Goal: Task Accomplishment & Management: Complete application form

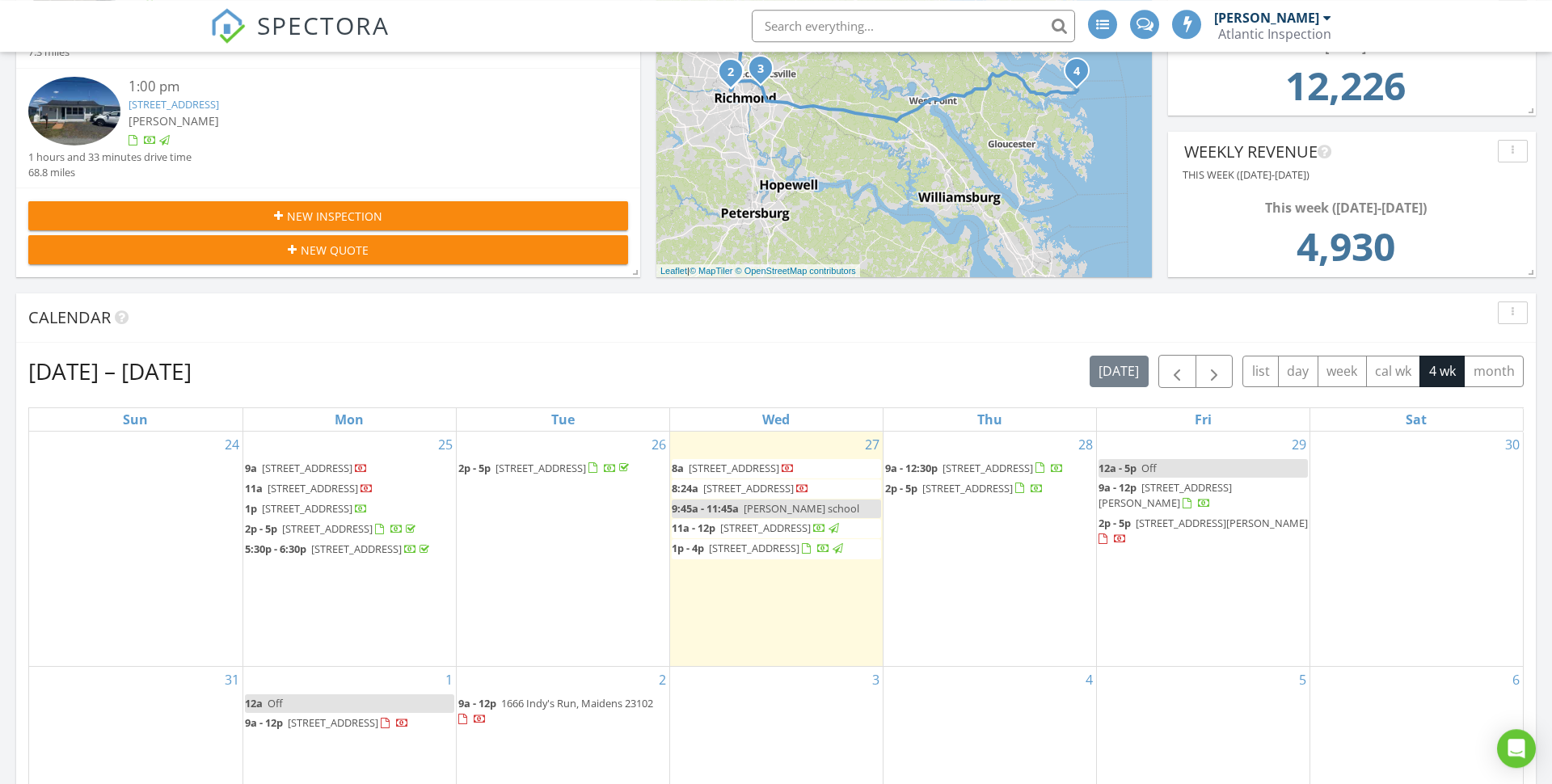
scroll to position [439, 0]
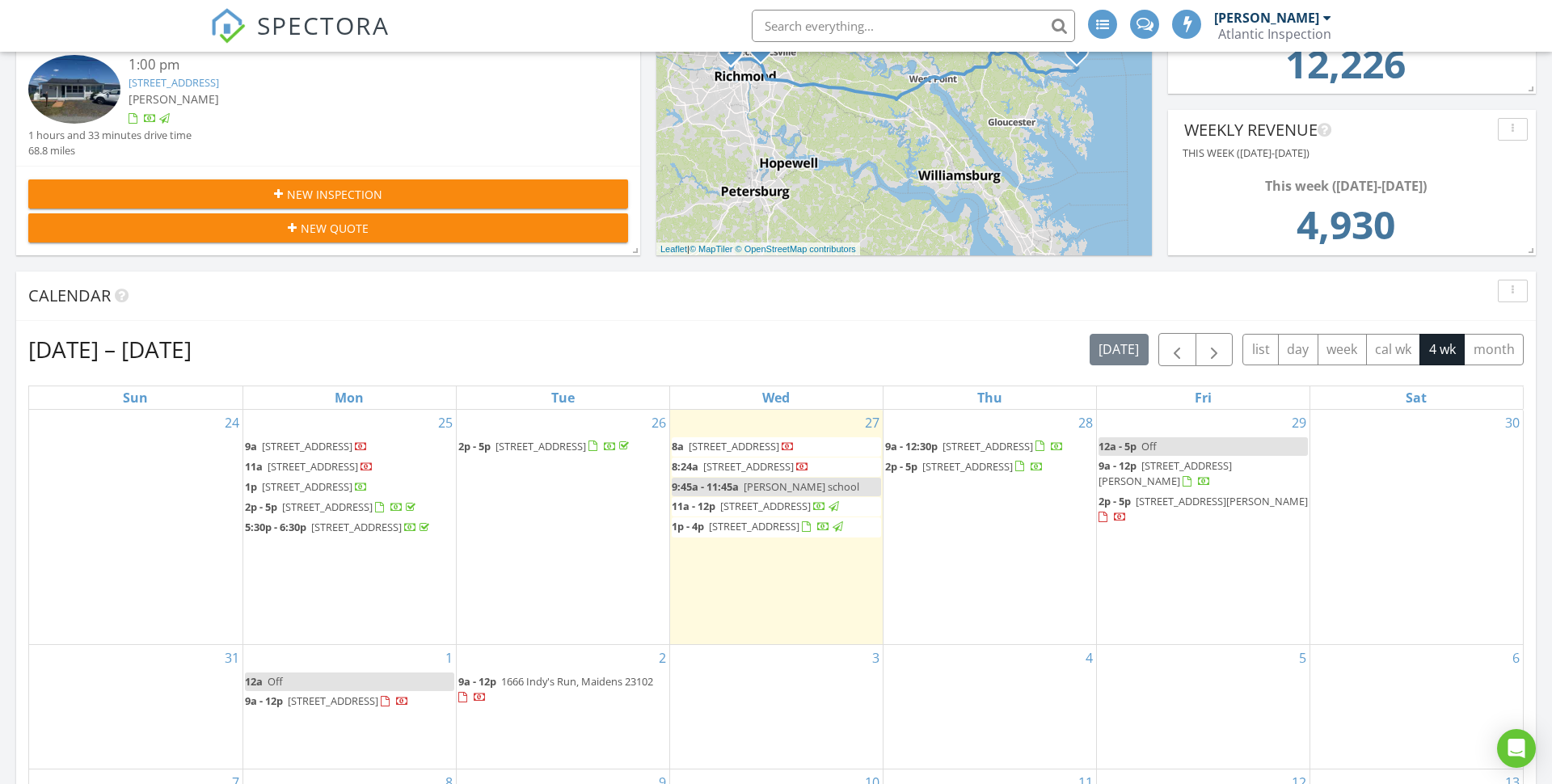
click at [985, 446] on span "181 S Airport Rd, Farmville 23901" at bounding box center [987, 445] width 90 height 14
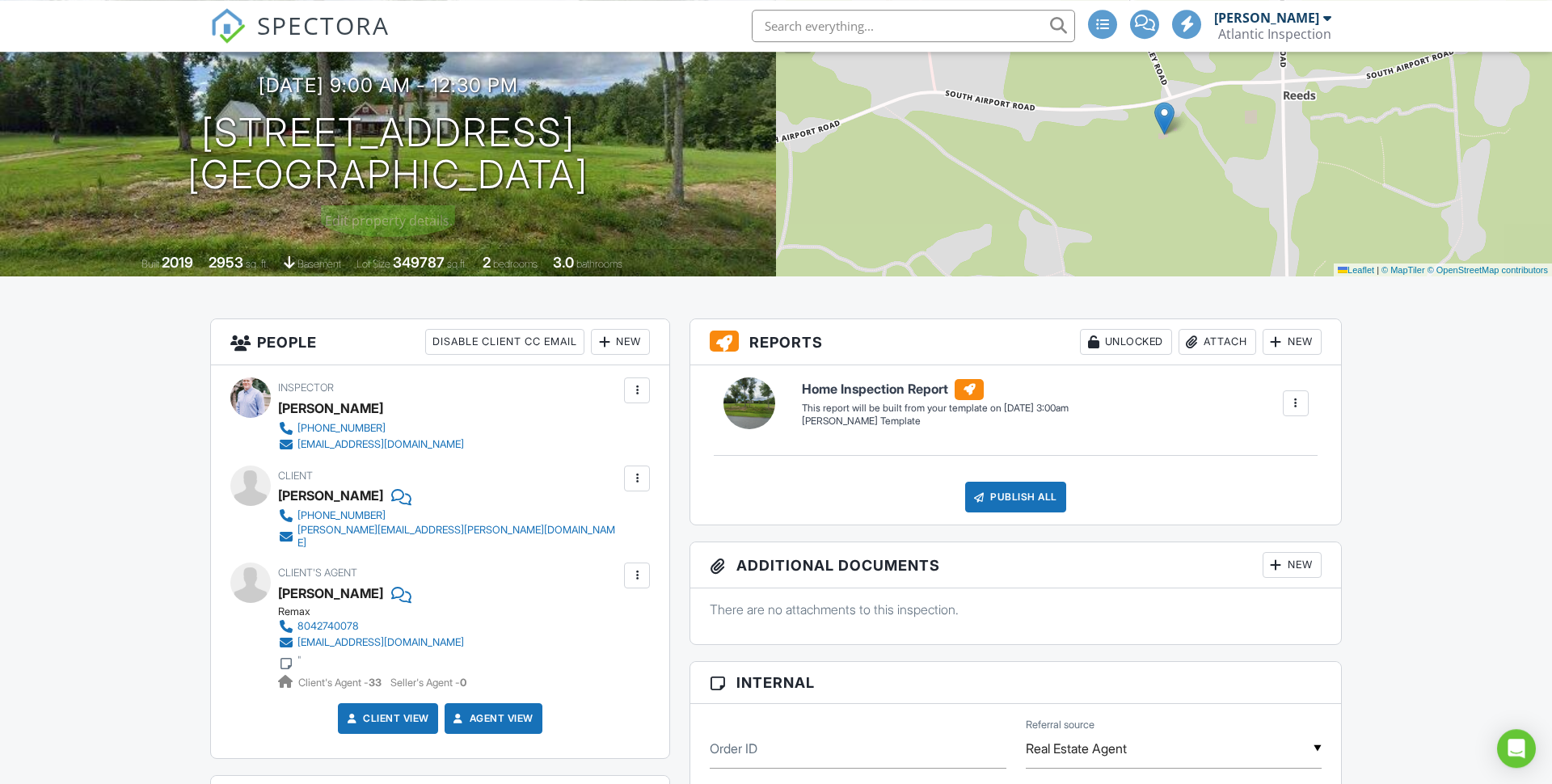
scroll to position [116, 0]
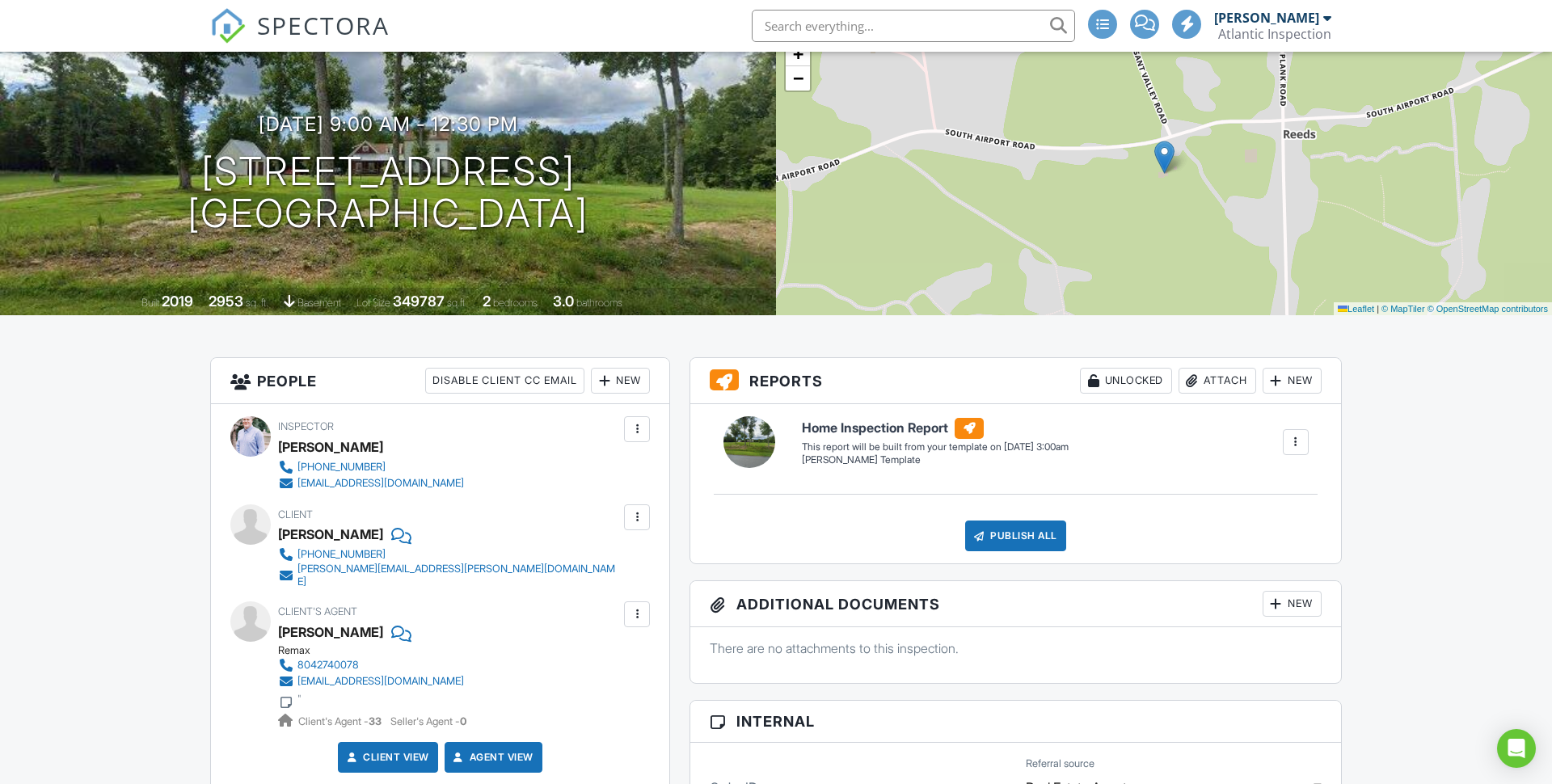
click at [321, 27] on span "SPECTORA" at bounding box center [323, 25] width 132 height 34
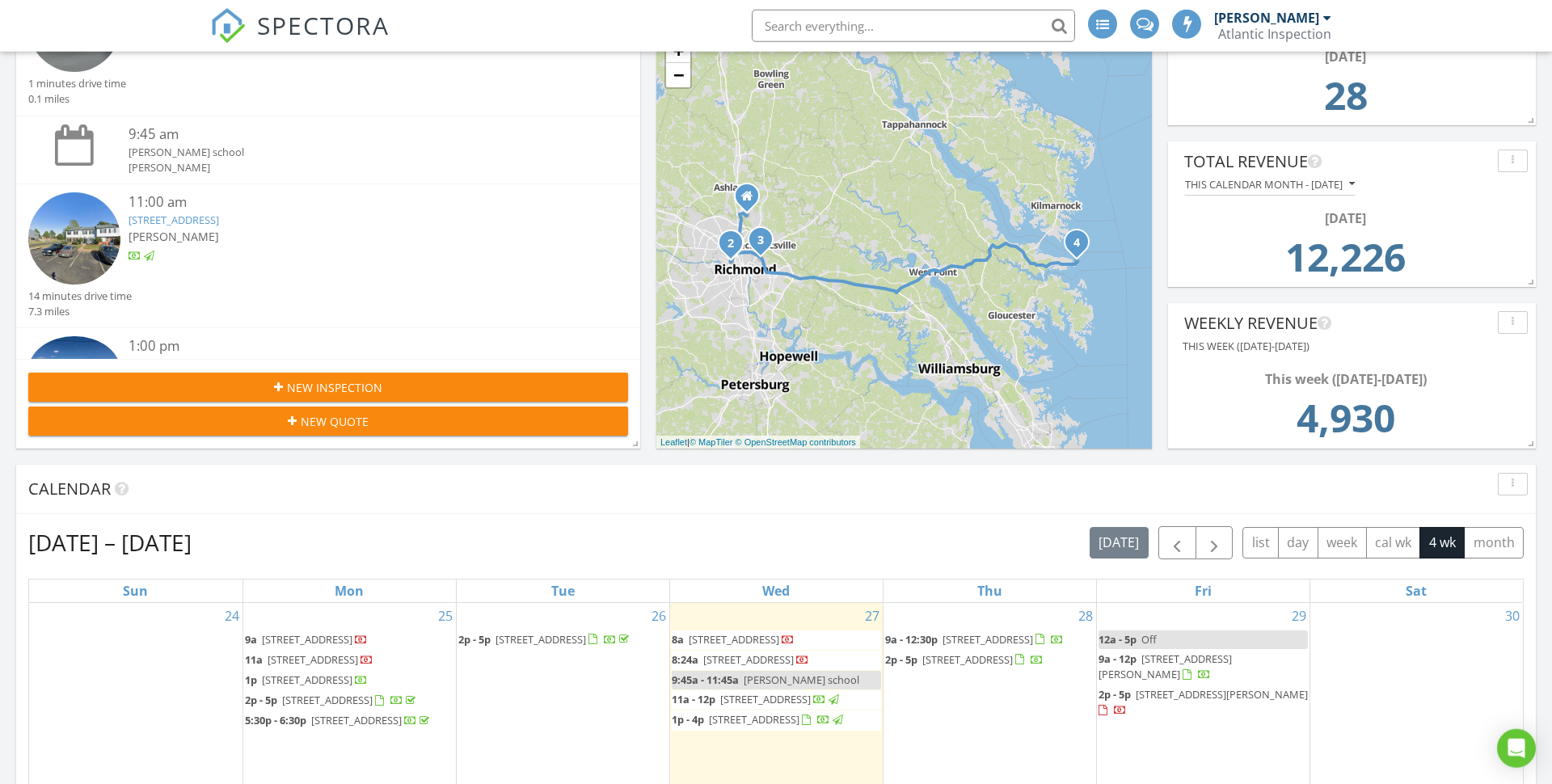
scroll to position [453, 0]
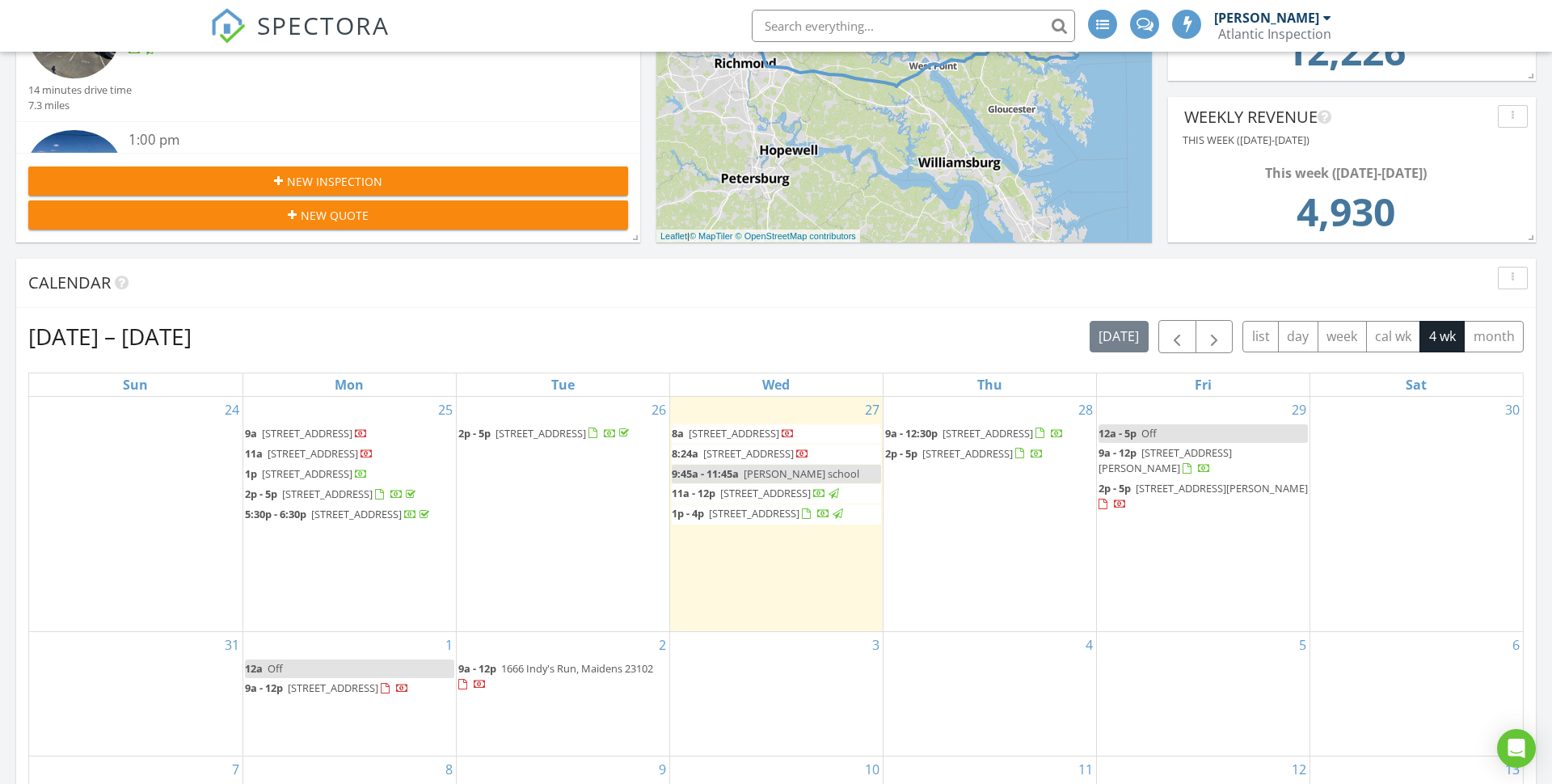
click at [966, 433] on span "[STREET_ADDRESS]" at bounding box center [987, 432] width 90 height 14
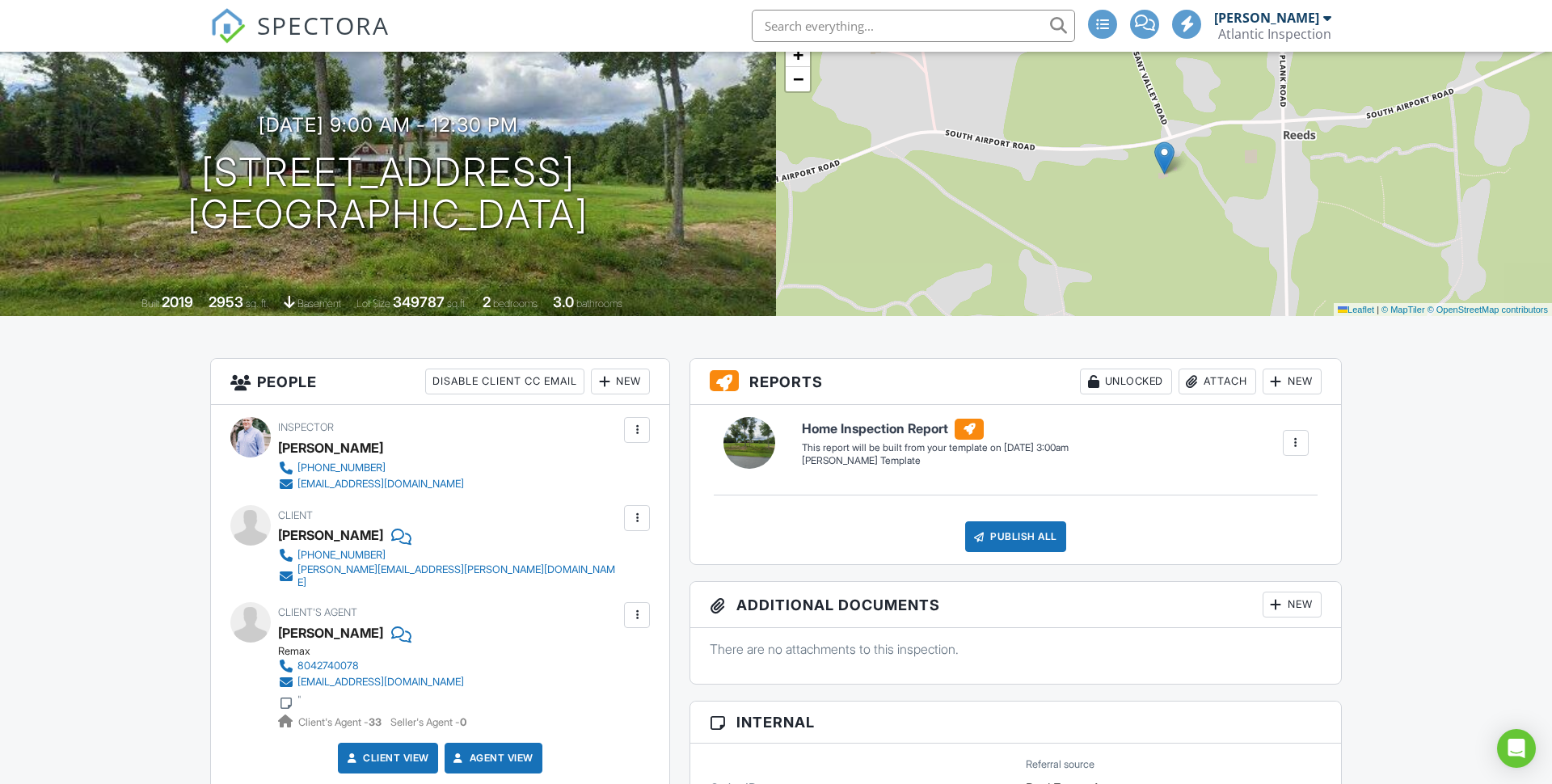
scroll to position [122, 0]
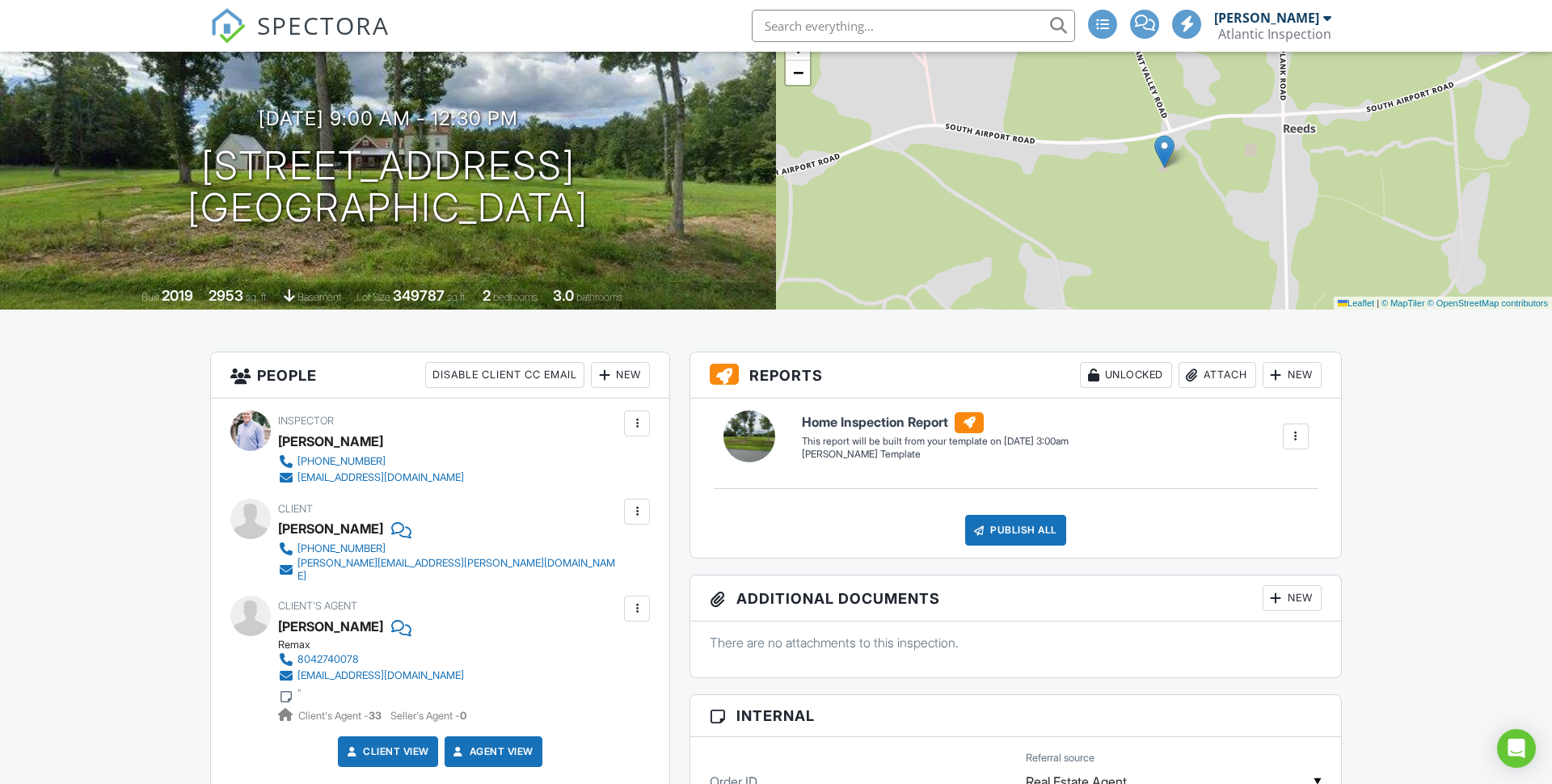
click at [640, 600] on div at bounding box center [637, 608] width 16 height 16
click at [483, 599] on div "Client's Agent Krystal Evans Remax 8042740078 remaxkrystal@gmail.com " Client's…" at bounding box center [410, 658] width 263 height 127
click at [637, 600] on div at bounding box center [637, 608] width 16 height 16
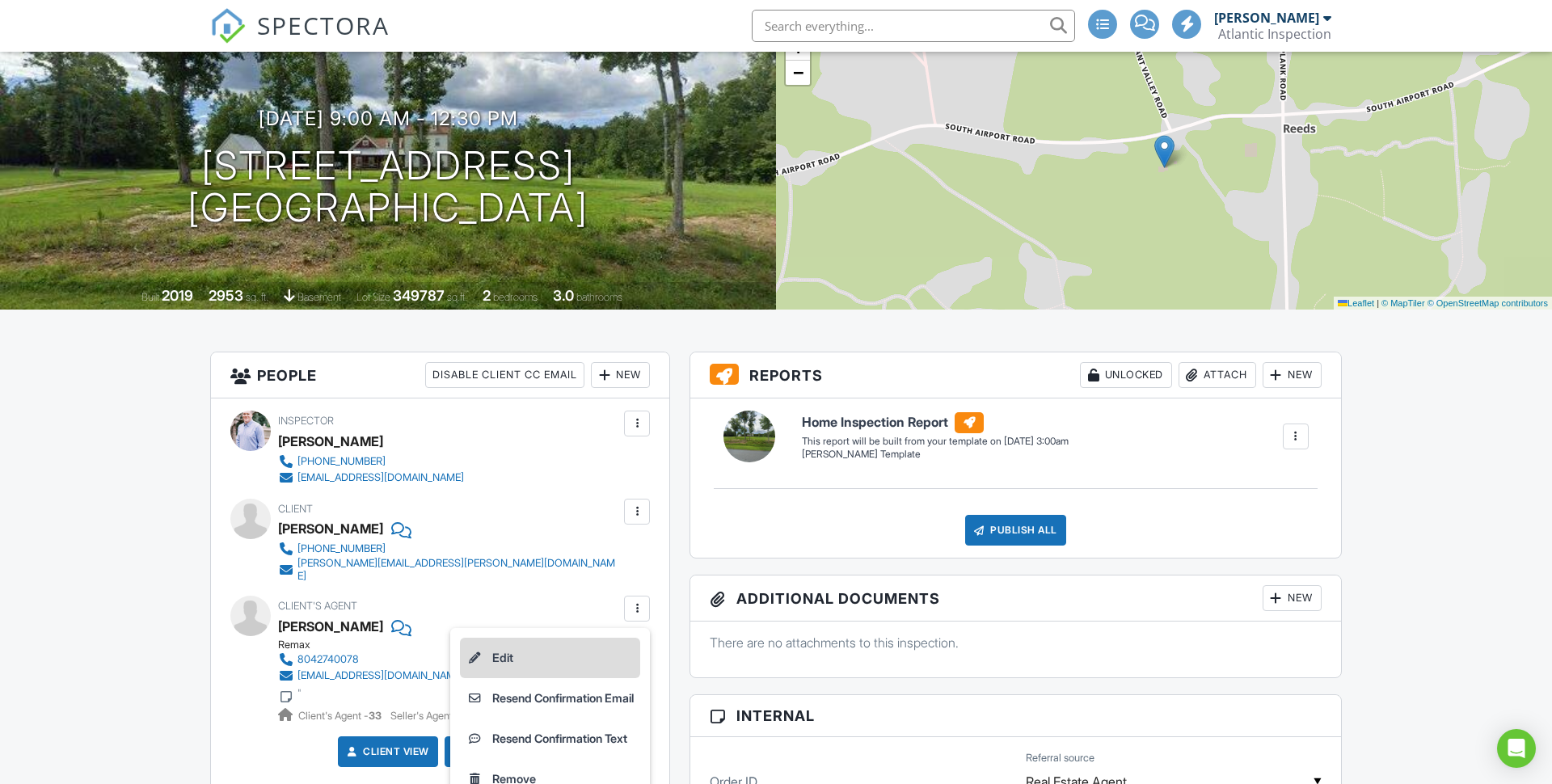
click at [571, 654] on li "Edit" at bounding box center [550, 658] width 181 height 40
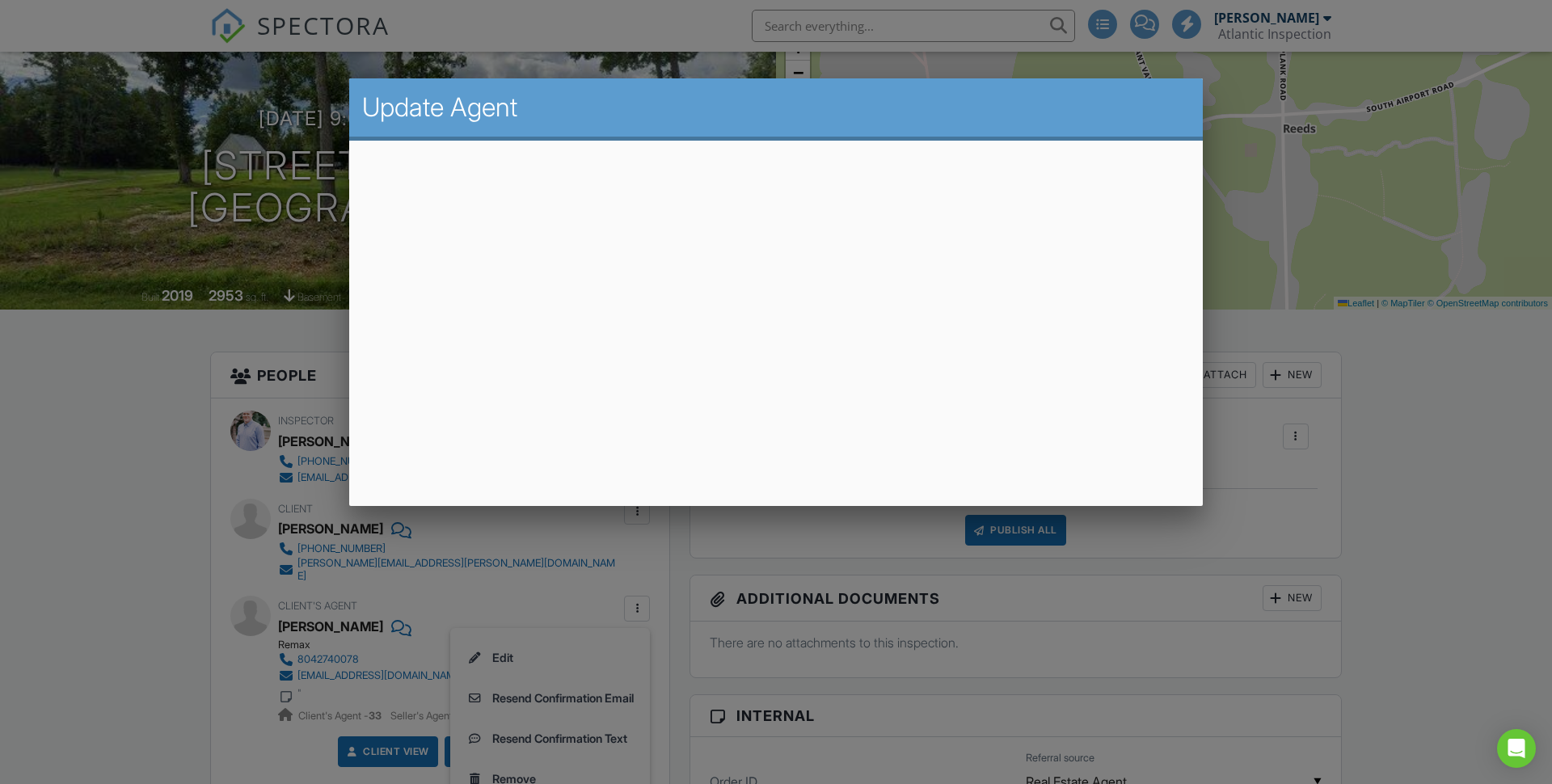
click at [1495, 435] on div at bounding box center [776, 409] width 1552 height 980
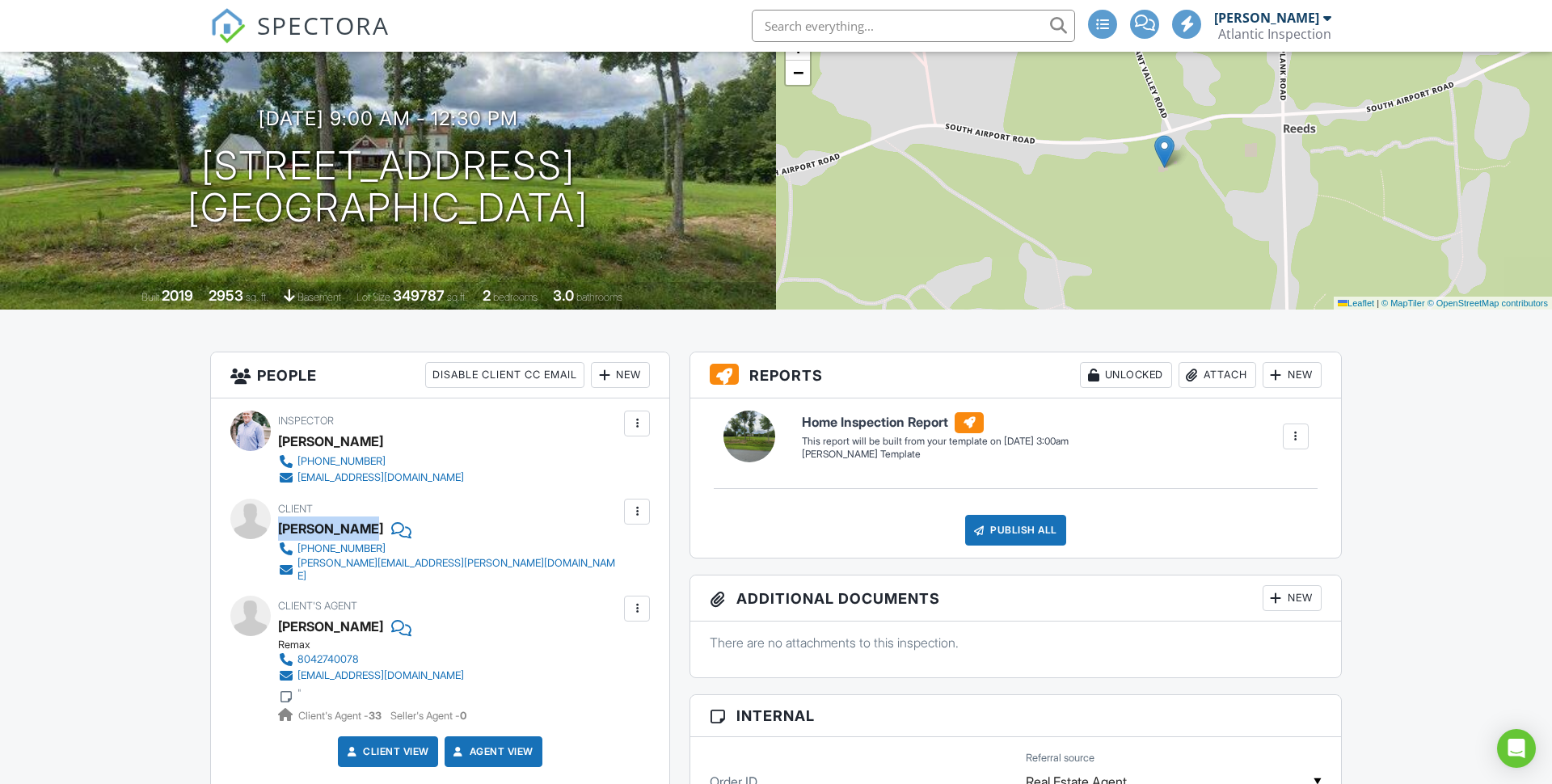
drag, startPoint x: 277, startPoint y: 523, endPoint x: 369, endPoint y: 526, distance: 92.0
click at [369, 527] on div "Client Andrew Reams 501-356-8589 andy.reams@gmail.com" at bounding box center [439, 540] width 419 height 84
copy div "Andrew Ream"
click at [639, 515] on div at bounding box center [637, 511] width 16 height 16
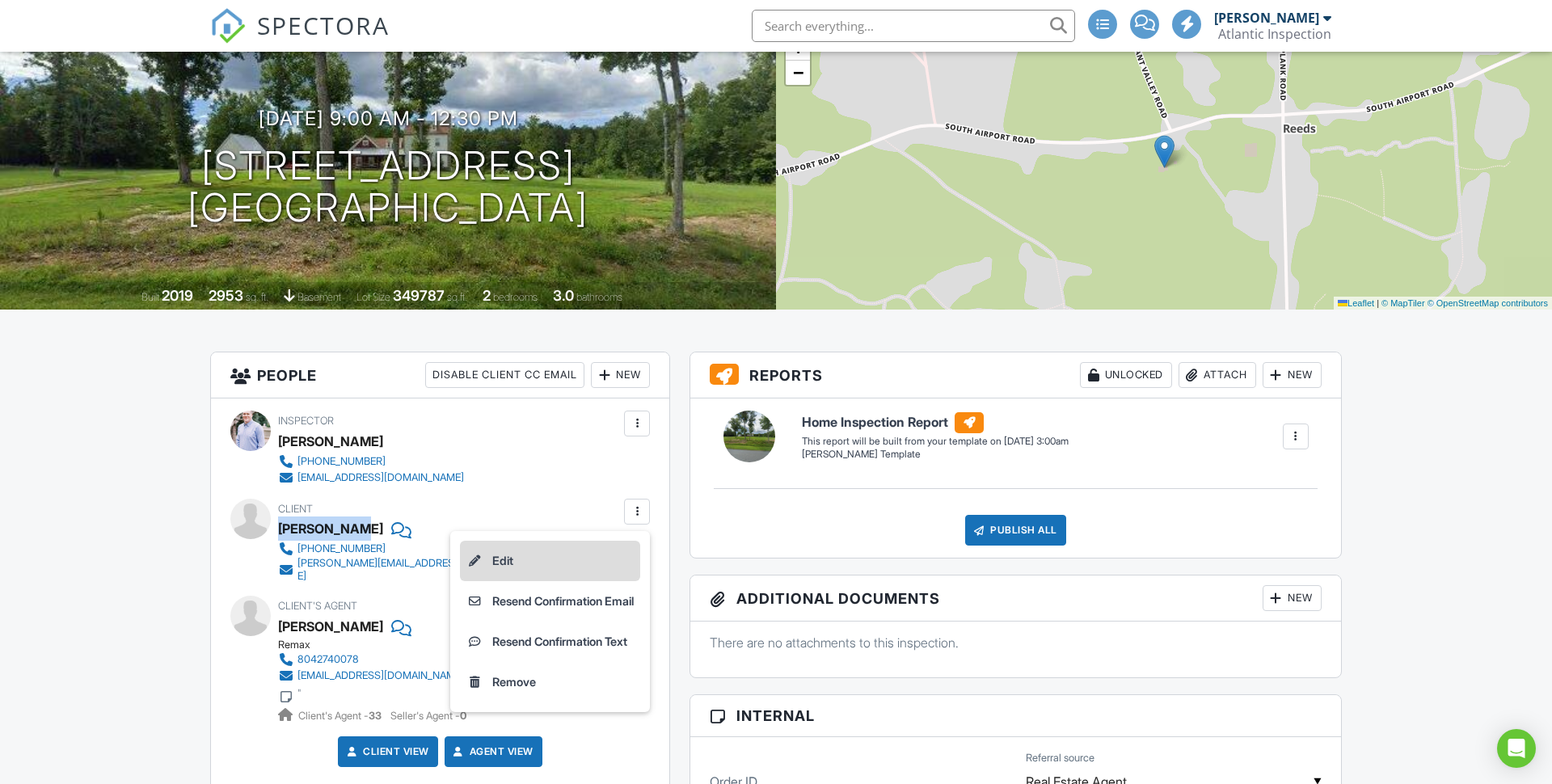
click at [606, 557] on li "Edit" at bounding box center [550, 561] width 181 height 40
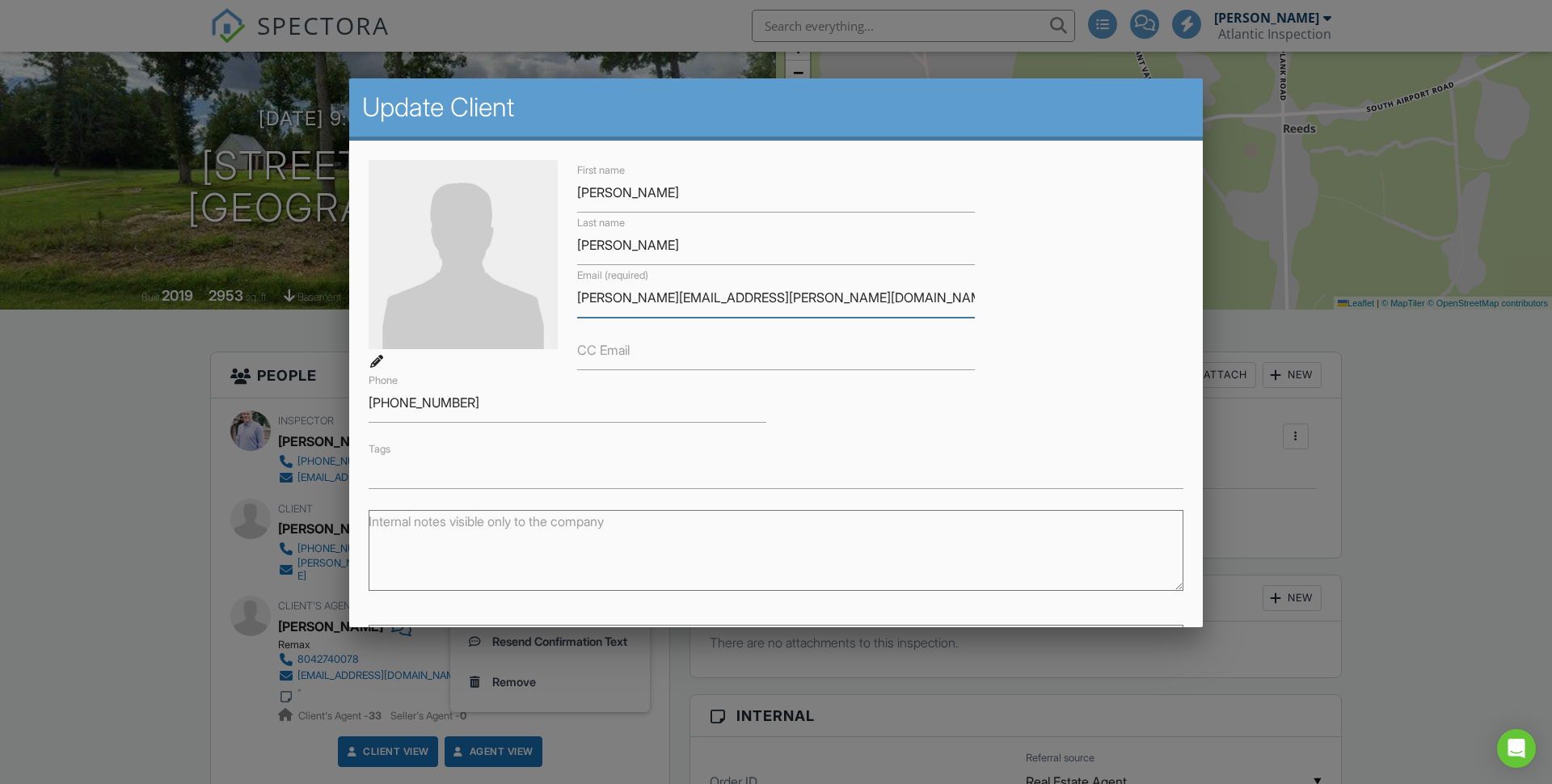
drag, startPoint x: 763, startPoint y: 301, endPoint x: 579, endPoint y: 284, distance: 184.8
click at [579, 284] on input "andy.reams@gmail.com" at bounding box center [776, 298] width 398 height 40
click at [1420, 416] on div at bounding box center [776, 409] width 1552 height 980
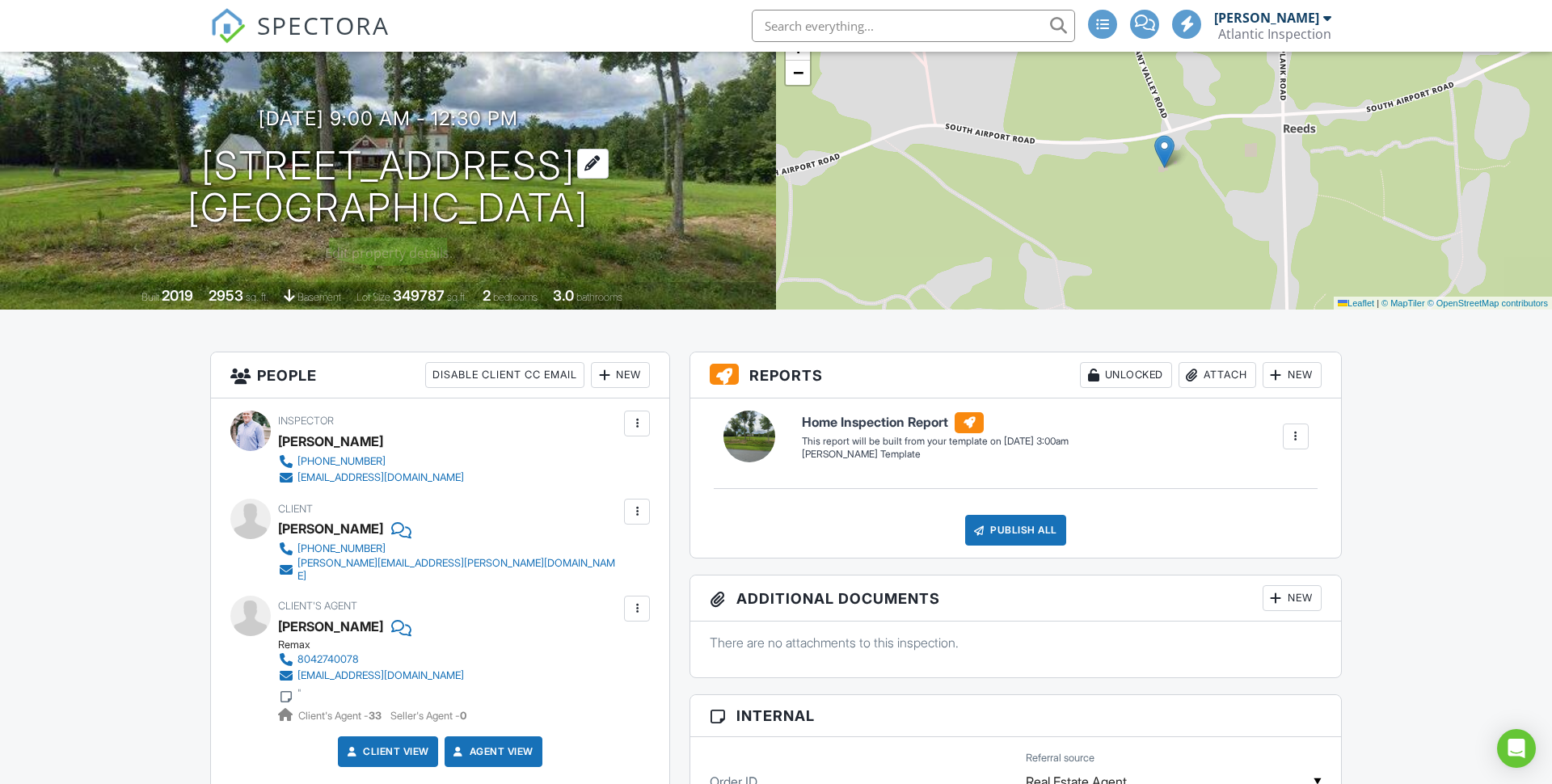
click at [263, 164] on h1 "181 S Airport Rd Farmville, VA 23901" at bounding box center [387, 188] width 401 height 86
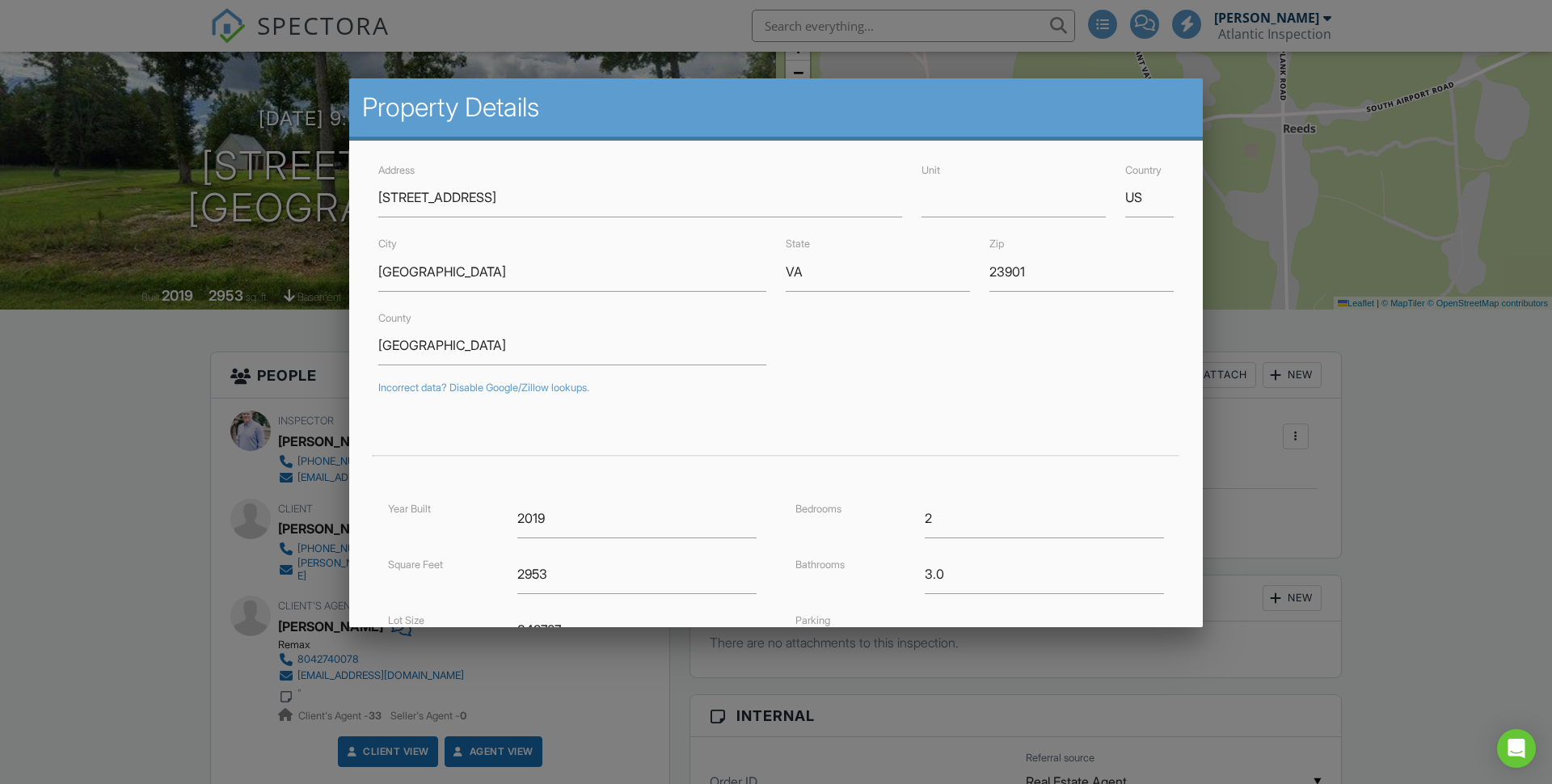
click at [173, 358] on div at bounding box center [776, 409] width 1552 height 980
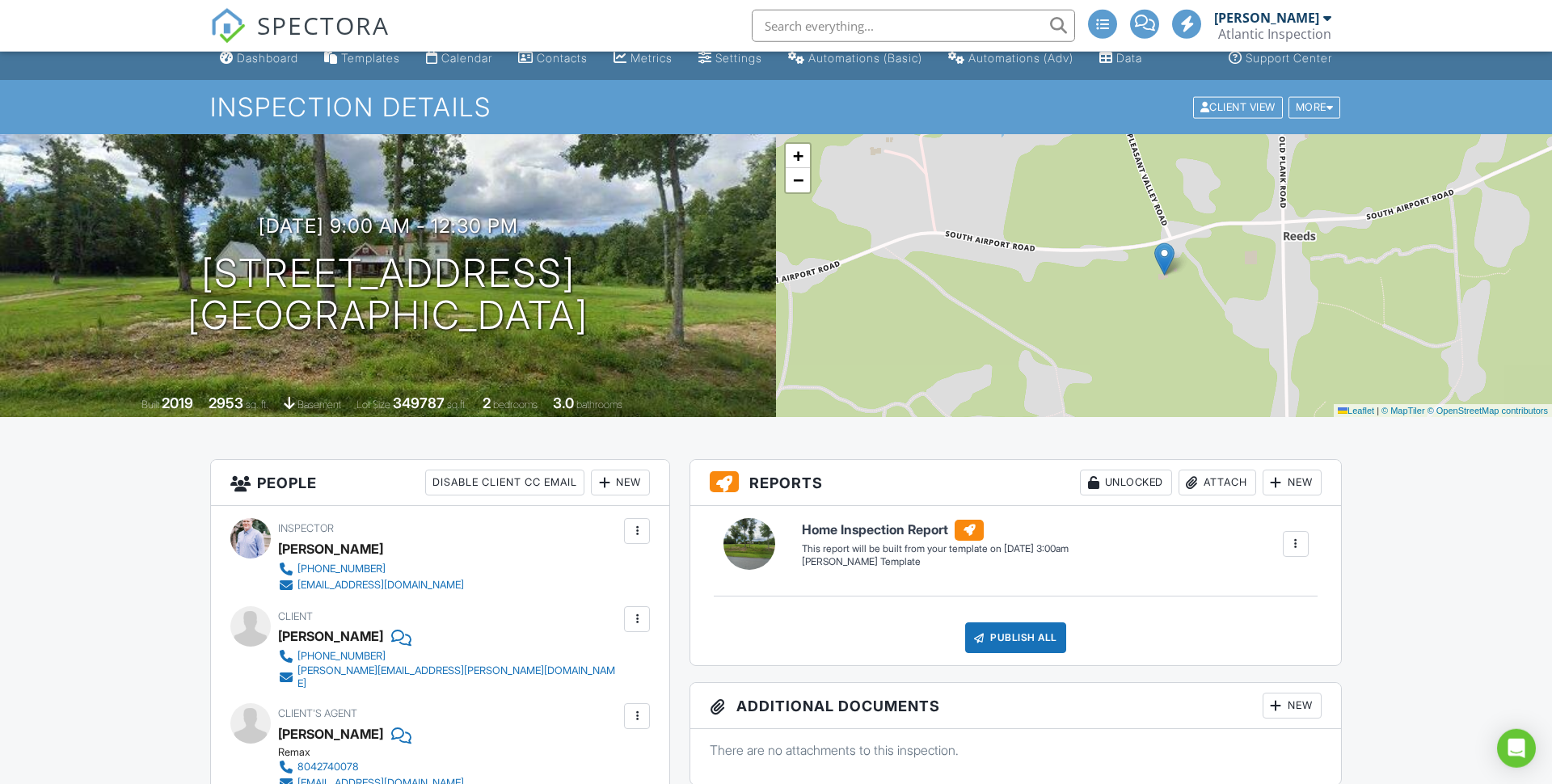
scroll to position [0, 0]
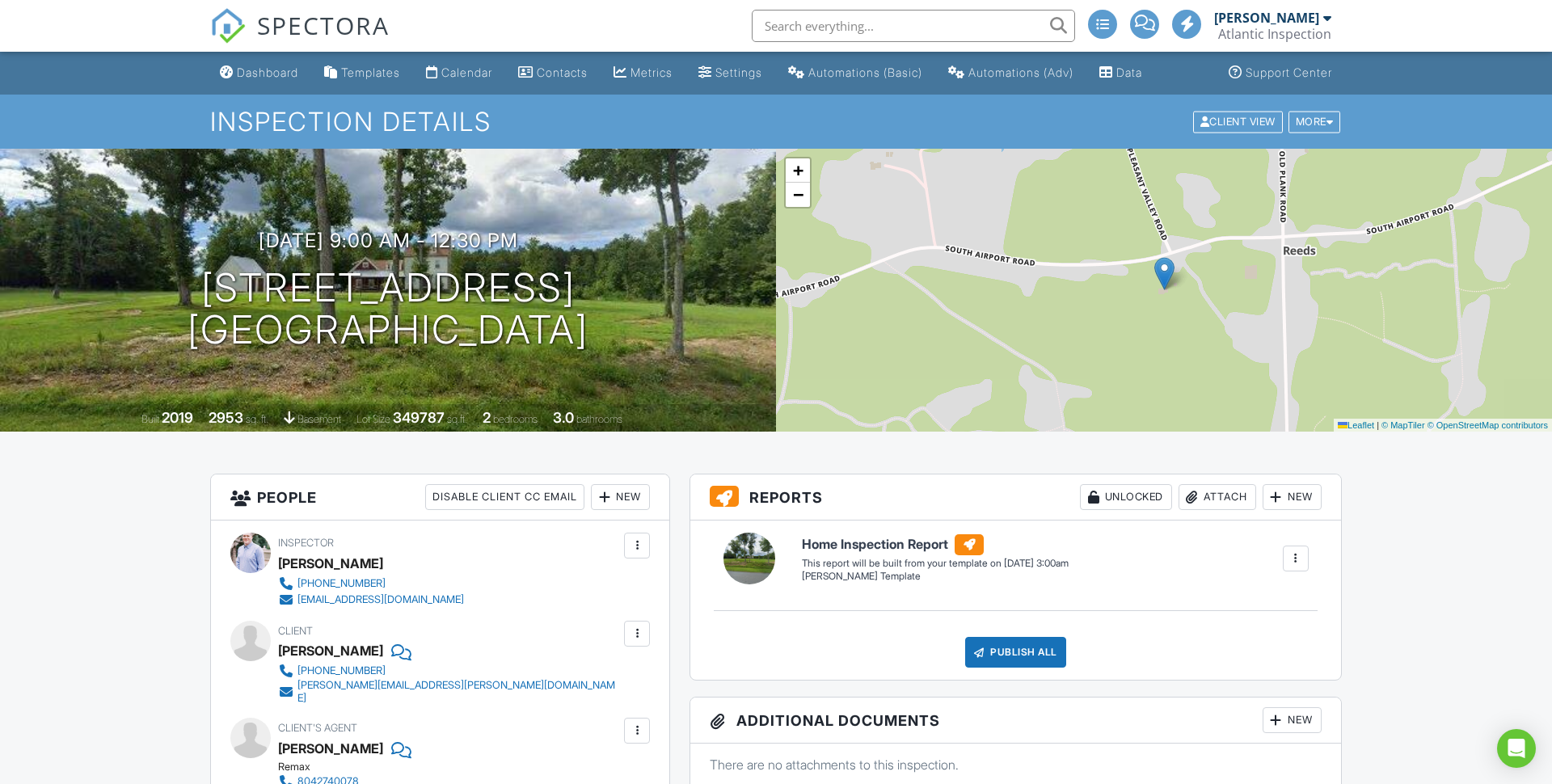
click at [302, 25] on span "SPECTORA" at bounding box center [323, 25] width 132 height 34
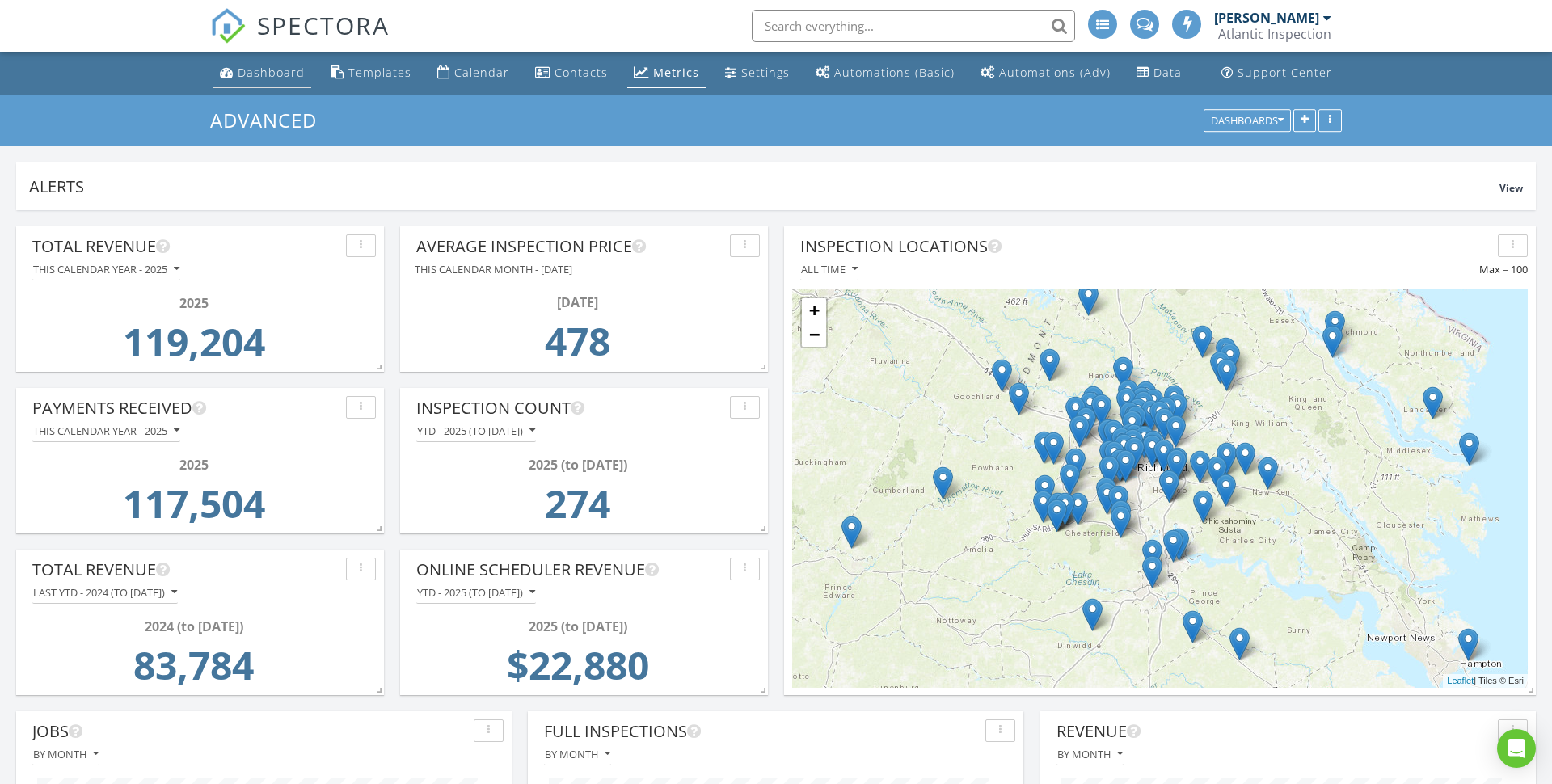
click at [282, 67] on div "Dashboard" at bounding box center [272, 72] width 67 height 15
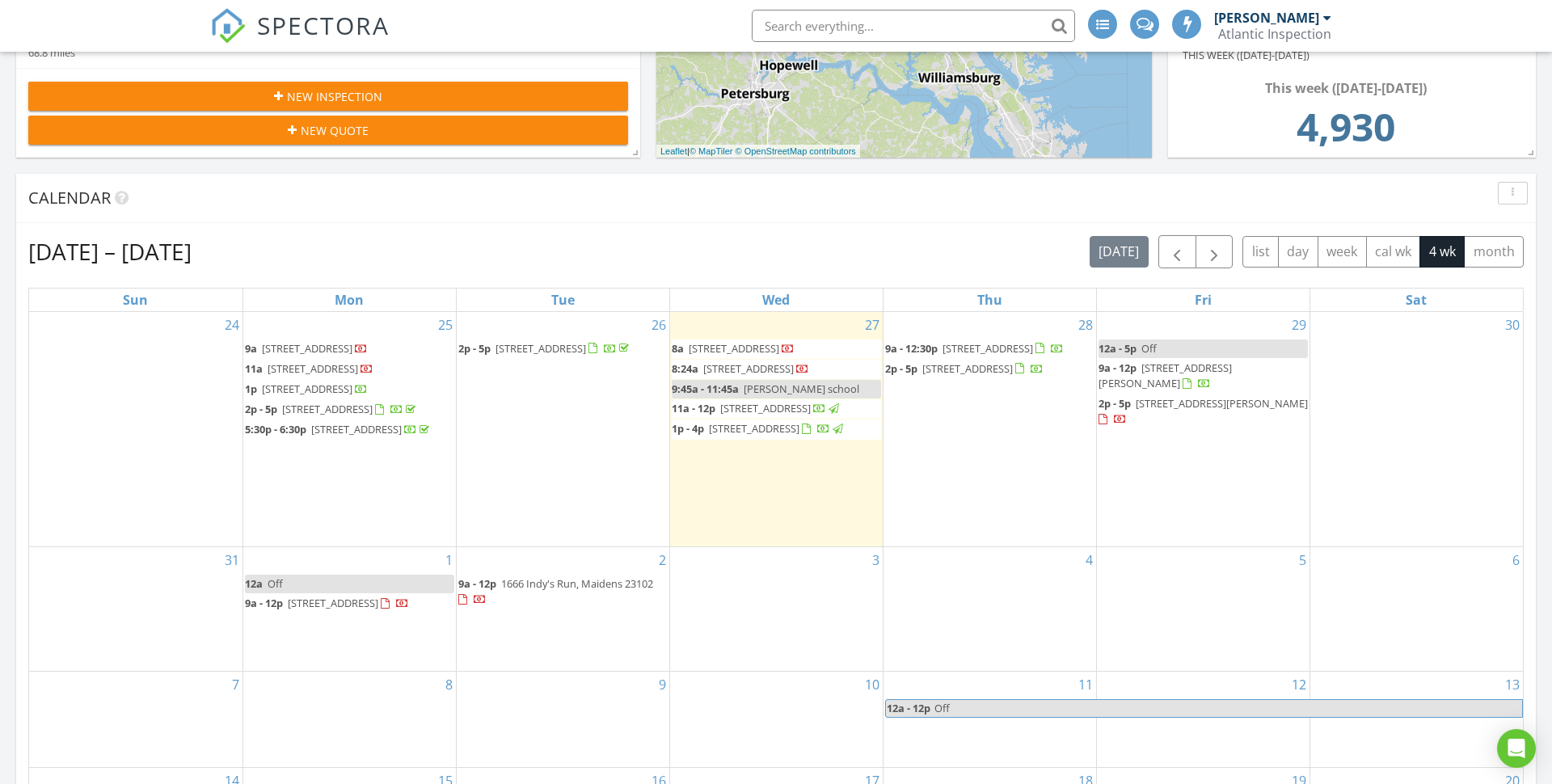
scroll to position [759, 0]
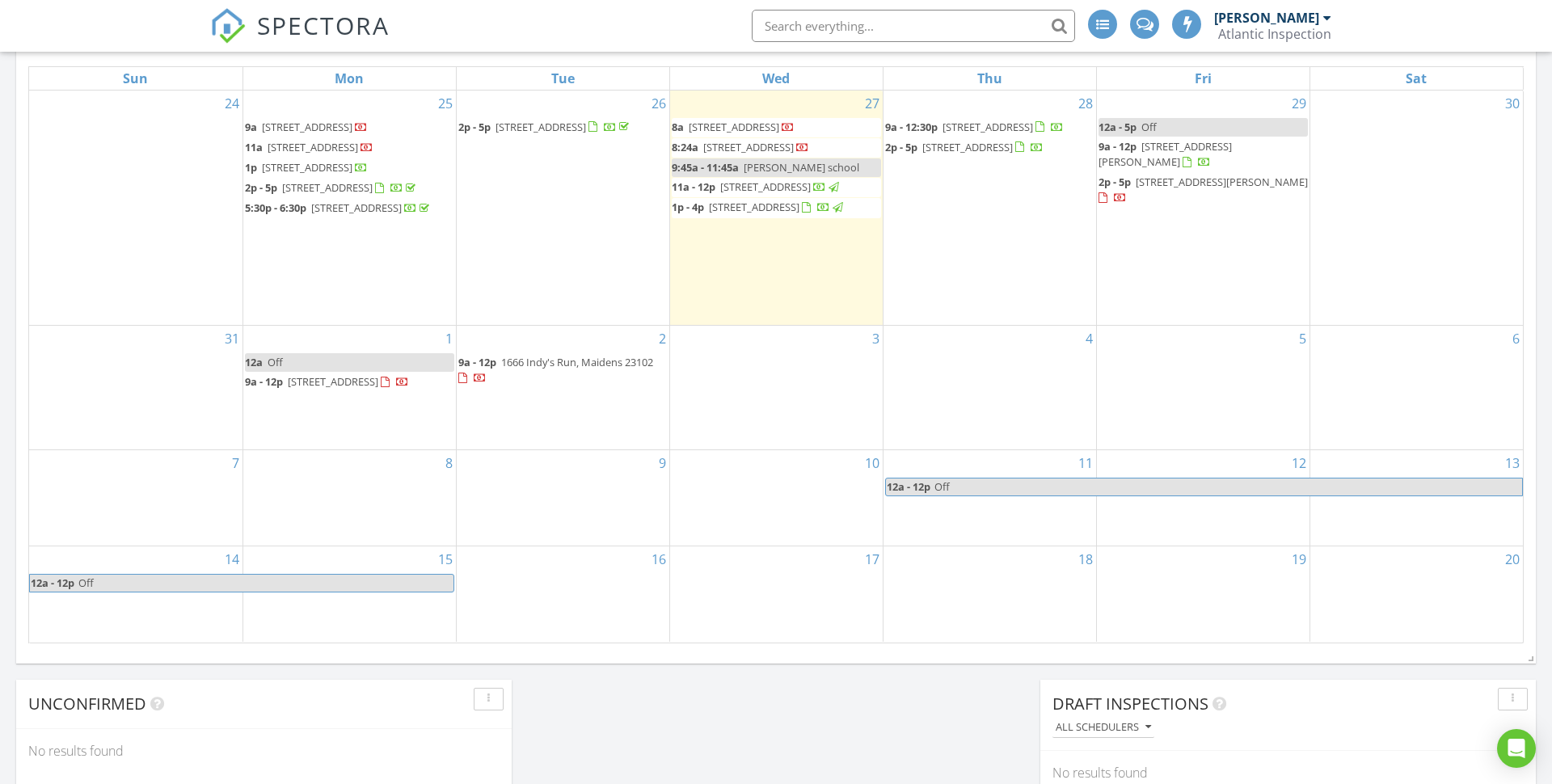
click at [531, 438] on td "2 9a - 12p 1666 Indy's Run, Maidens 23102" at bounding box center [563, 388] width 213 height 125
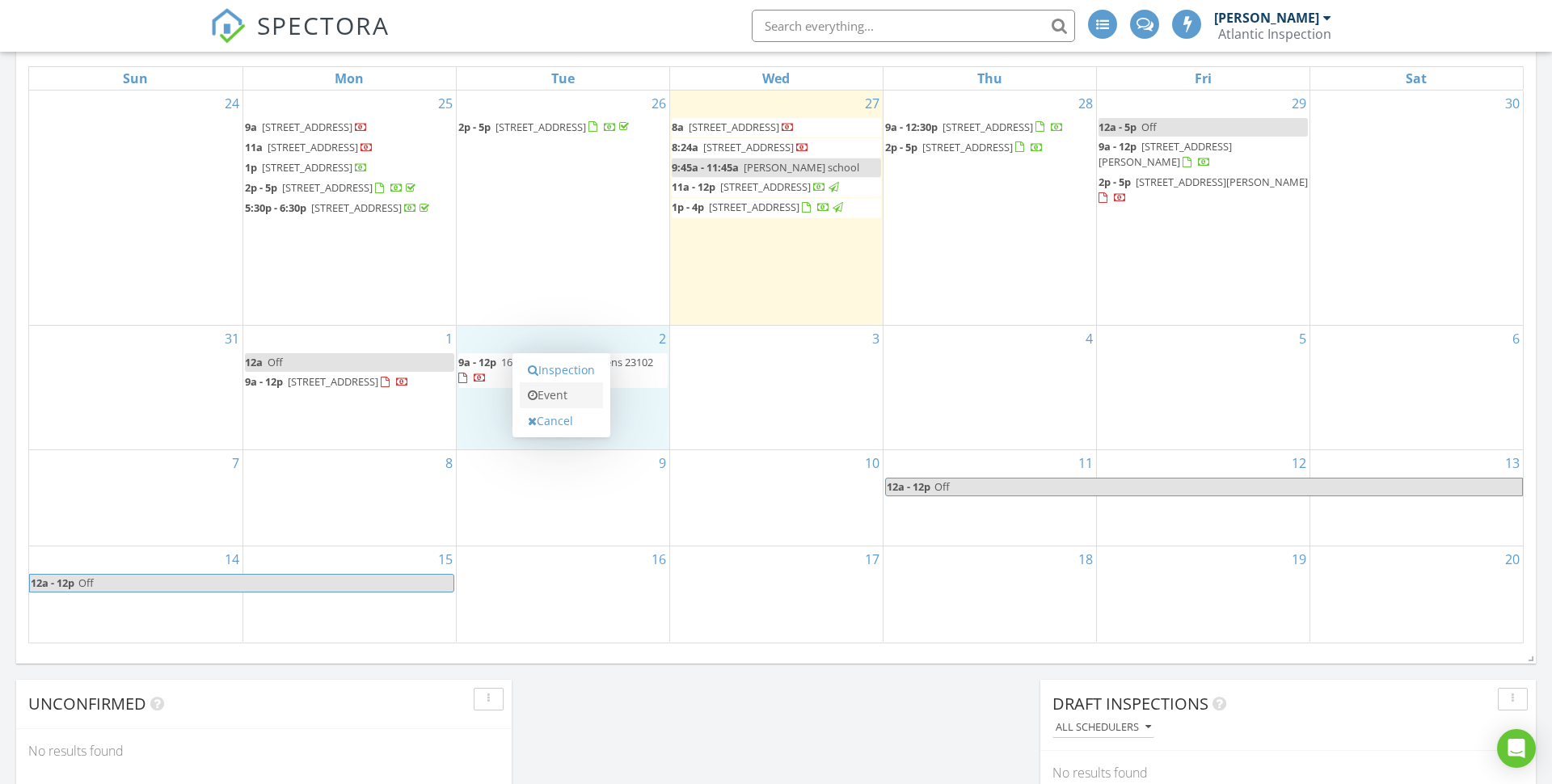
click at [560, 397] on link "Event" at bounding box center [561, 395] width 84 height 26
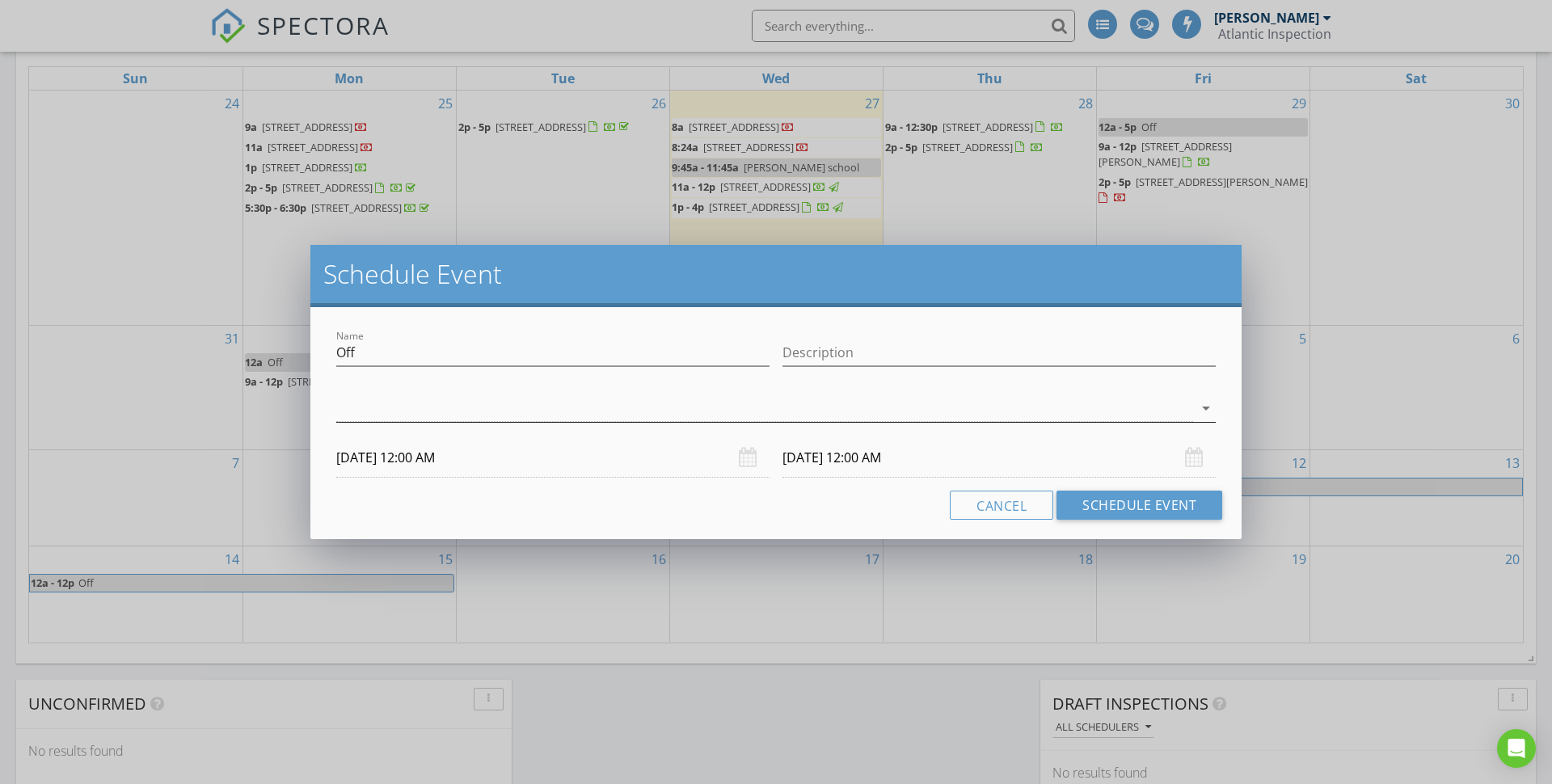
click at [504, 413] on div at bounding box center [765, 409] width 857 height 27
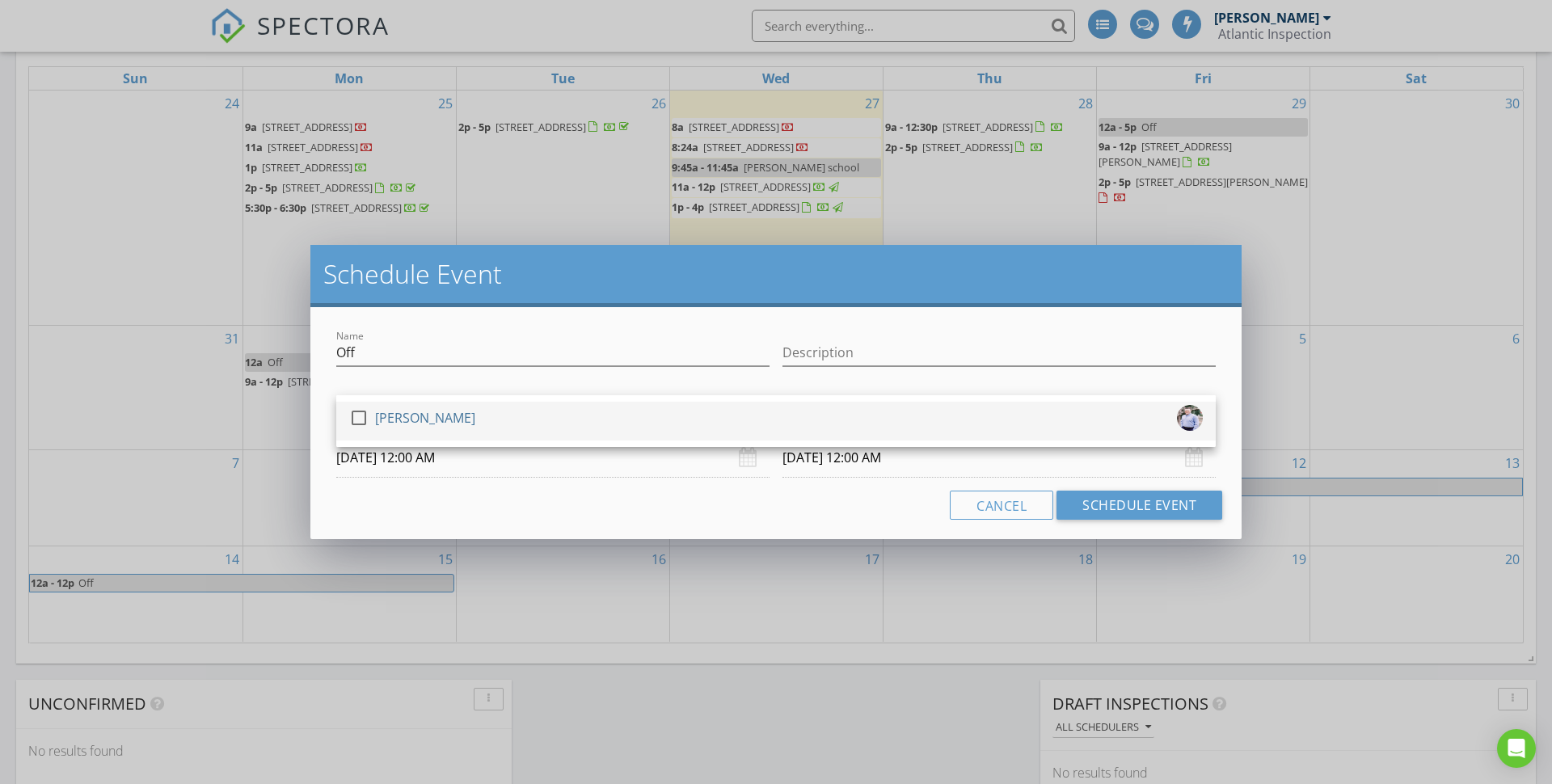
click at [438, 424] on div "[PERSON_NAME]" at bounding box center [425, 417] width 100 height 26
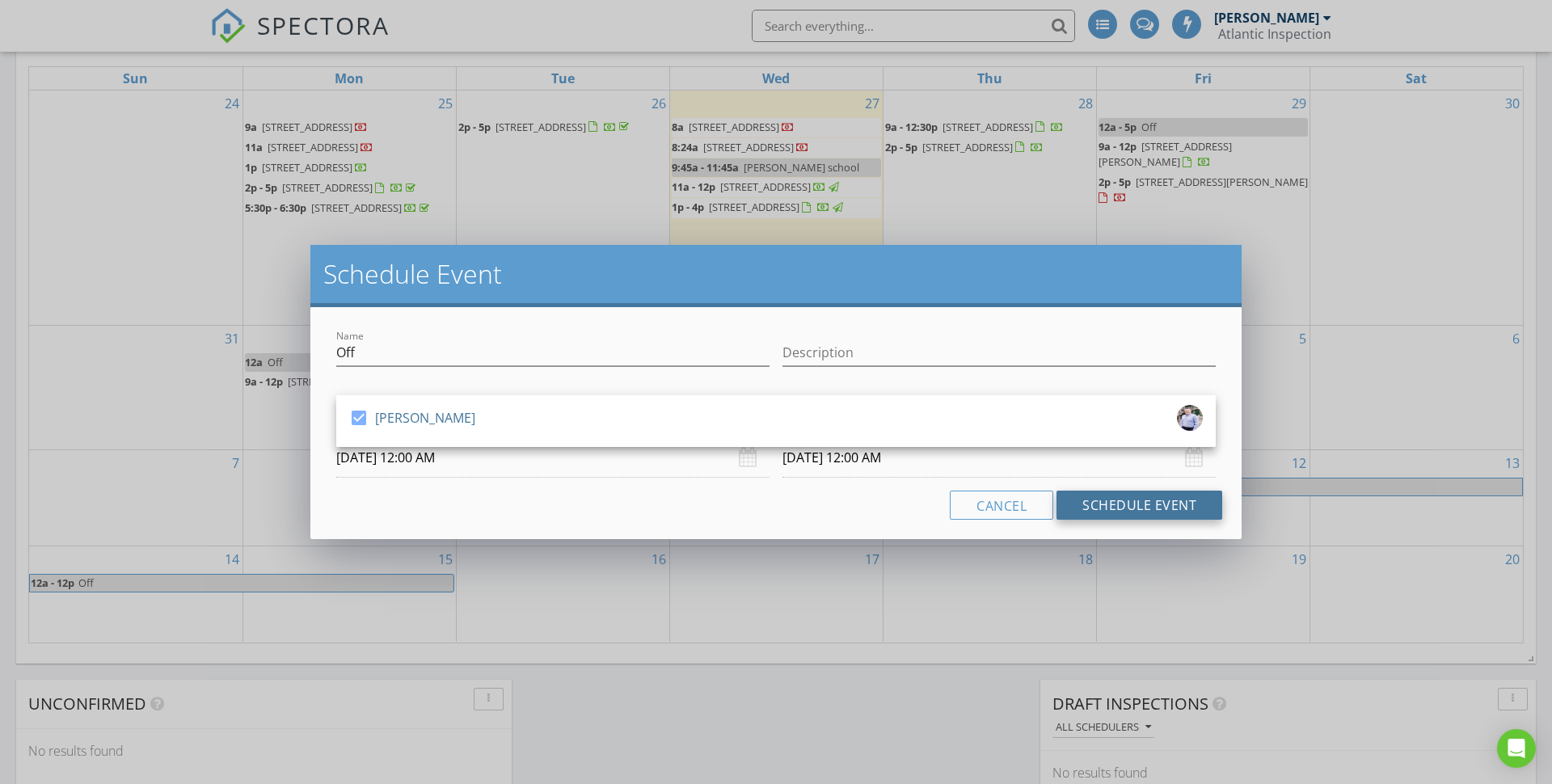
click at [1107, 508] on button "Schedule Event" at bounding box center [1140, 505] width 165 height 30
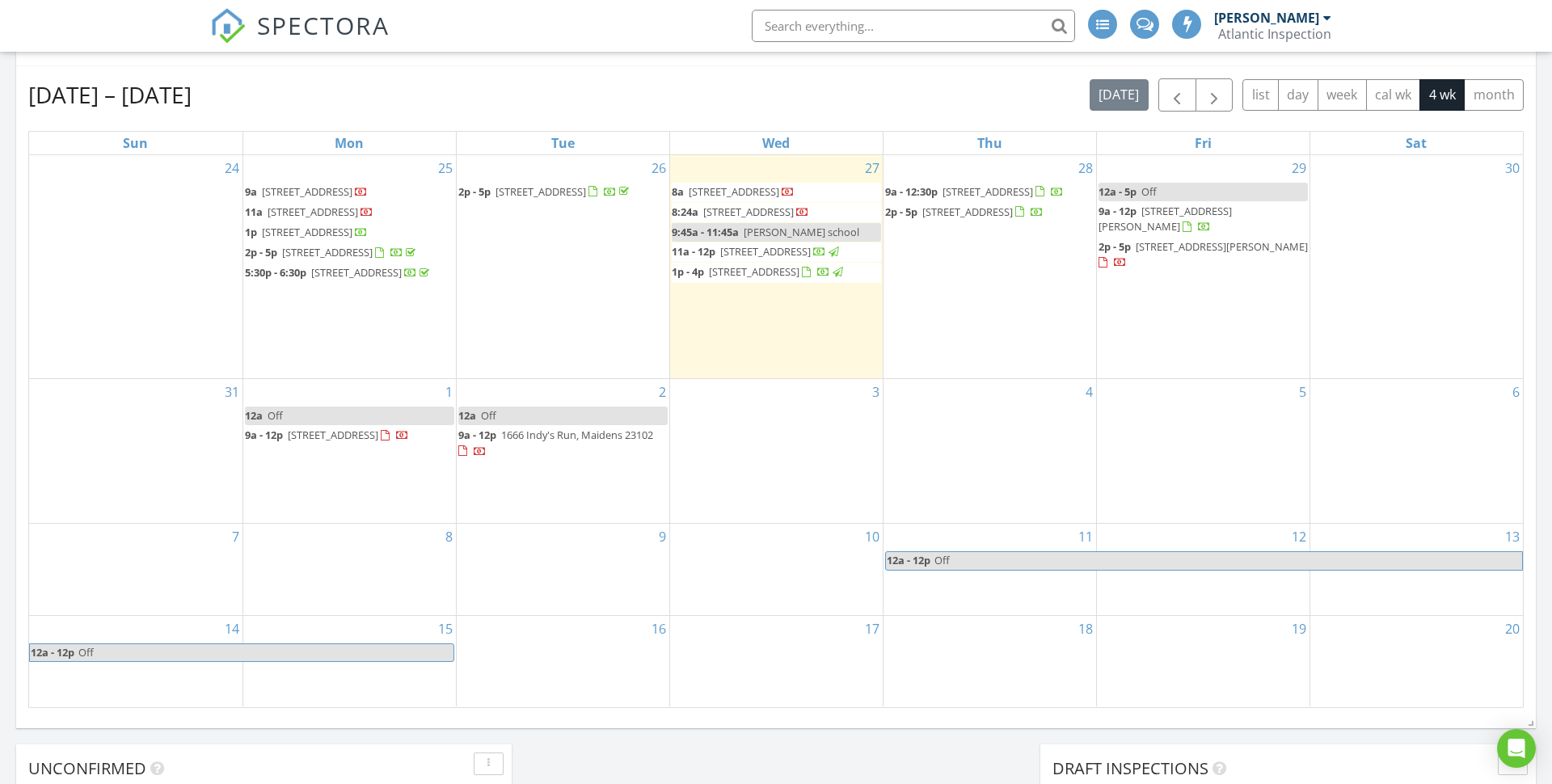
scroll to position [281, 0]
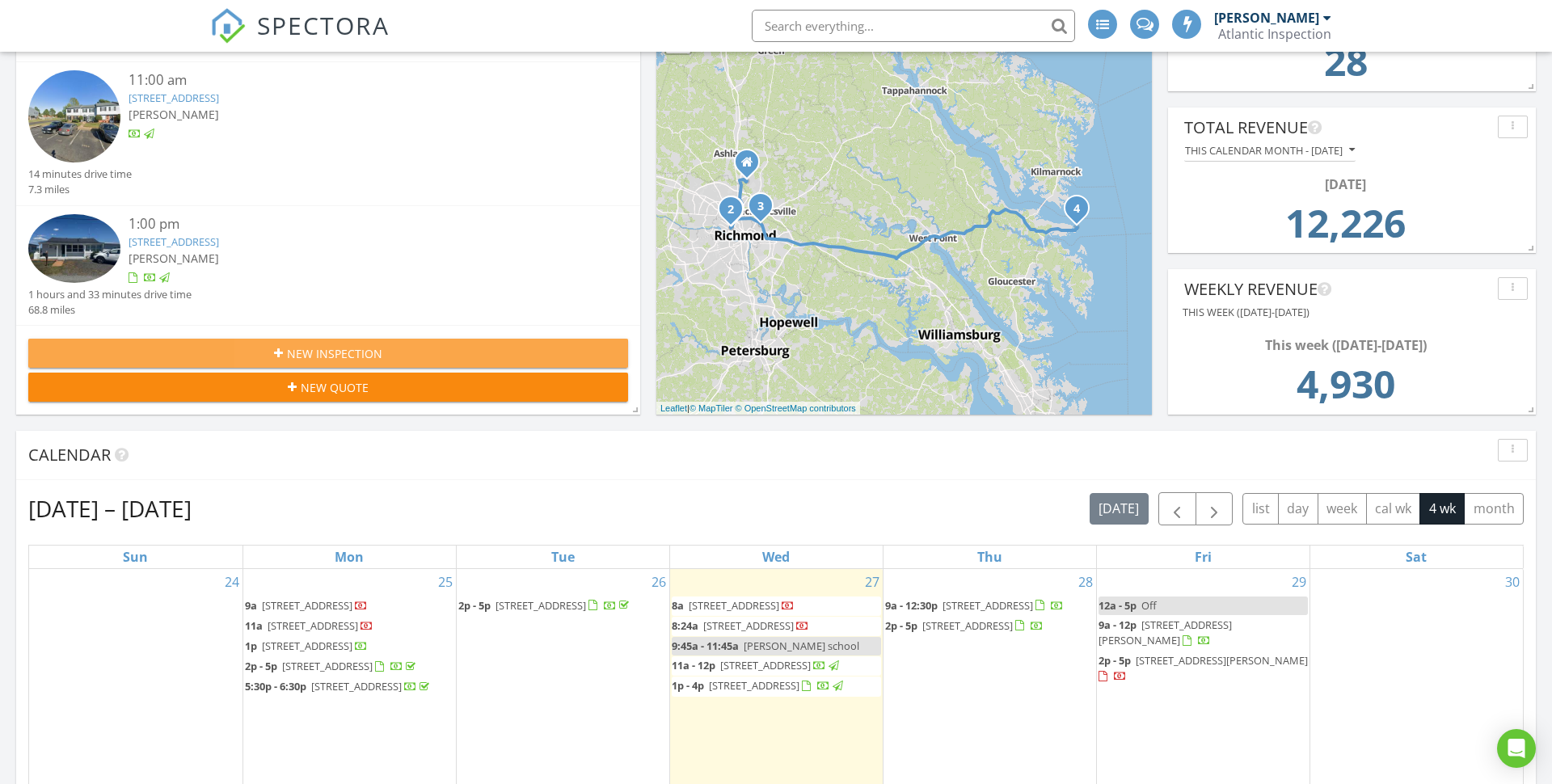
click at [370, 347] on span "New Inspection" at bounding box center [334, 353] width 95 height 17
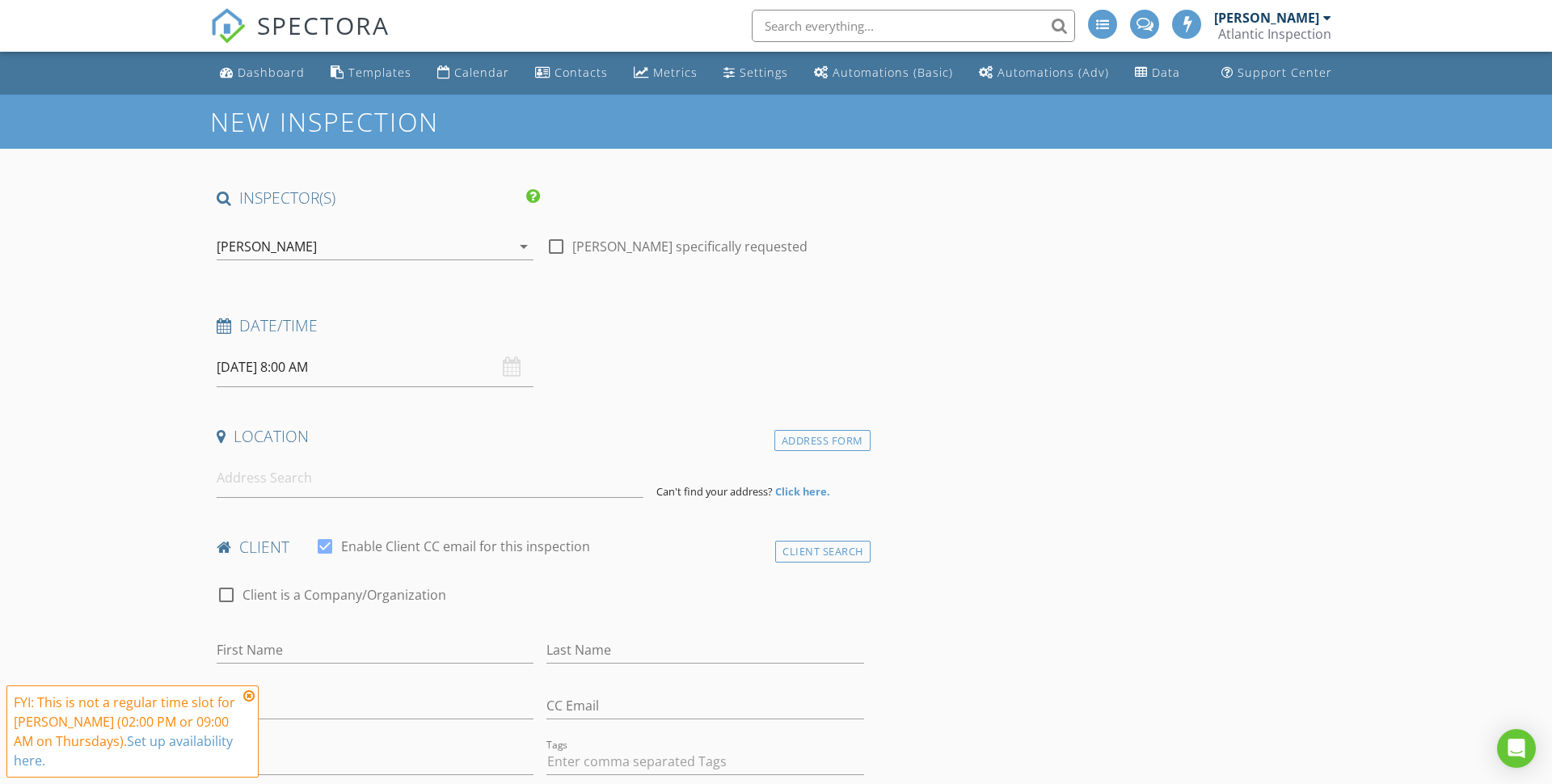
click at [438, 373] on input "[DATE] 8:00 AM" at bounding box center [375, 367] width 317 height 40
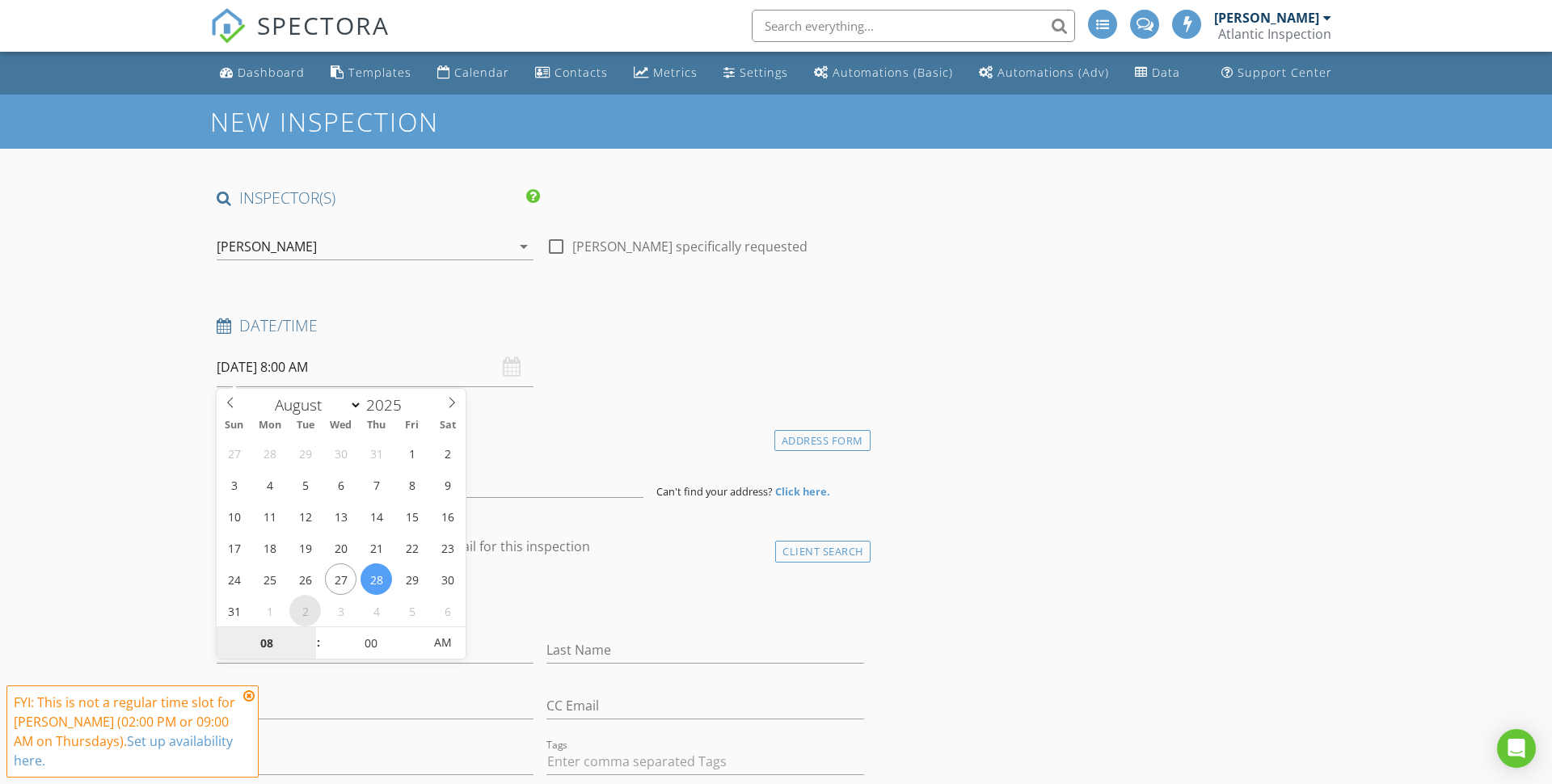
type input "[DATE] 8:00 AM"
select select "8"
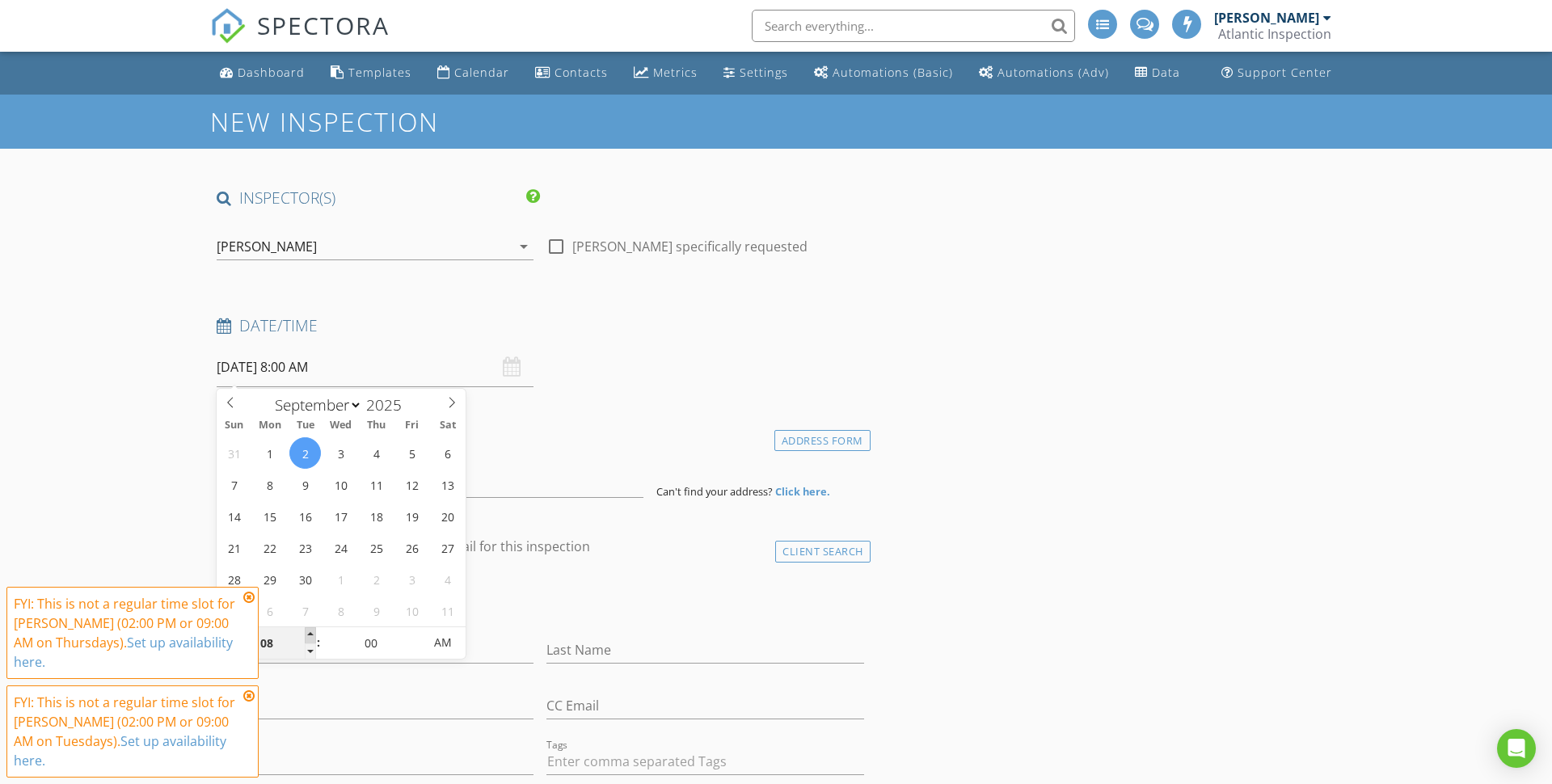
type input "[DATE] 9:00 AM"
type input "09"
click at [313, 631] on span at bounding box center [310, 635] width 11 height 16
type input "[DATE] 10:00 AM"
type input "10"
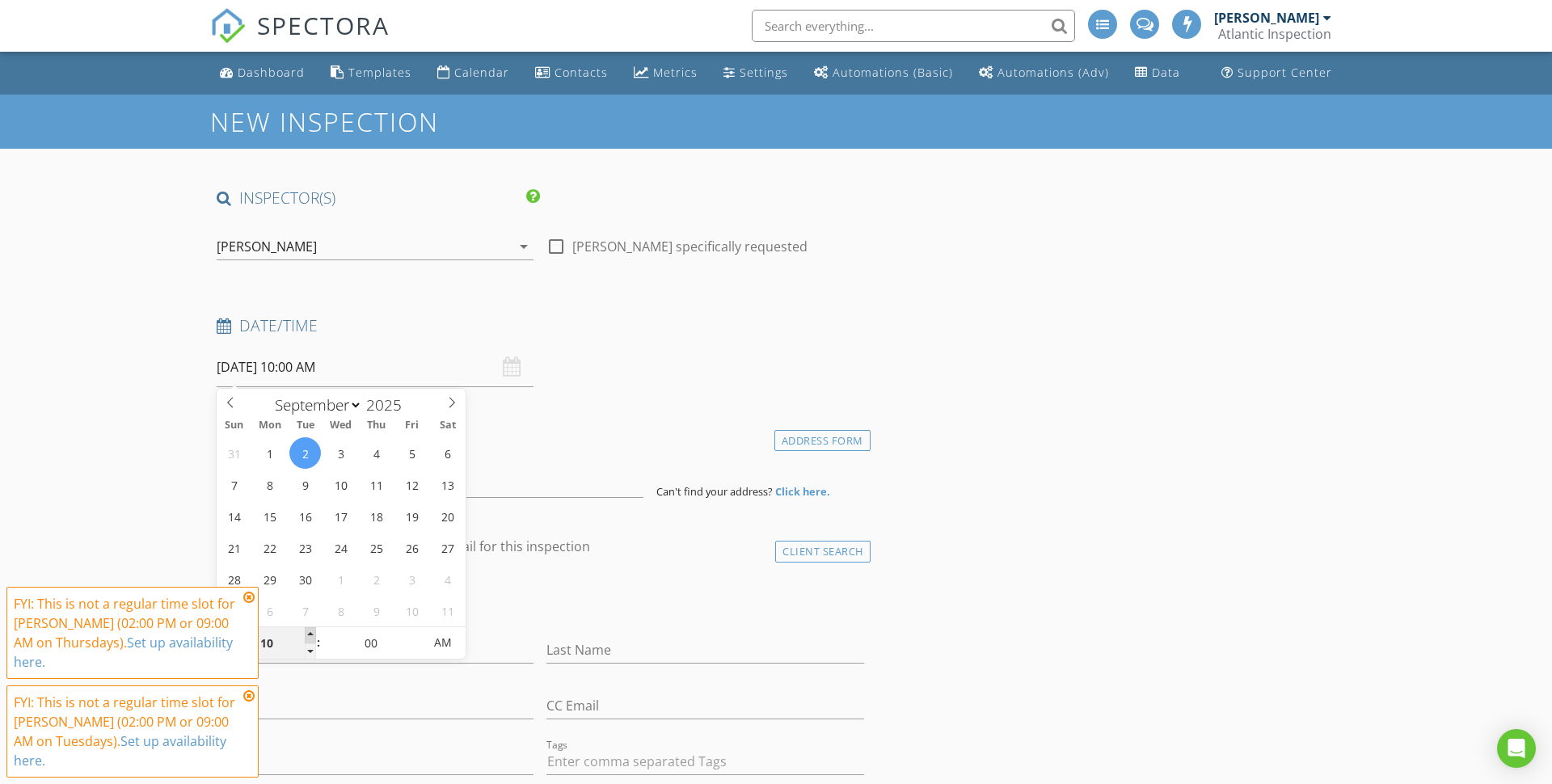
click at [313, 631] on span at bounding box center [310, 635] width 11 height 16
type input "[DATE] 11:00 AM"
type input "11"
click at [313, 631] on span at bounding box center [310, 635] width 11 height 16
type input "[DATE] 12:00 PM"
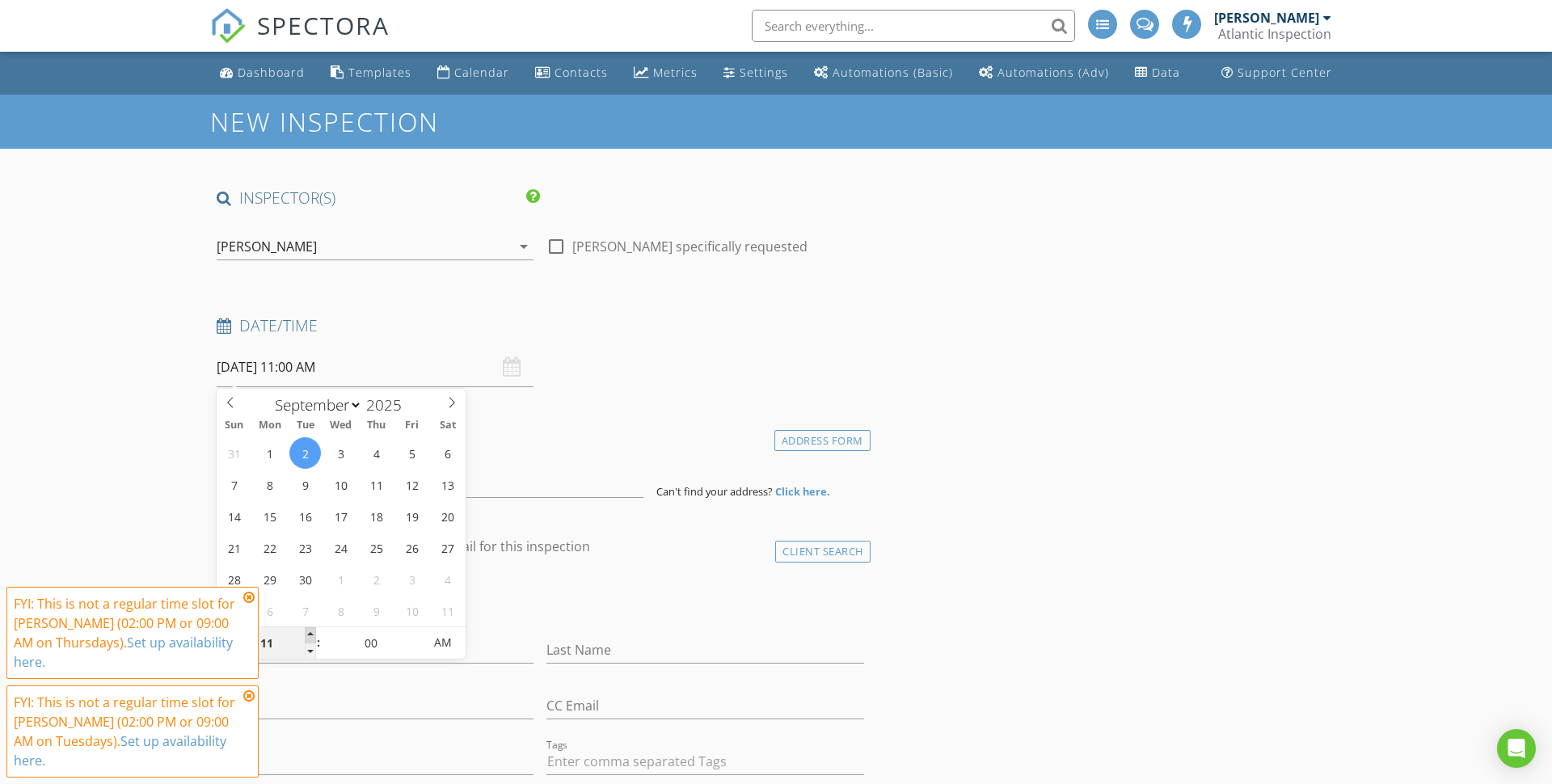
type input "12"
click at [313, 631] on span at bounding box center [310, 635] width 11 height 16
type input "[DATE] 1:00 PM"
type input "01"
click at [313, 631] on span at bounding box center [310, 635] width 11 height 16
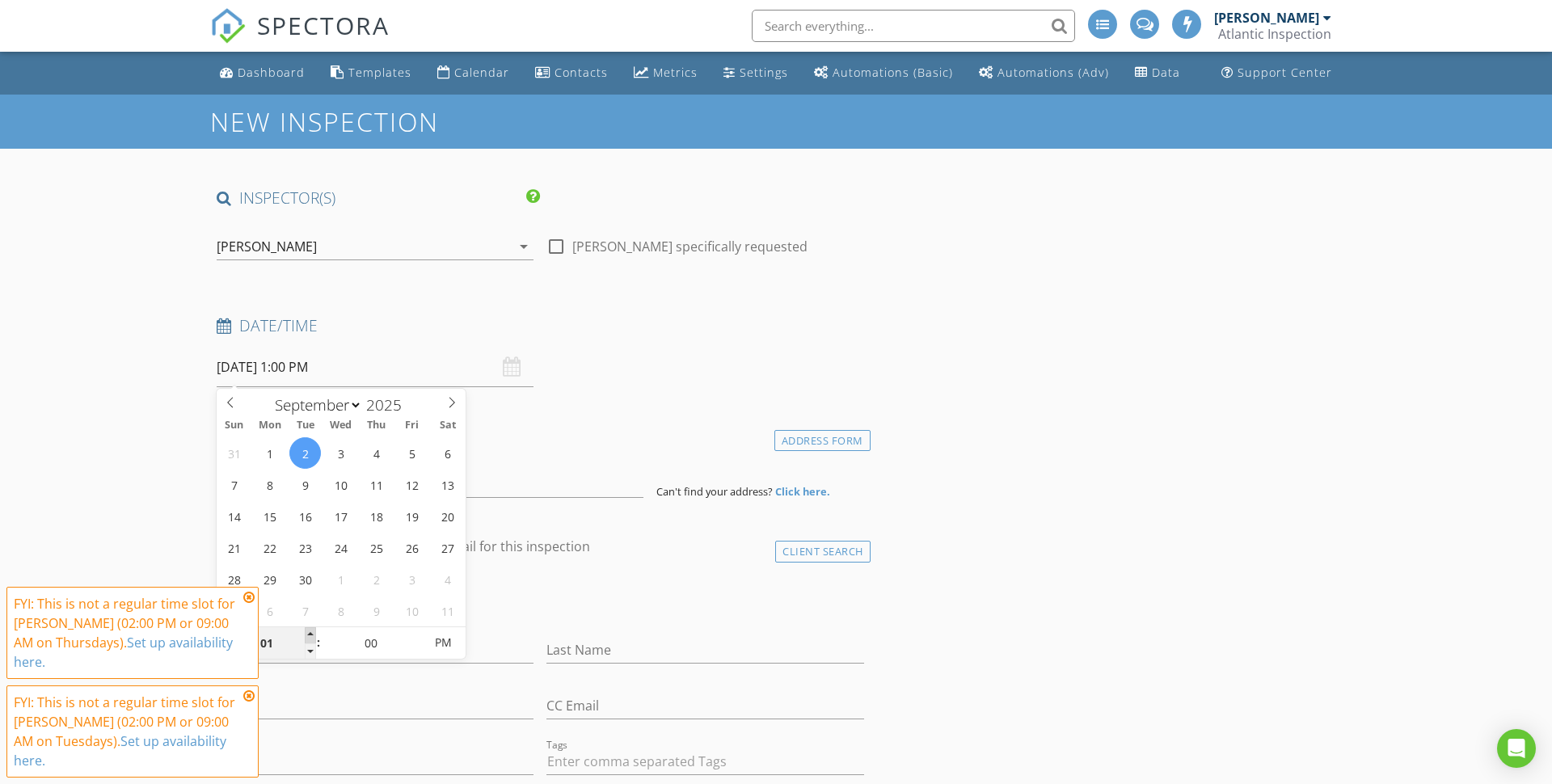
type input "[DATE] 2:00 PM"
type input "02"
click at [313, 631] on span at bounding box center [310, 635] width 11 height 16
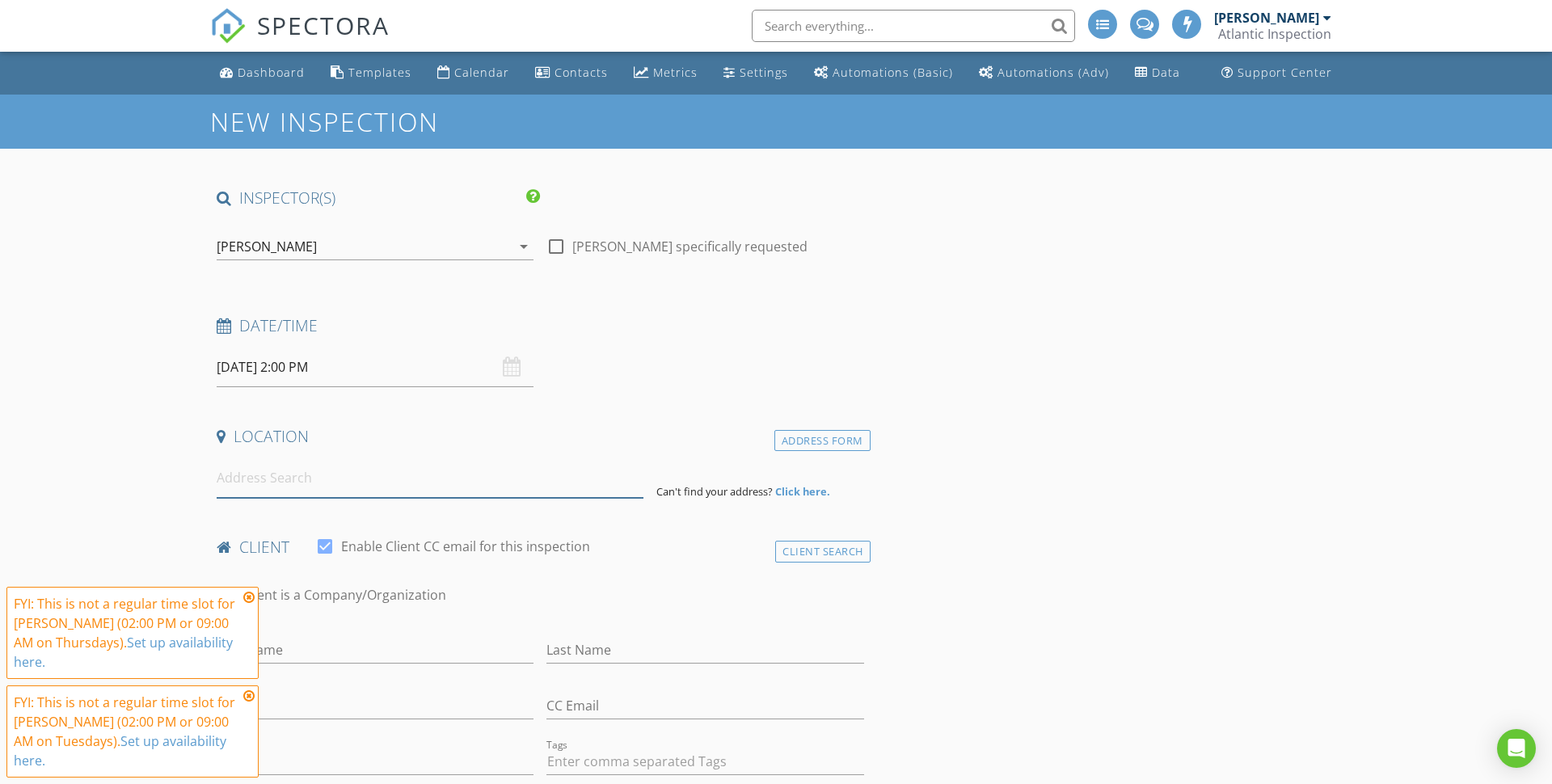
click at [385, 487] on input at bounding box center [430, 477] width 427 height 40
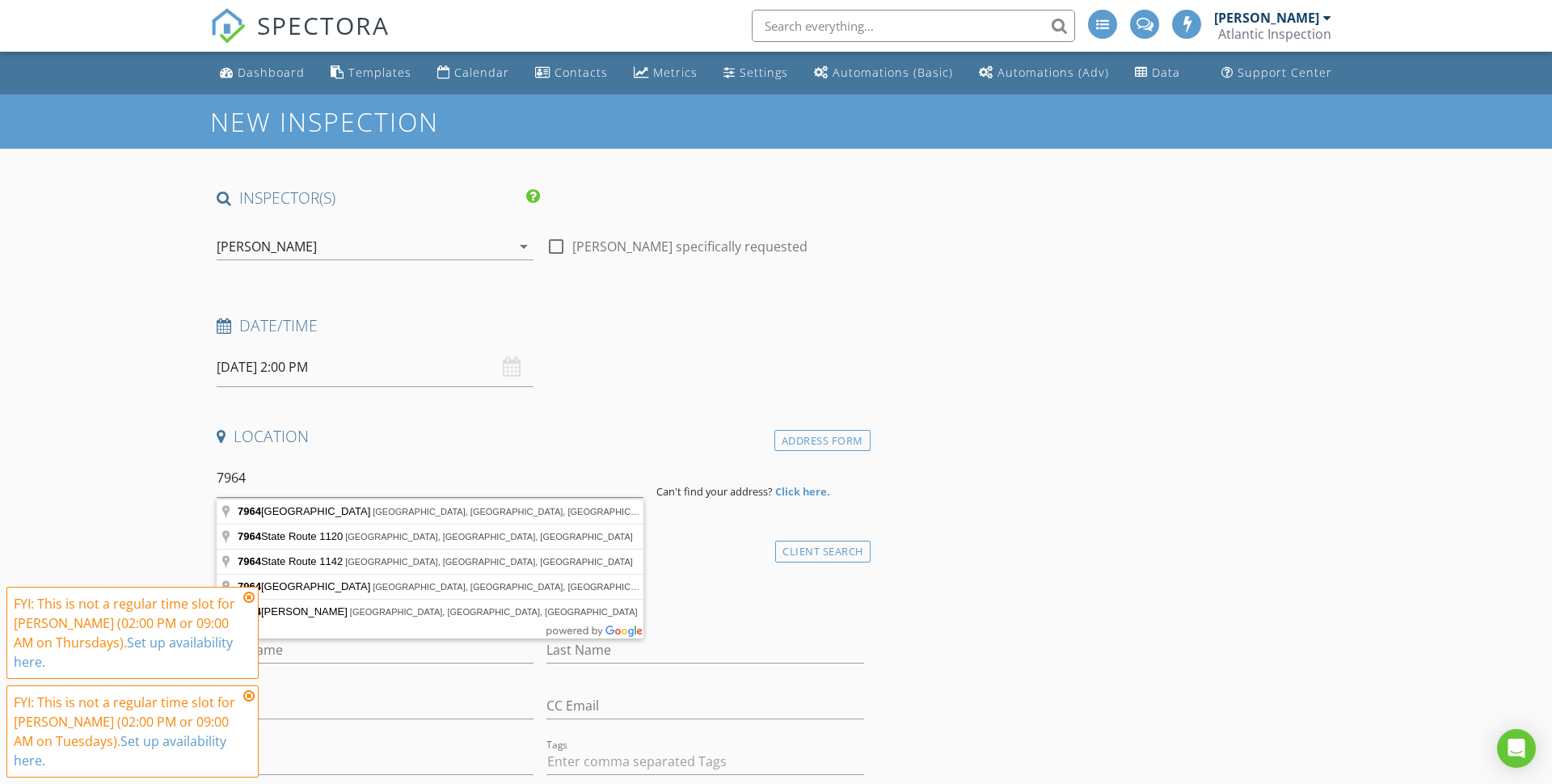
type input "[STREET_ADDRESS][PERSON_NAME]"
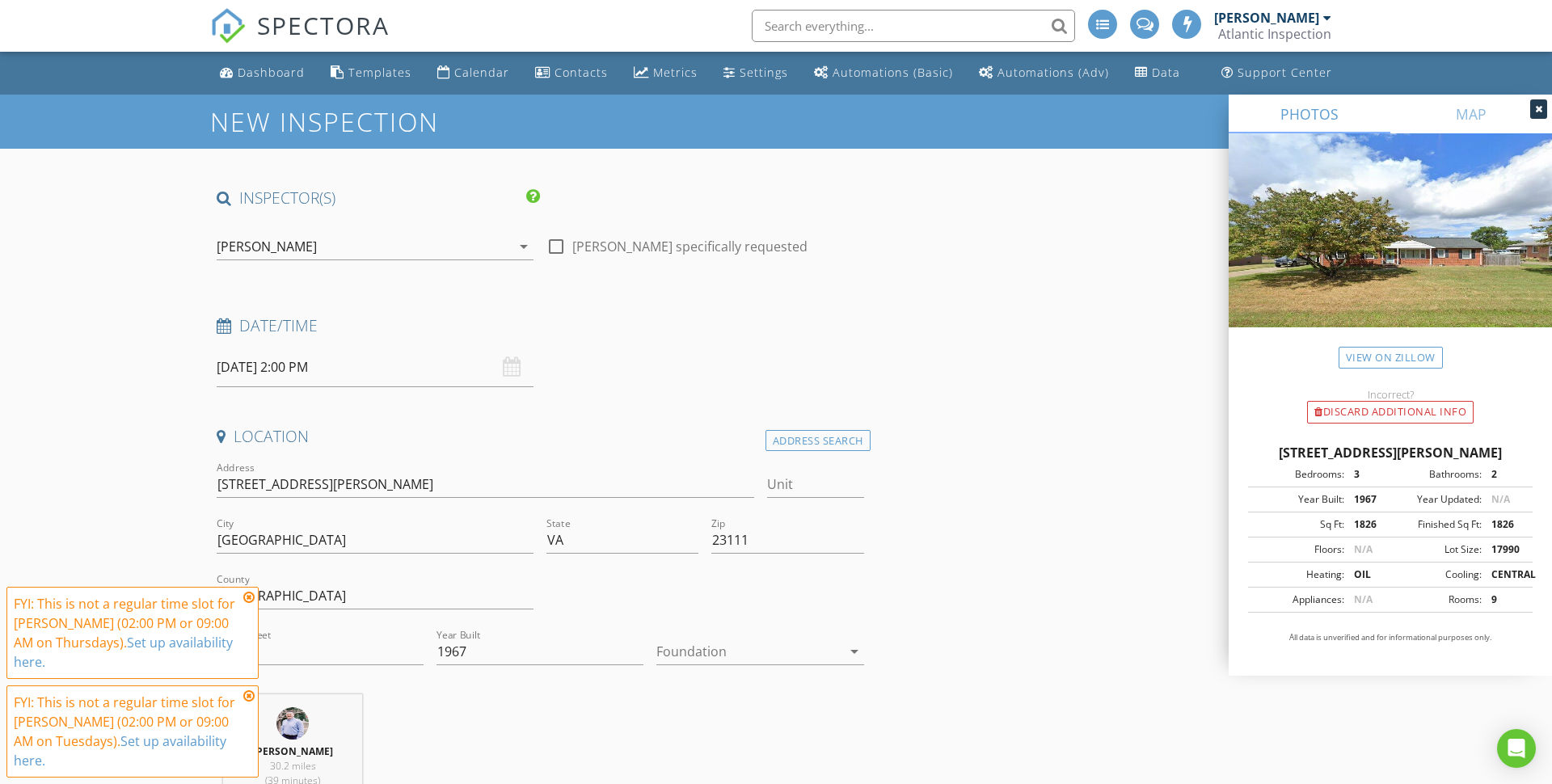
click at [250, 597] on icon at bounding box center [248, 597] width 11 height 13
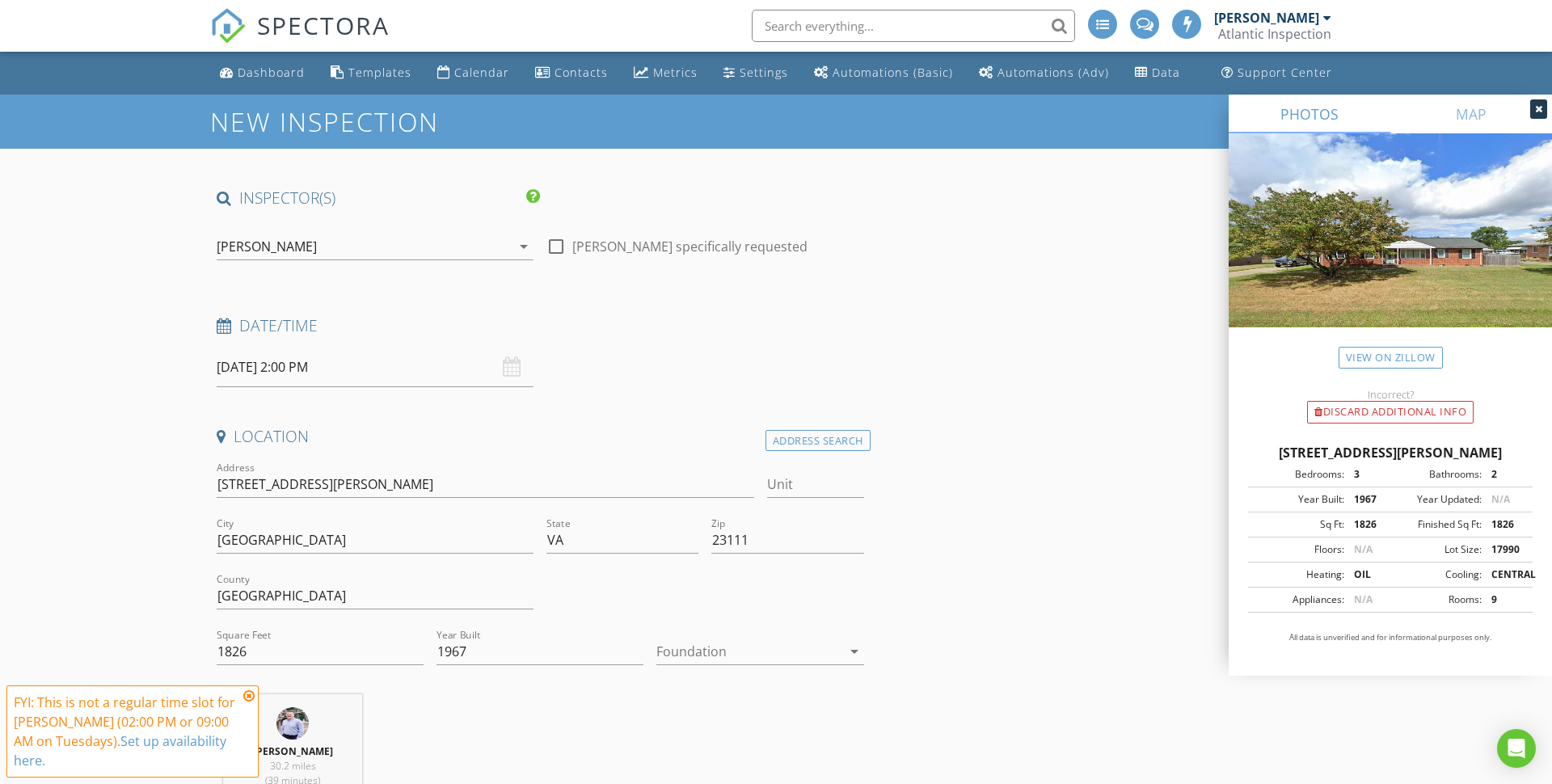
click at [247, 695] on icon at bounding box center [248, 695] width 11 height 13
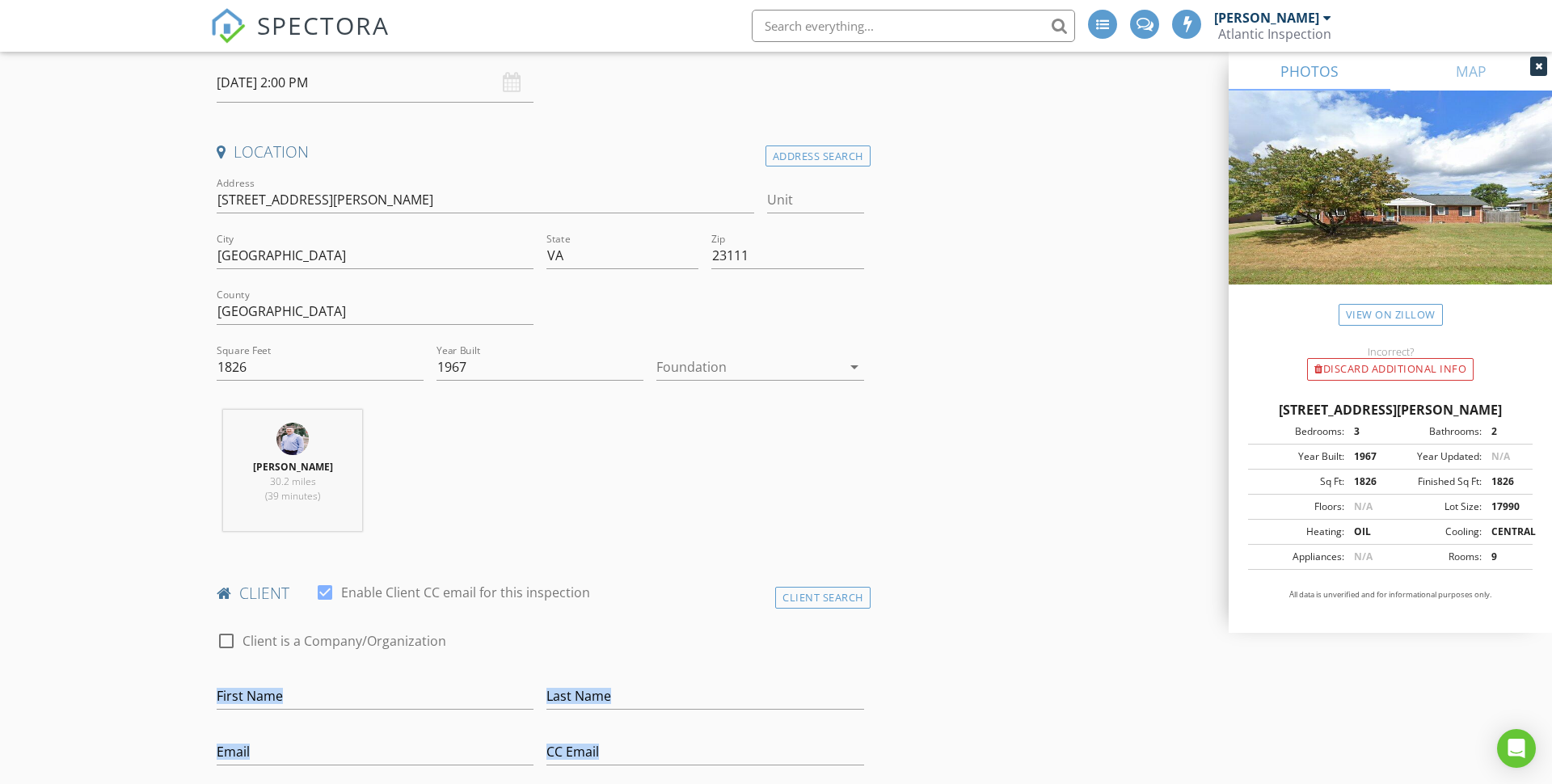
scroll to position [427, 0]
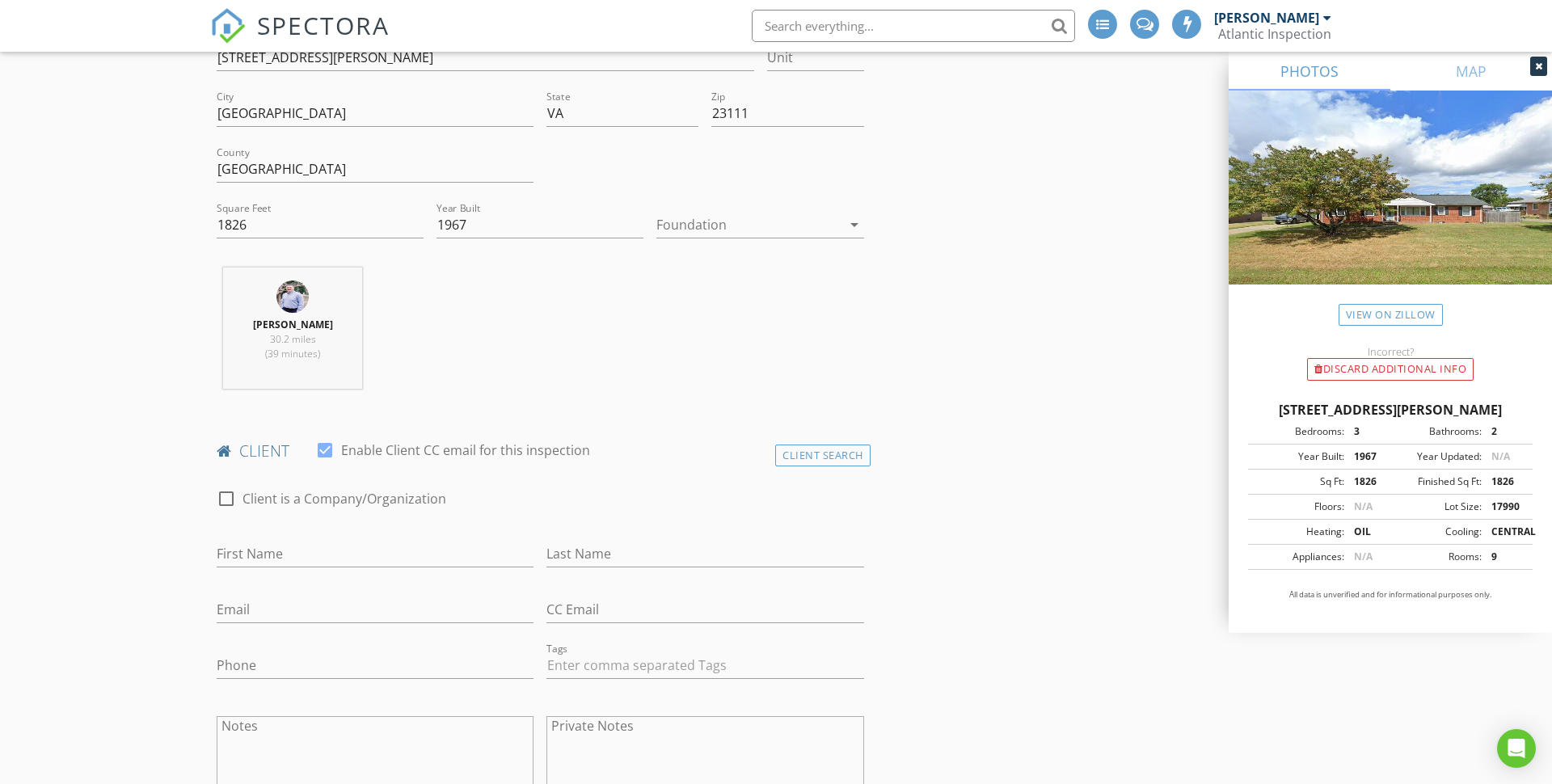
click at [608, 462] on div "client check_box Enable Client CC email for this inspection" at bounding box center [540, 456] width 660 height 32
click at [394, 562] on input "First Name" at bounding box center [375, 554] width 317 height 27
type input "[PERSON_NAME]"
type input "[EMAIL_ADDRESS][DOMAIN_NAME]"
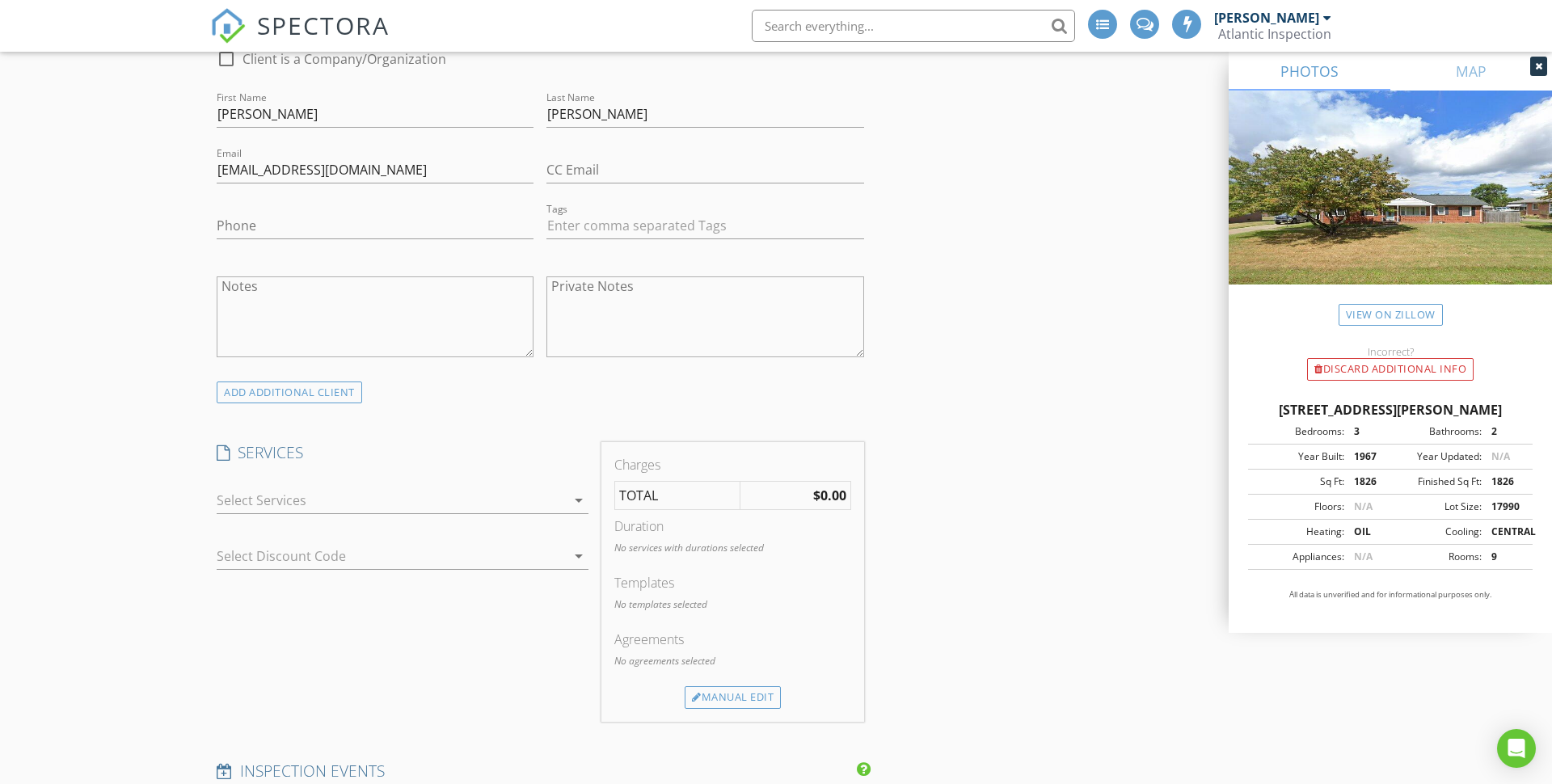
scroll to position [943, 0]
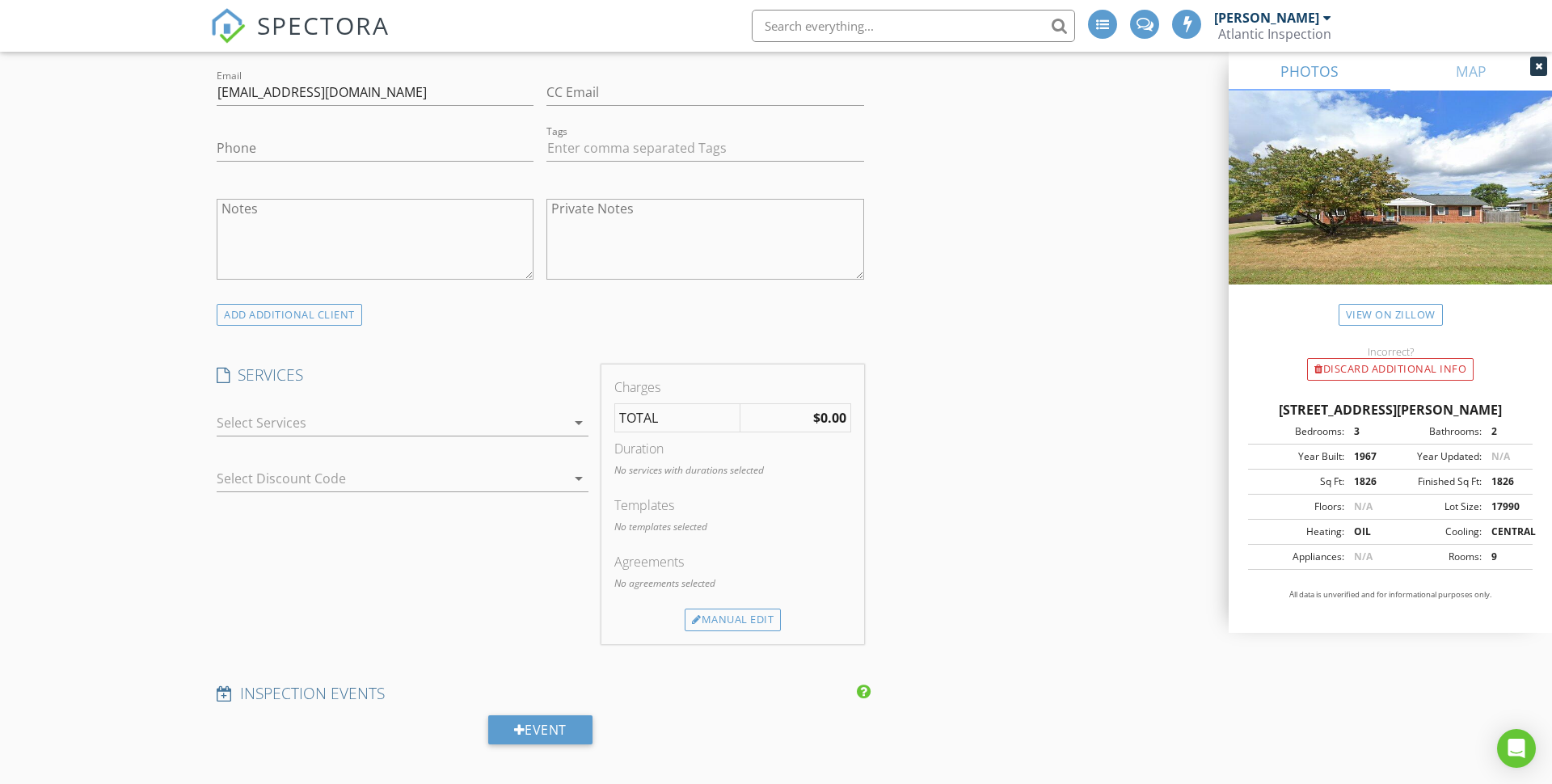
click at [272, 433] on div at bounding box center [391, 422] width 349 height 26
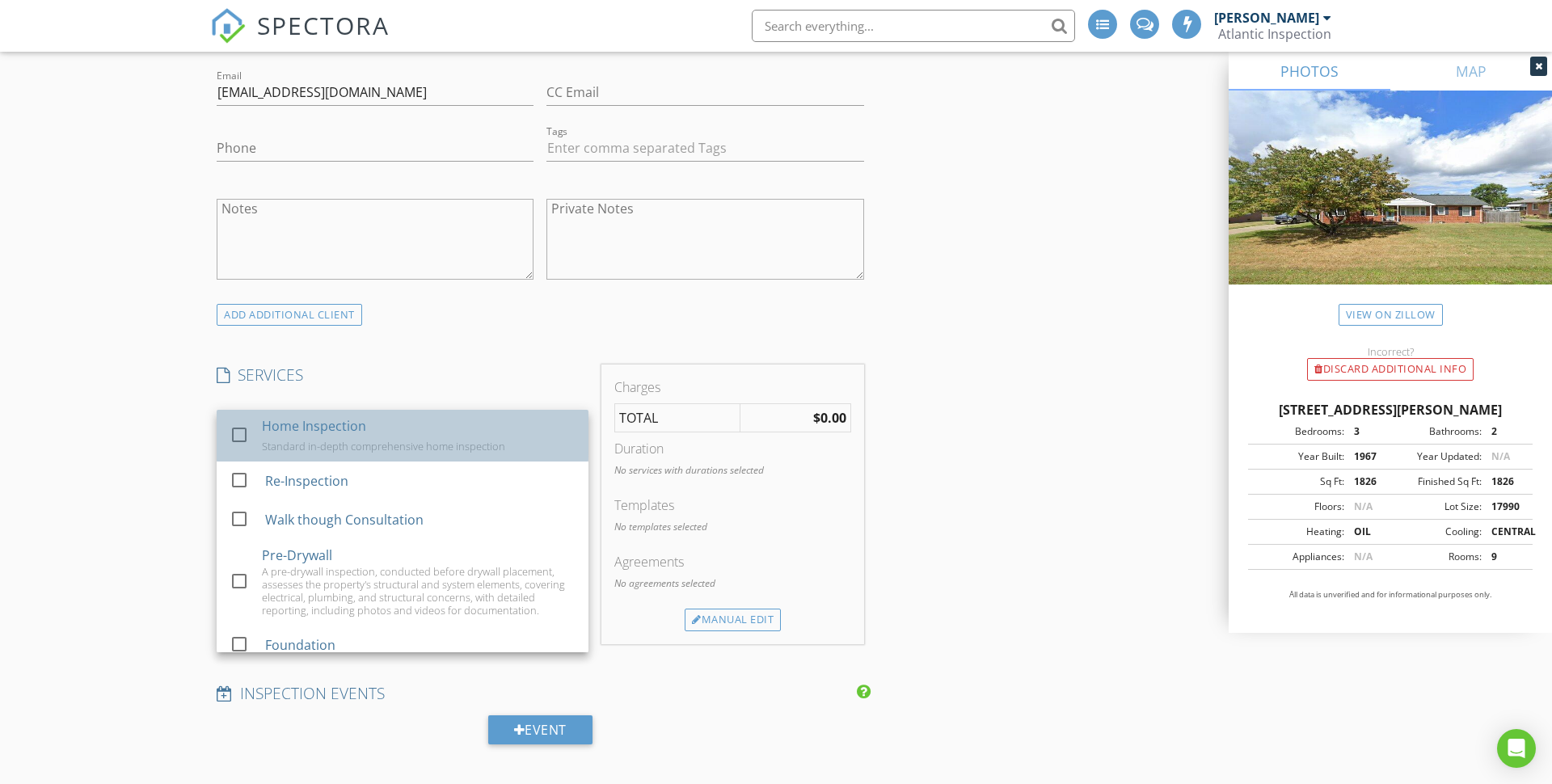
click at [272, 444] on div "Standard in-depth comprehensive home inspection" at bounding box center [384, 445] width 243 height 13
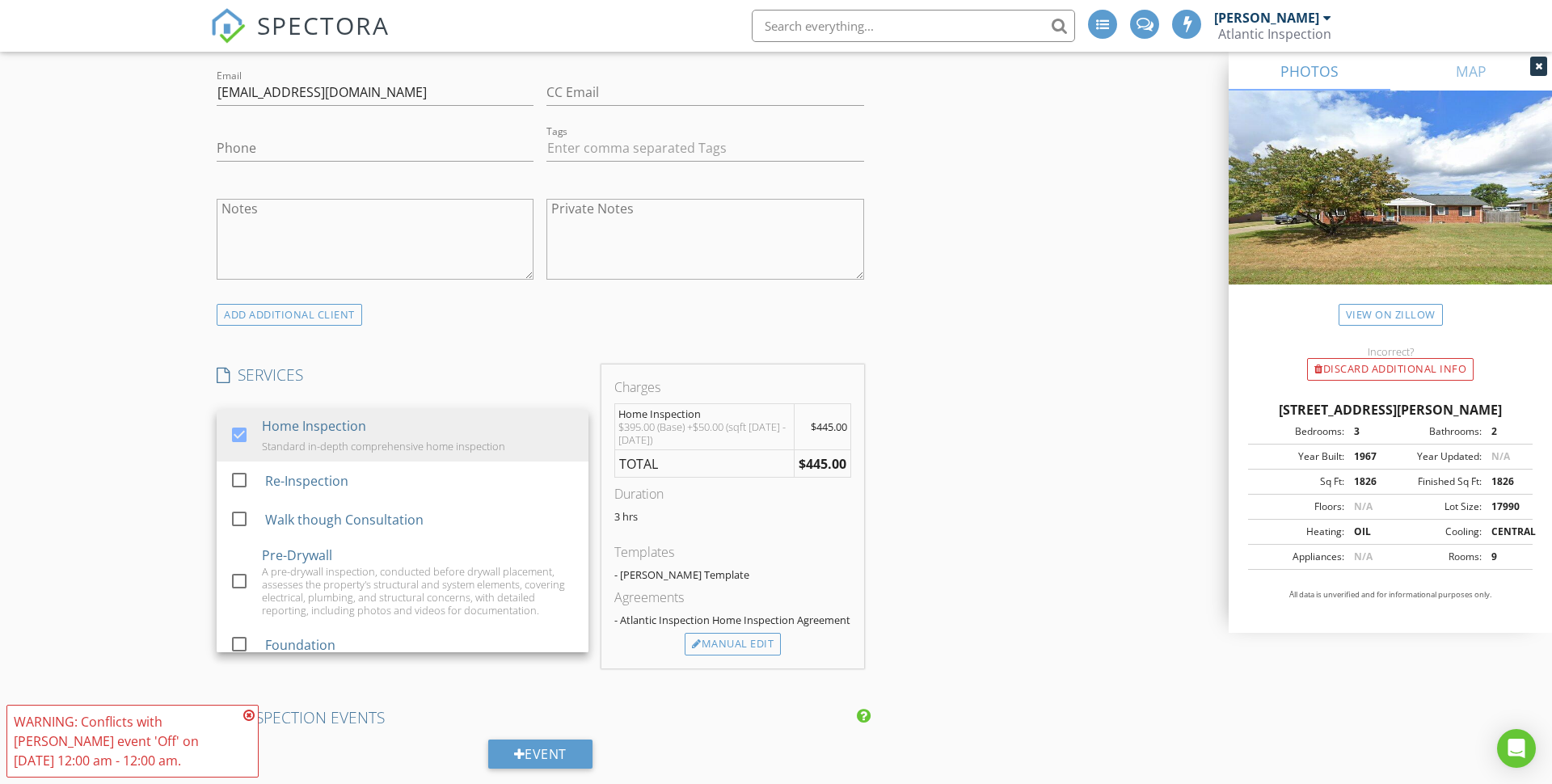
click at [176, 436] on div "New Inspection INSPECTOR(S) check_box Hunter Goins PRIMARY Hunter Goins arrow_d…" at bounding box center [776, 687] width 1552 height 3073
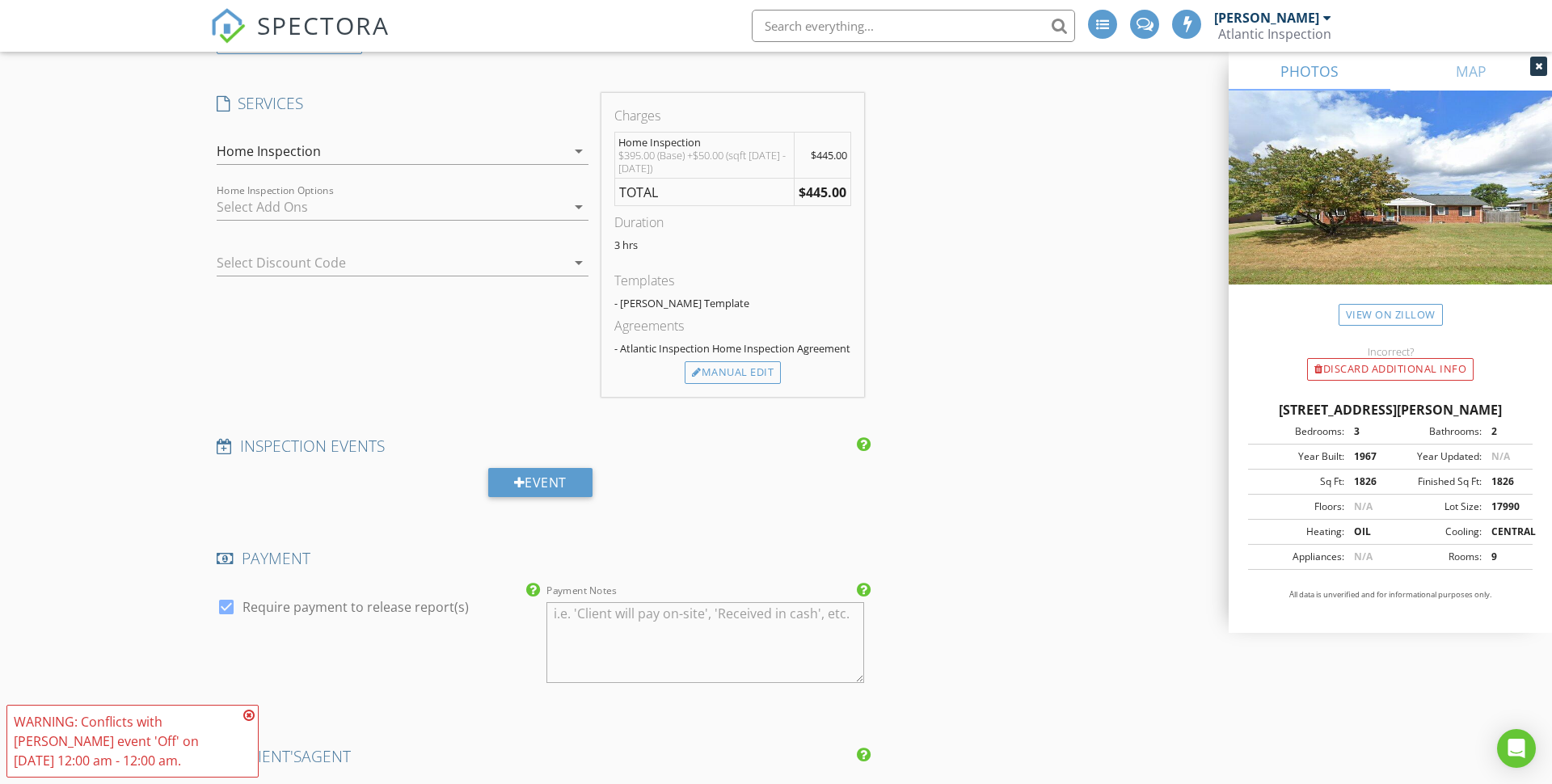
scroll to position [1370, 0]
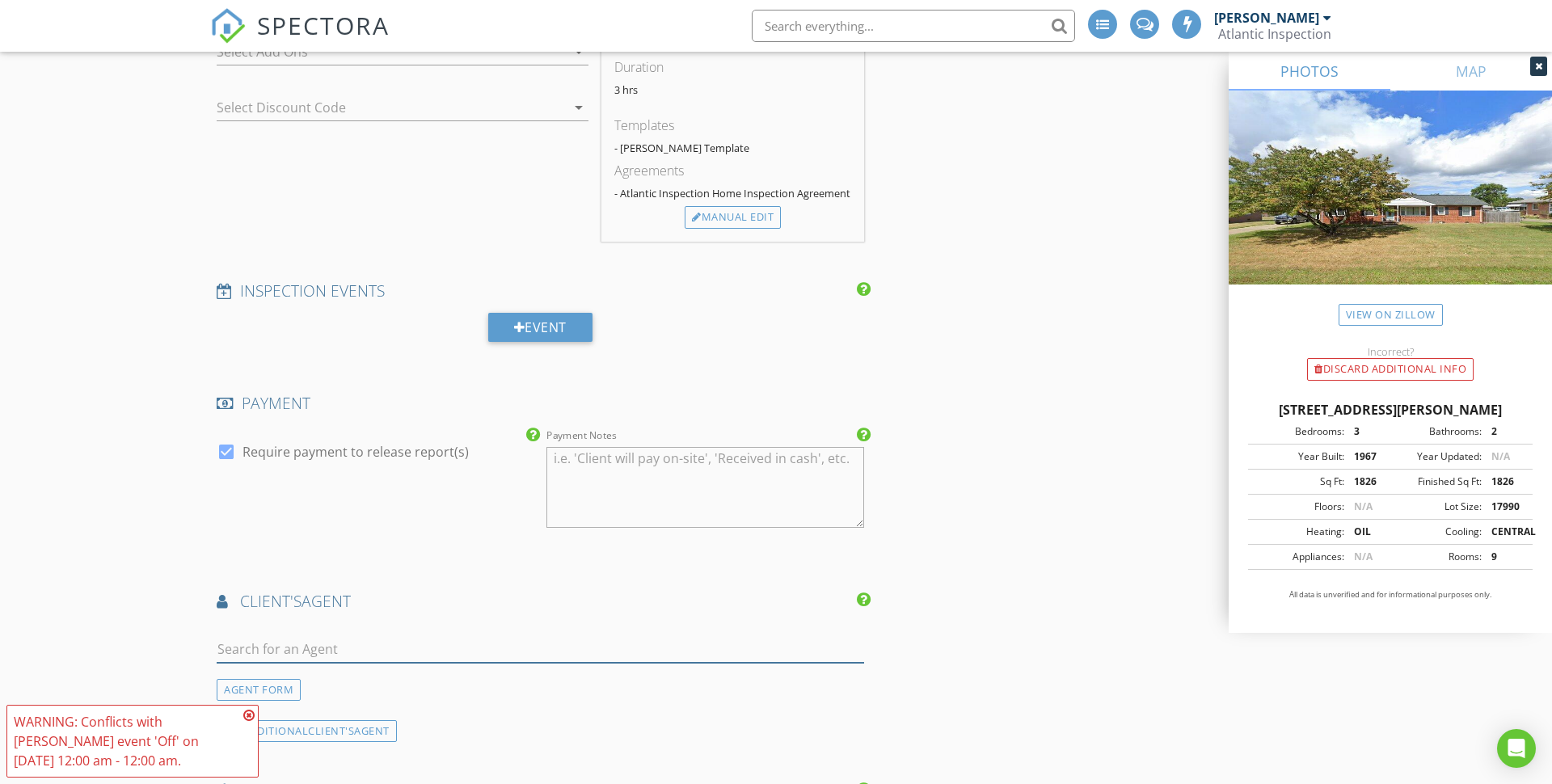
click at [380, 650] on input "text" at bounding box center [541, 649] width 648 height 27
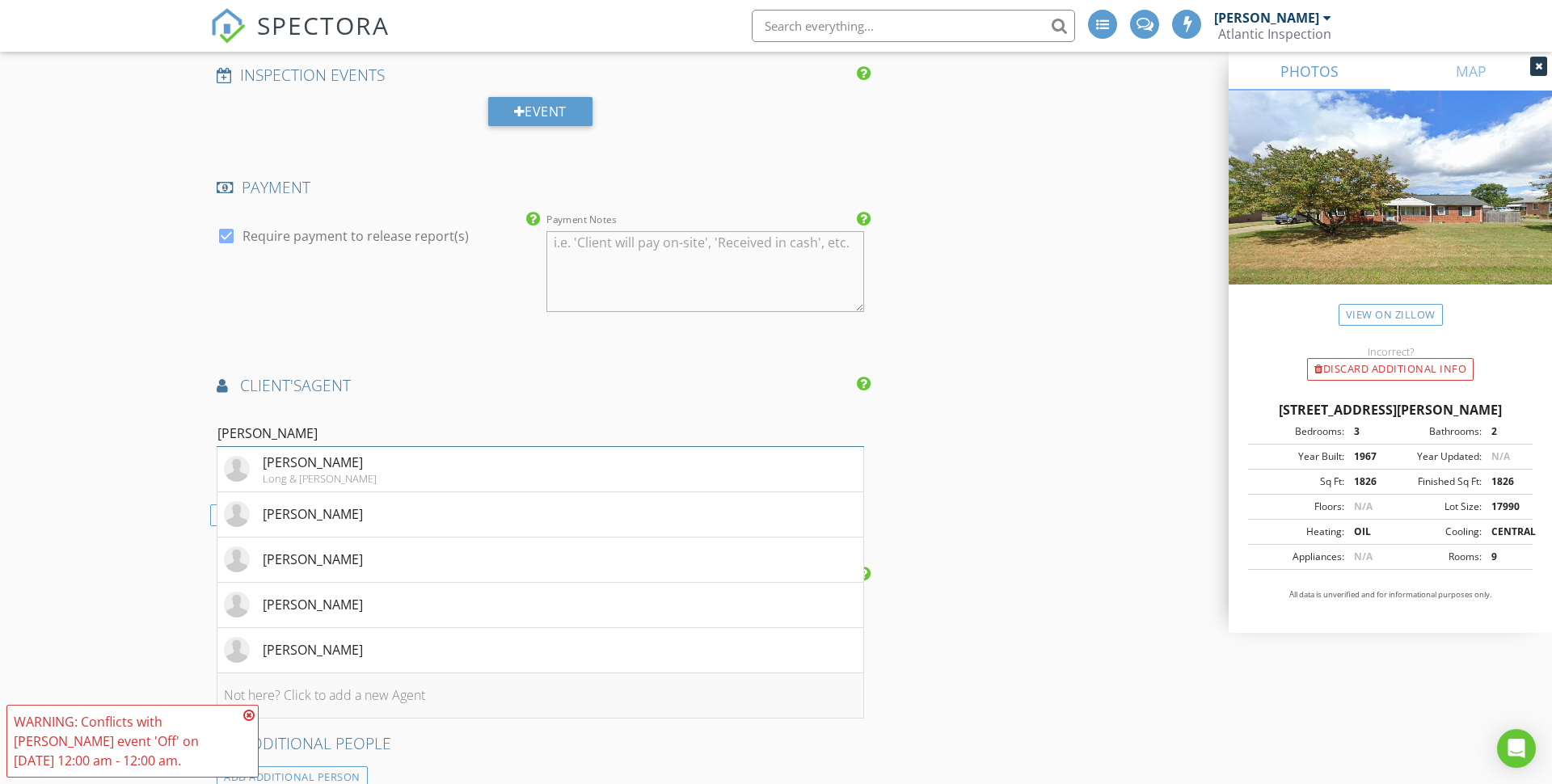
scroll to position [1590, 0]
type input "ryan"
click at [418, 515] on li "Ryan Hudson" at bounding box center [541, 511] width 646 height 46
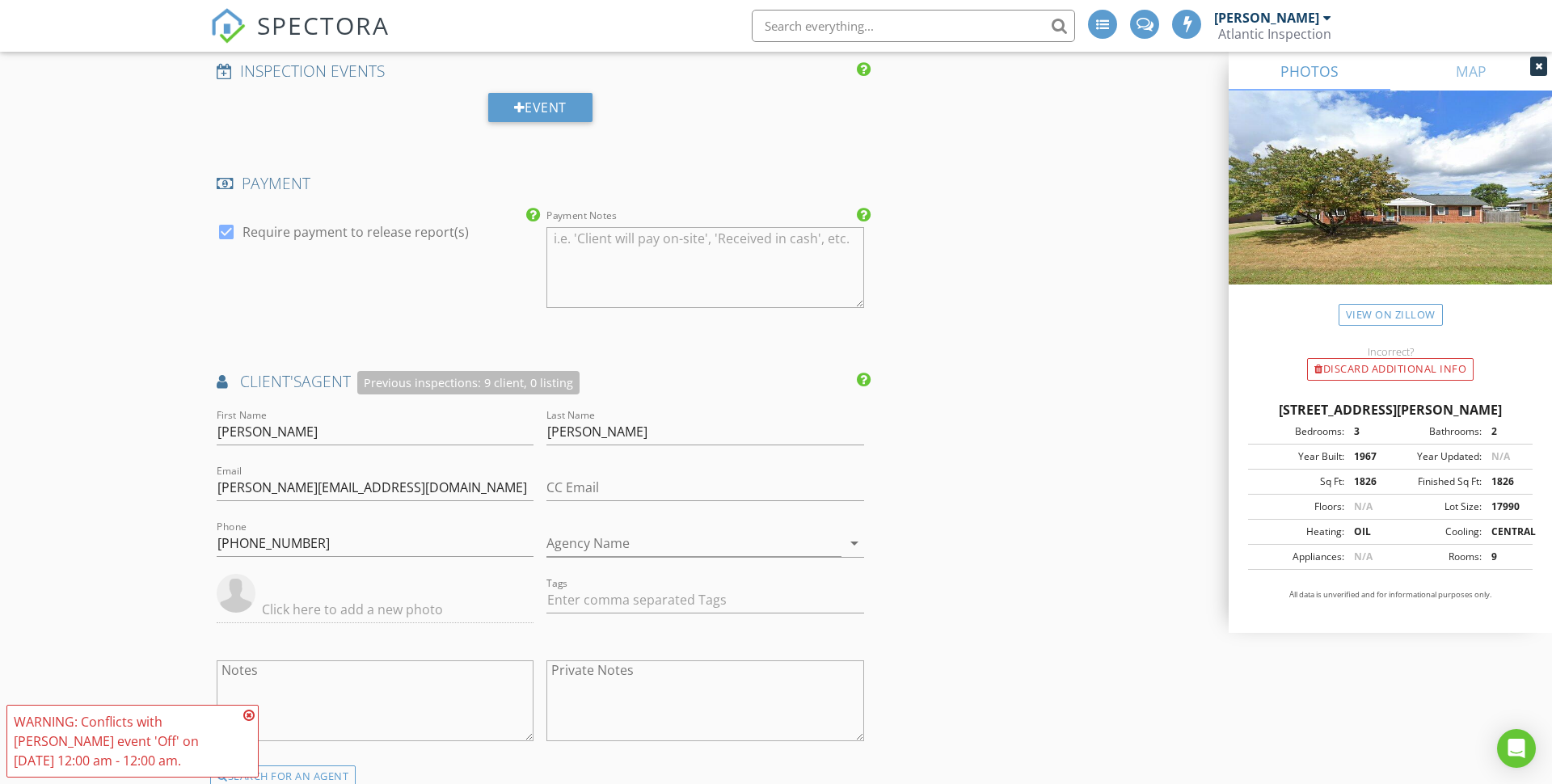
click at [102, 507] on div "New Inspection INSPECTOR(S) check_box Hunter Goins PRIMARY Hunter Goins arrow_d…" at bounding box center [776, 194] width 1552 height 3380
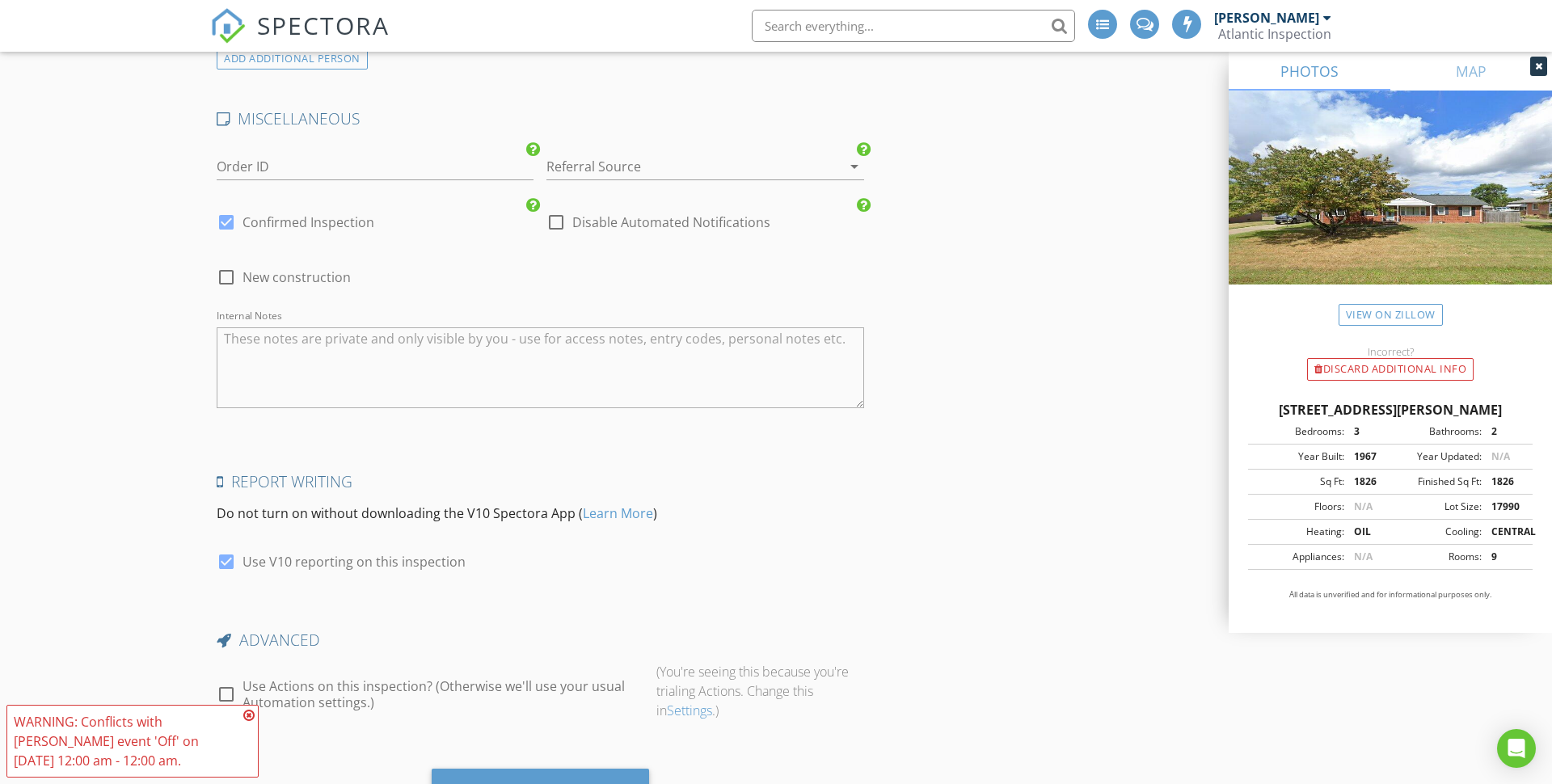
scroll to position [2692, 0]
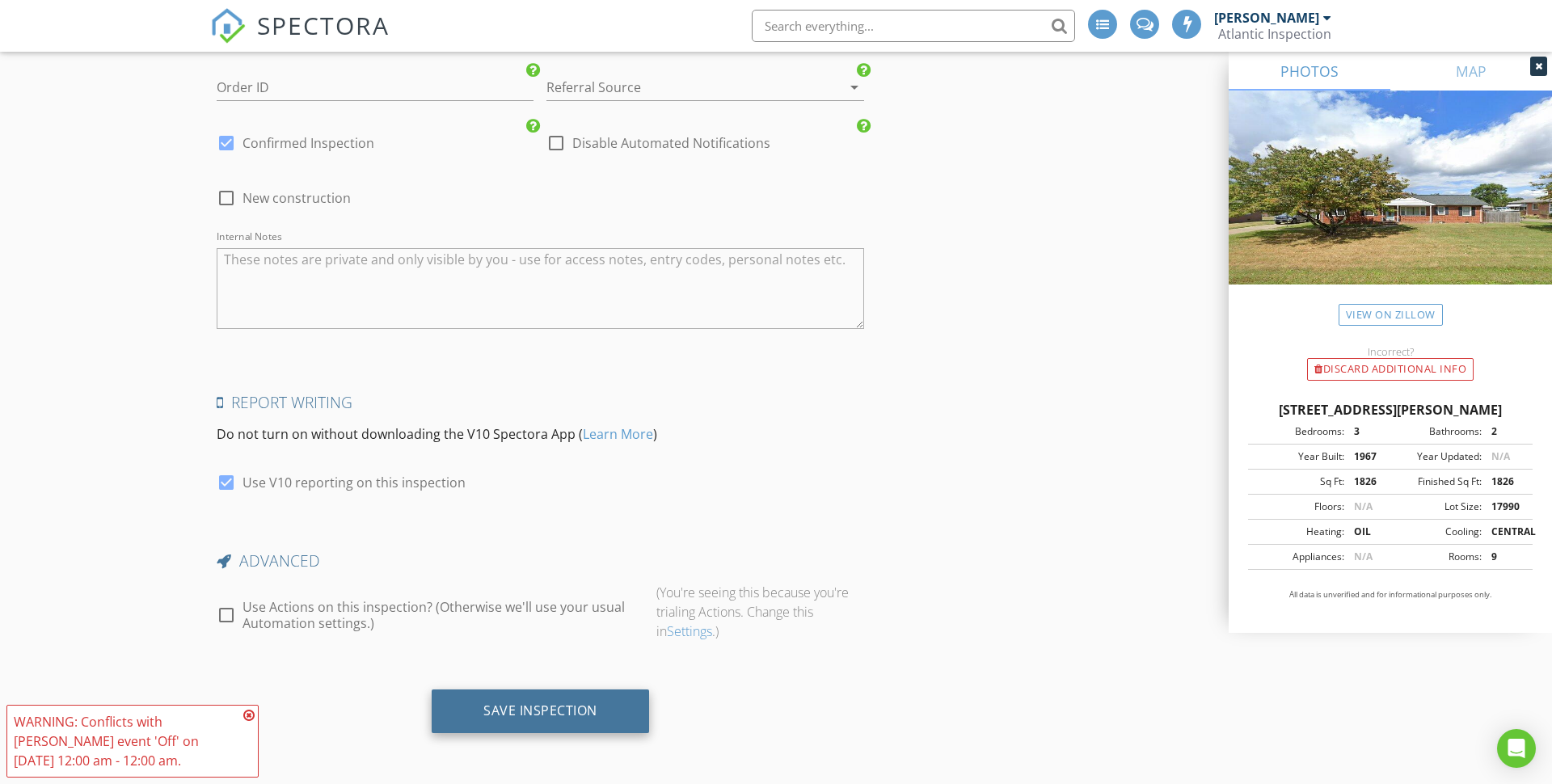
click at [579, 702] on div "Save Inspection" at bounding box center [540, 710] width 114 height 16
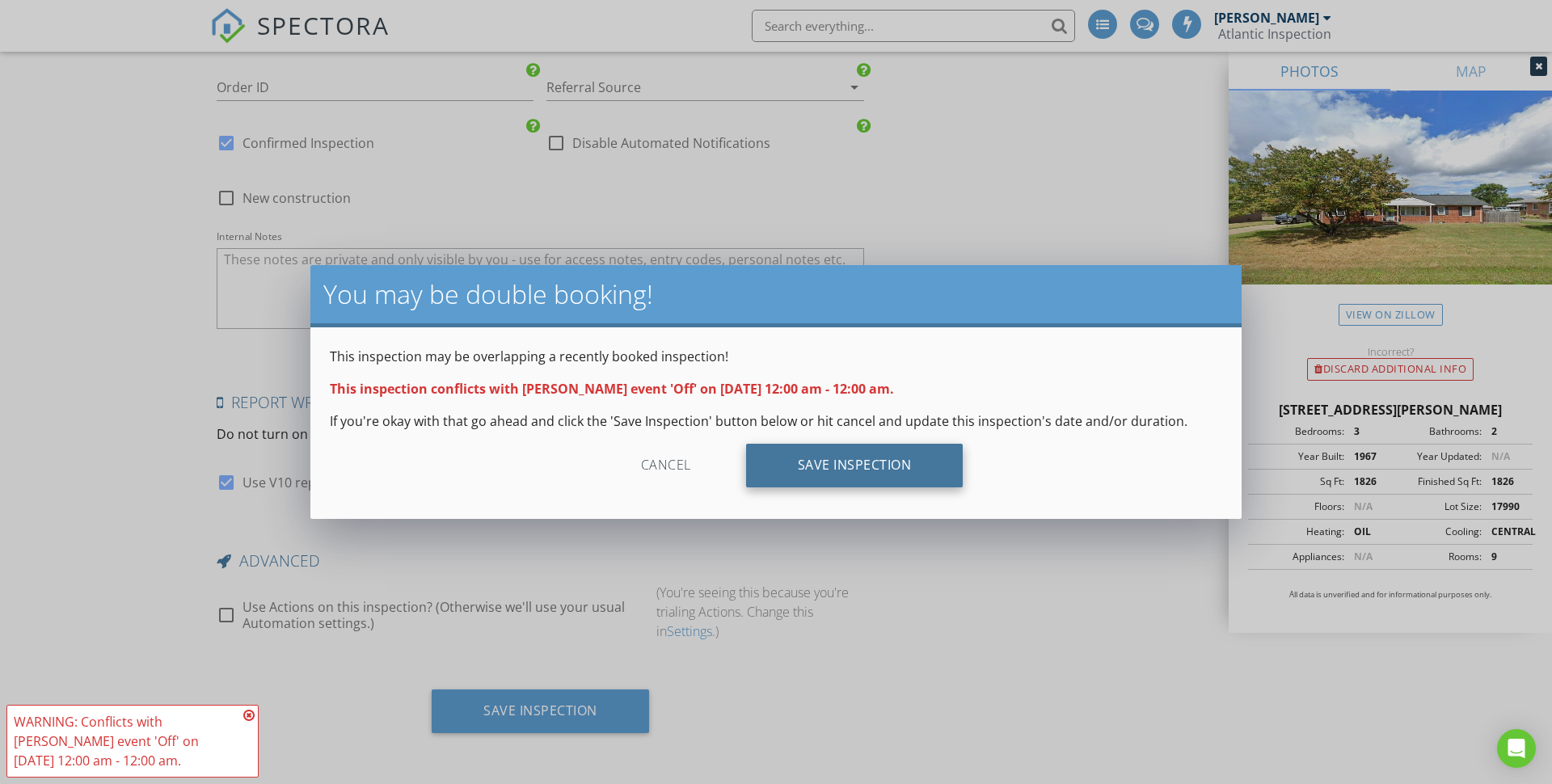
click at [807, 467] on div "Save Inspection" at bounding box center [855, 465] width 218 height 44
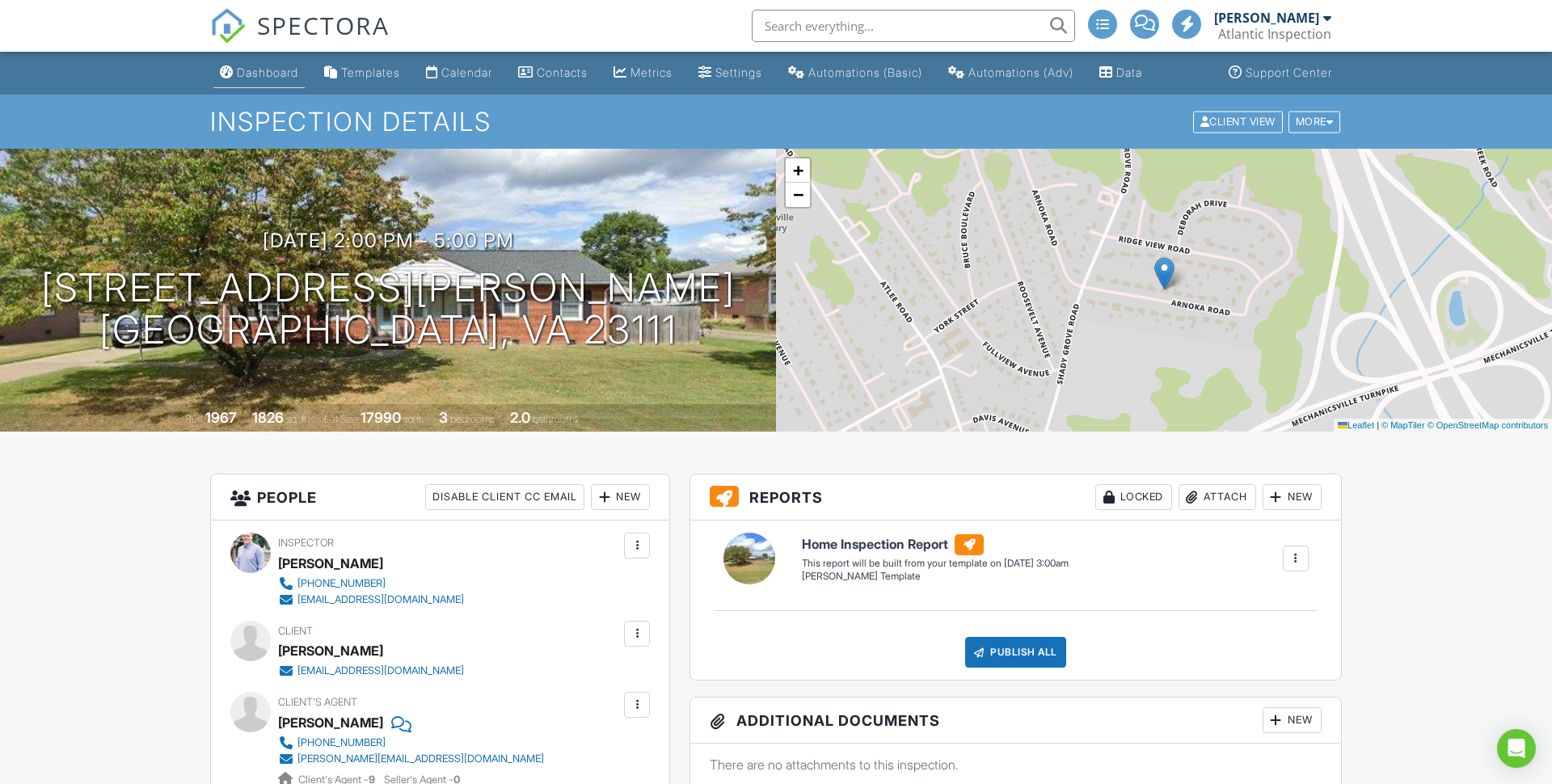
click at [267, 73] on div "Dashboard" at bounding box center [267, 72] width 62 height 13
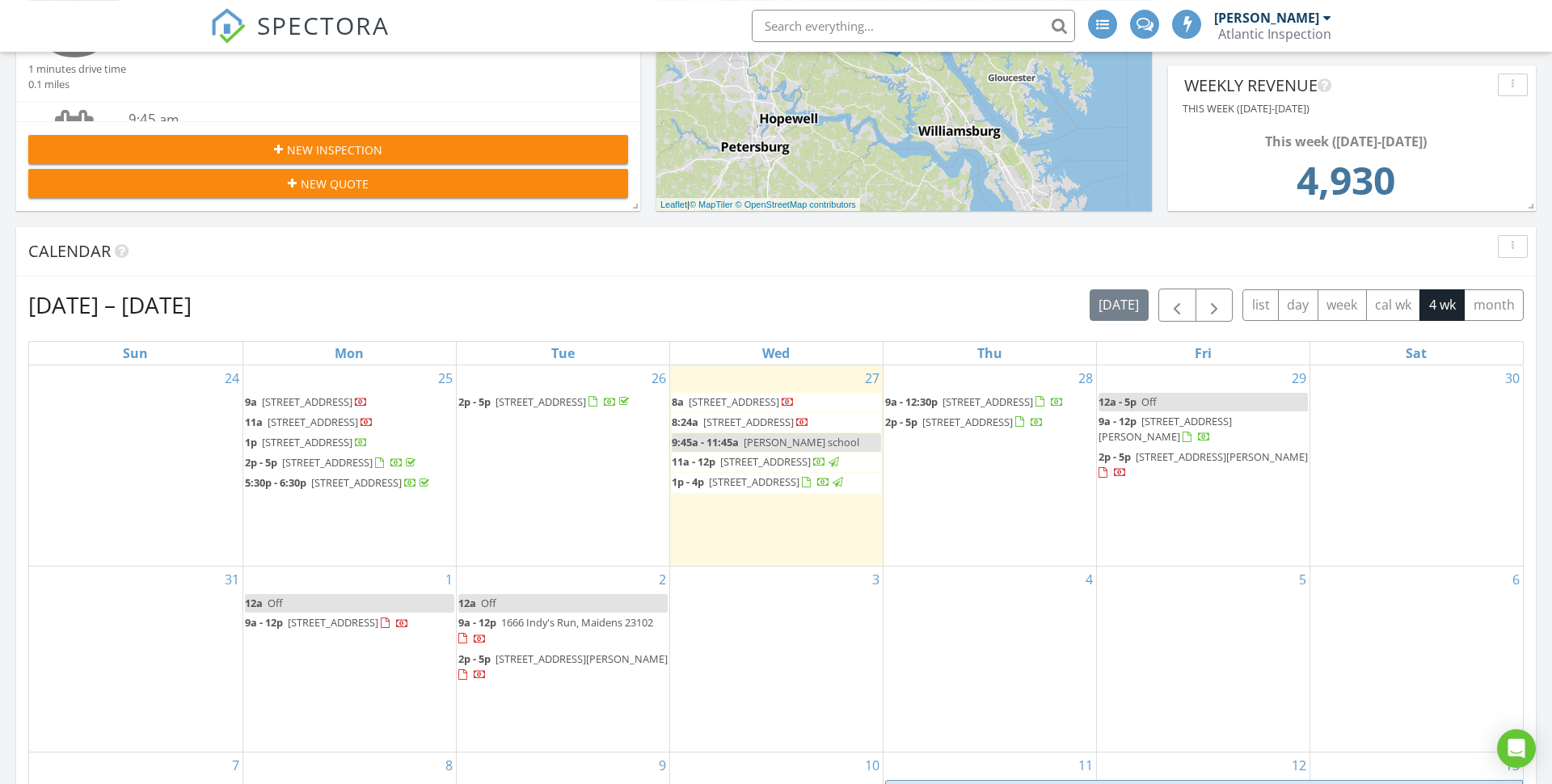
scroll to position [582, 0]
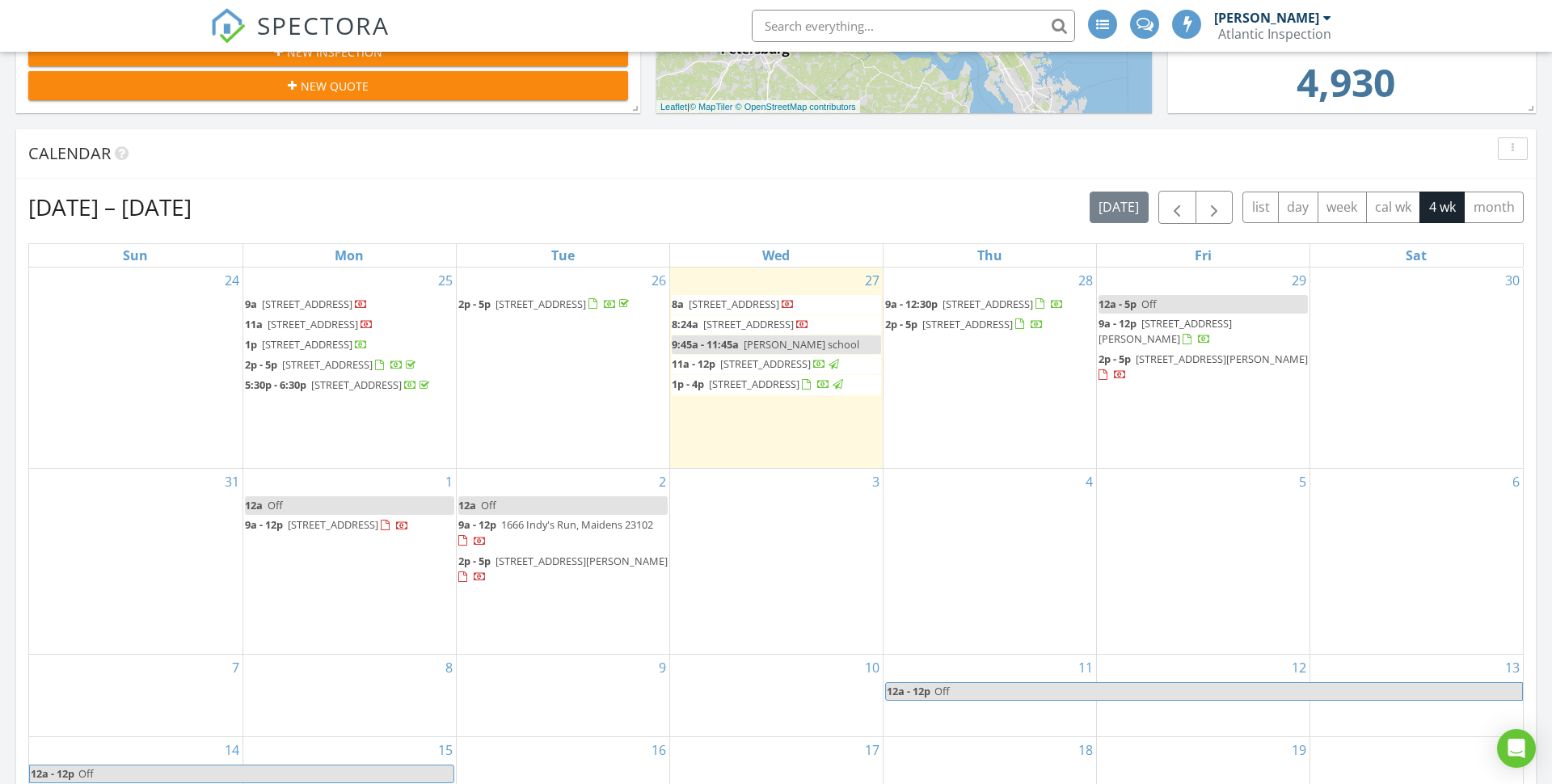
click at [561, 514] on link "12a Off" at bounding box center [563, 505] width 209 height 19
click at [561, 550] on div at bounding box center [776, 392] width 1552 height 784
click at [560, 514] on link "12a Off" at bounding box center [563, 505] width 209 height 19
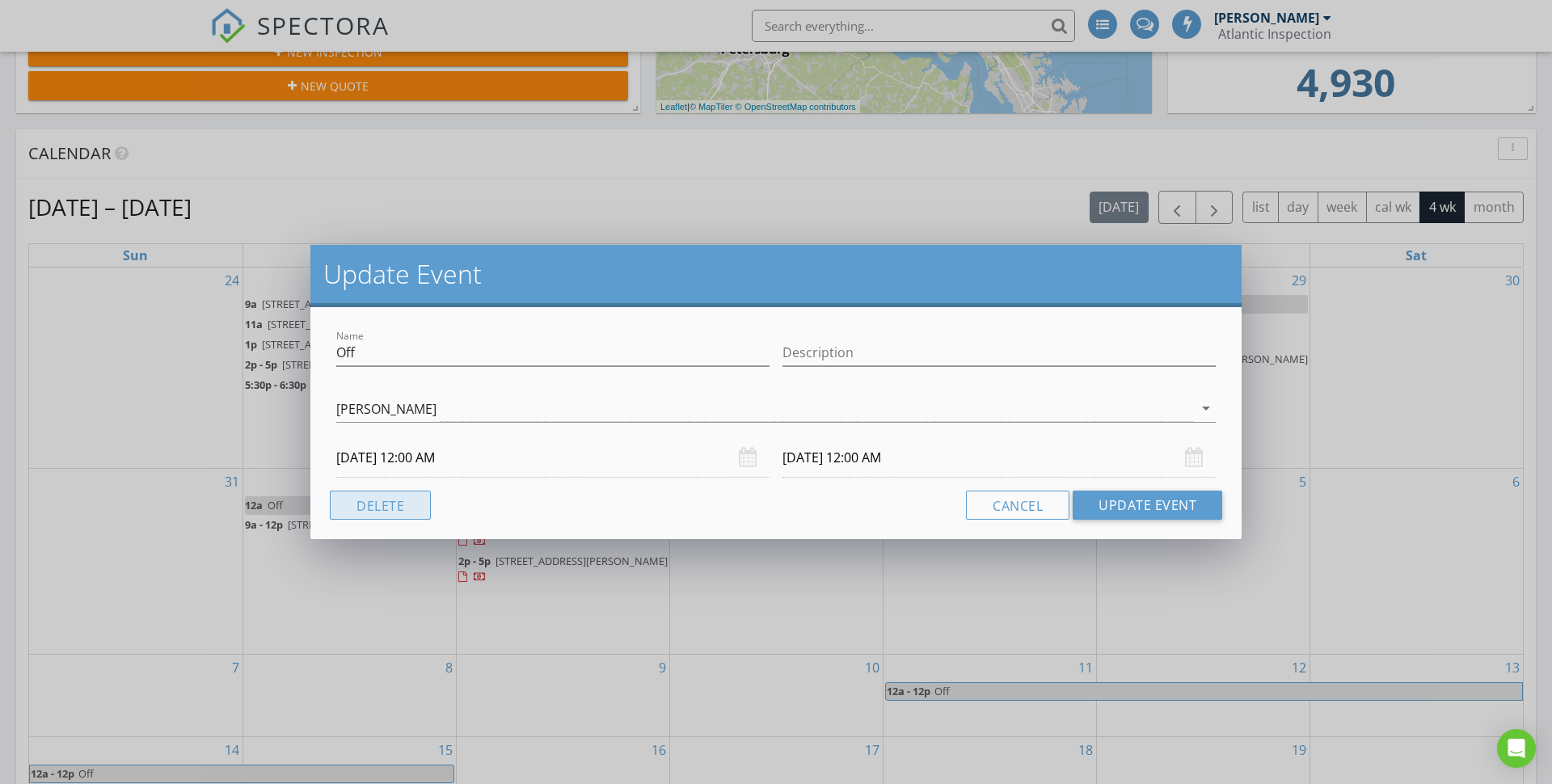
click at [407, 509] on button "Delete" at bounding box center [380, 505] width 101 height 30
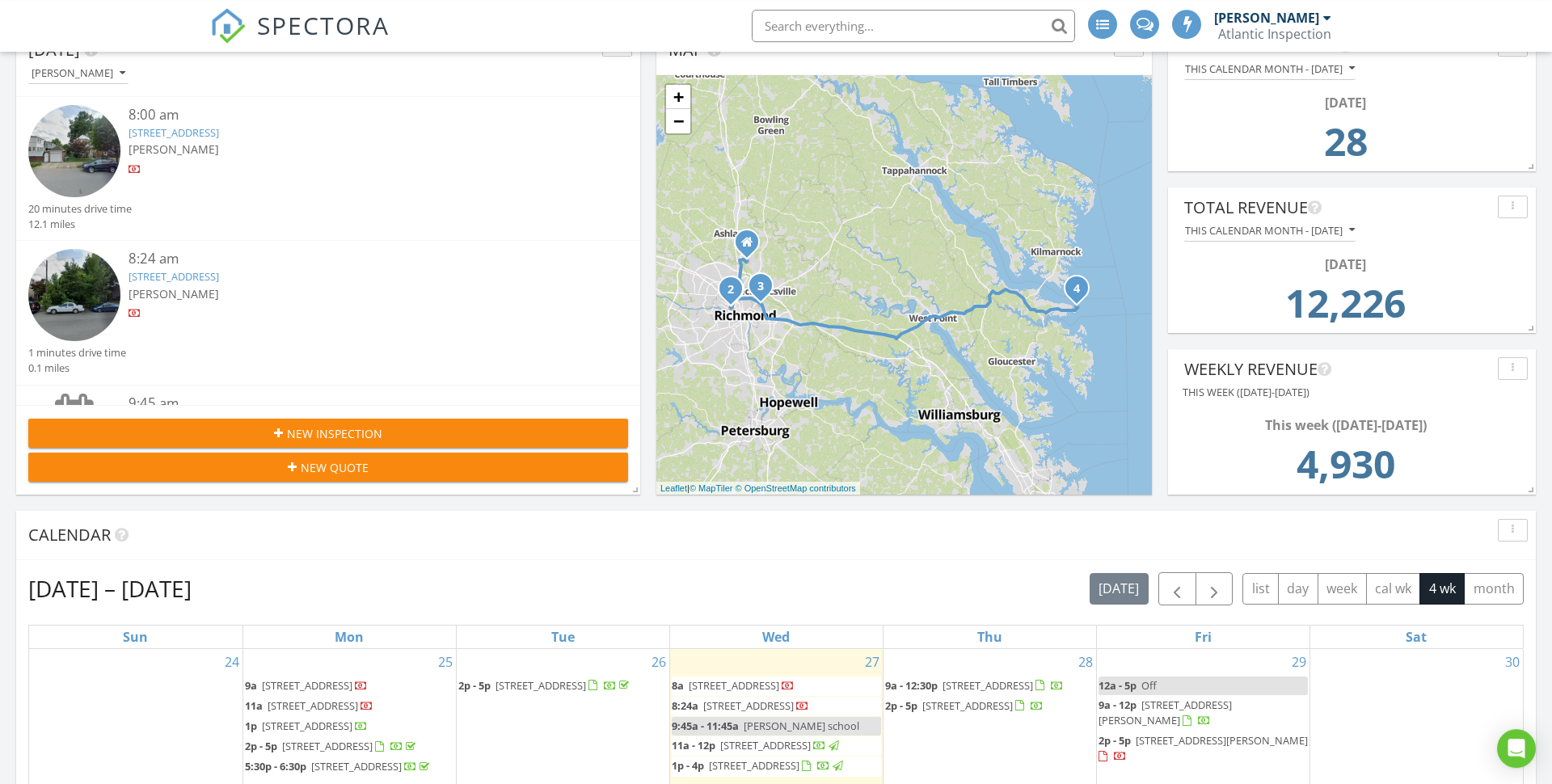
scroll to position [155, 0]
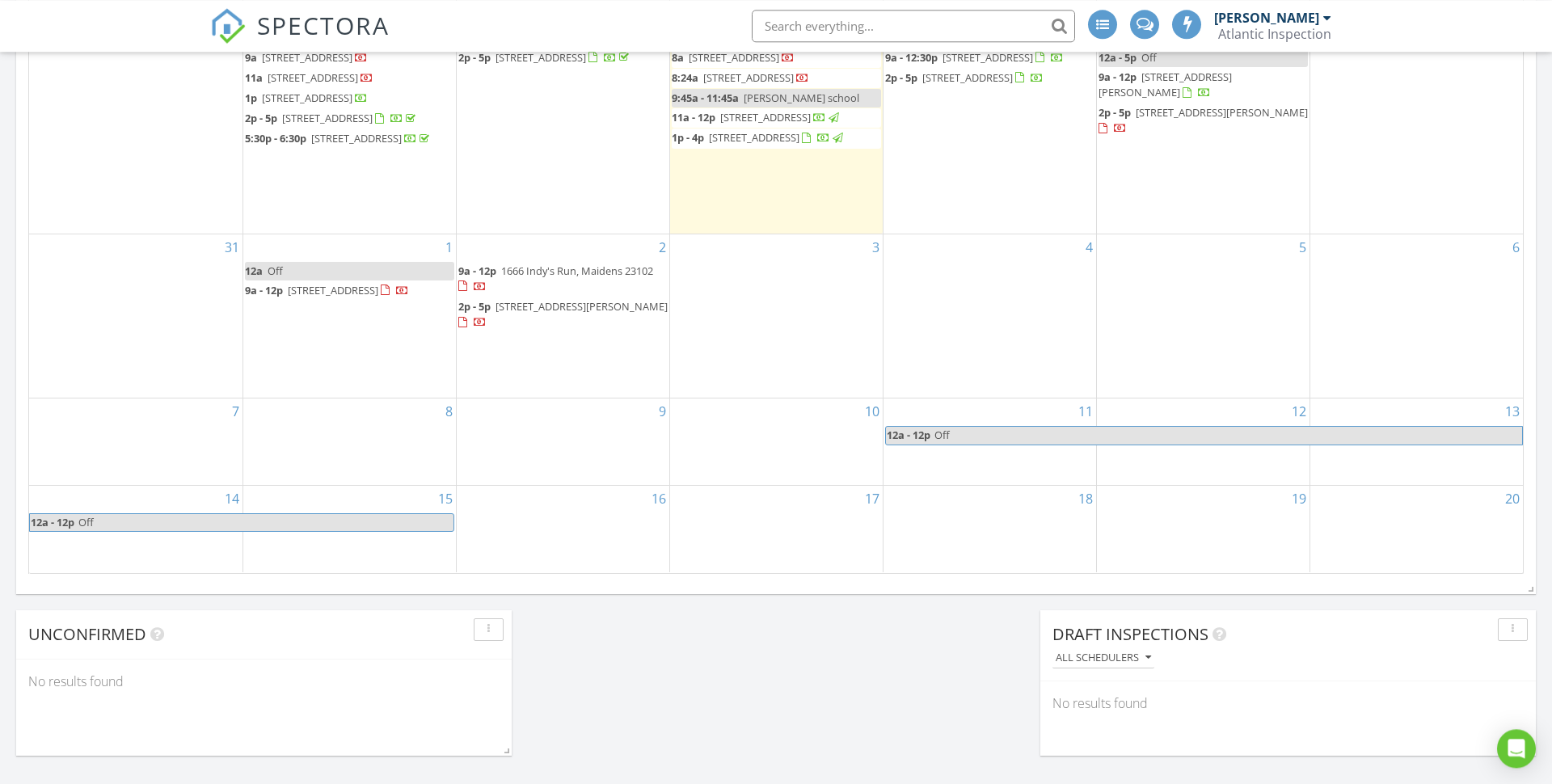
scroll to position [840, 0]
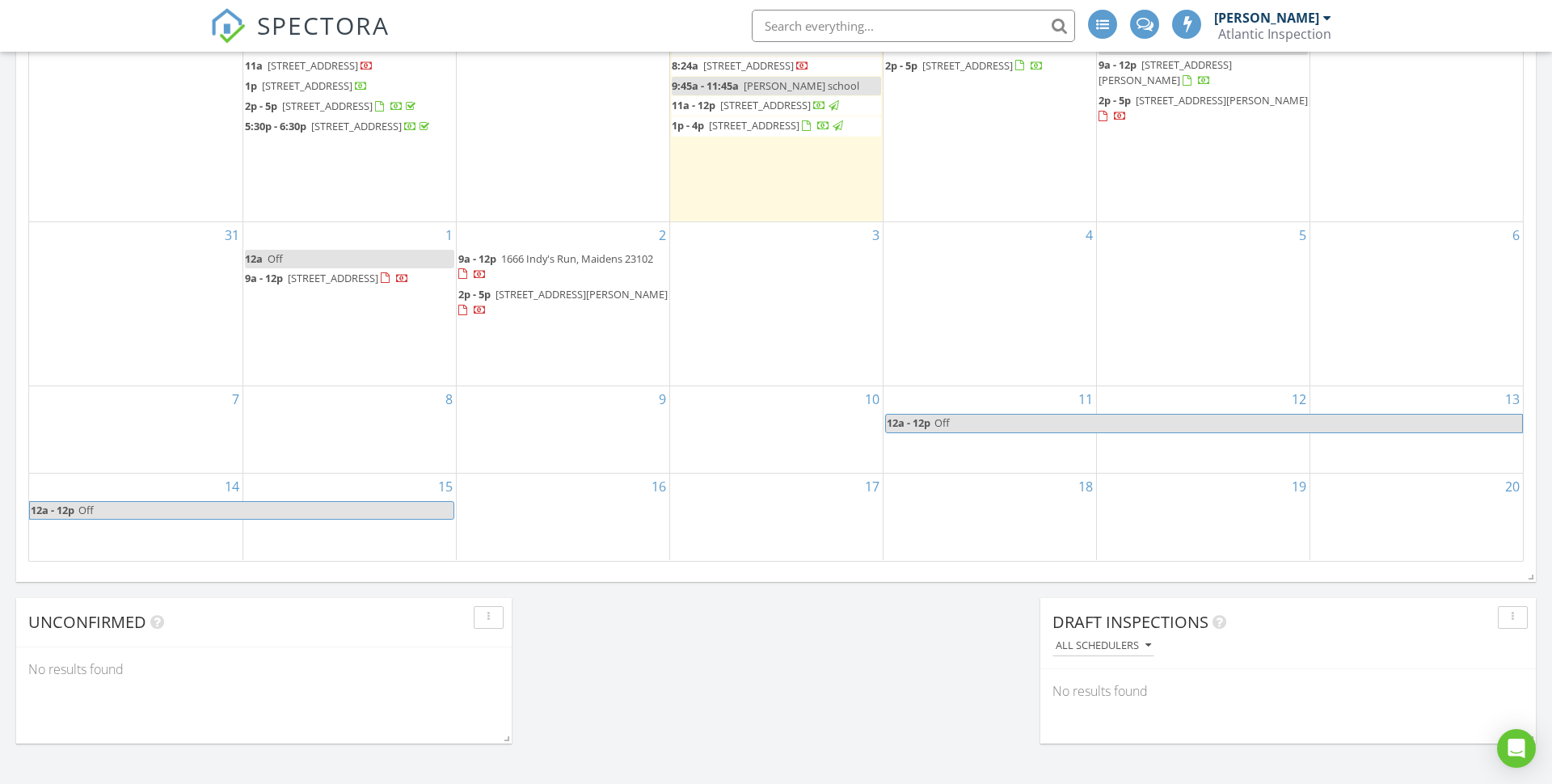
click at [590, 7] on div "SPECTORA [PERSON_NAME] Atlantic Inspection Role: Inspector Dashboard New Inspec…" at bounding box center [776, 25] width 1132 height 51
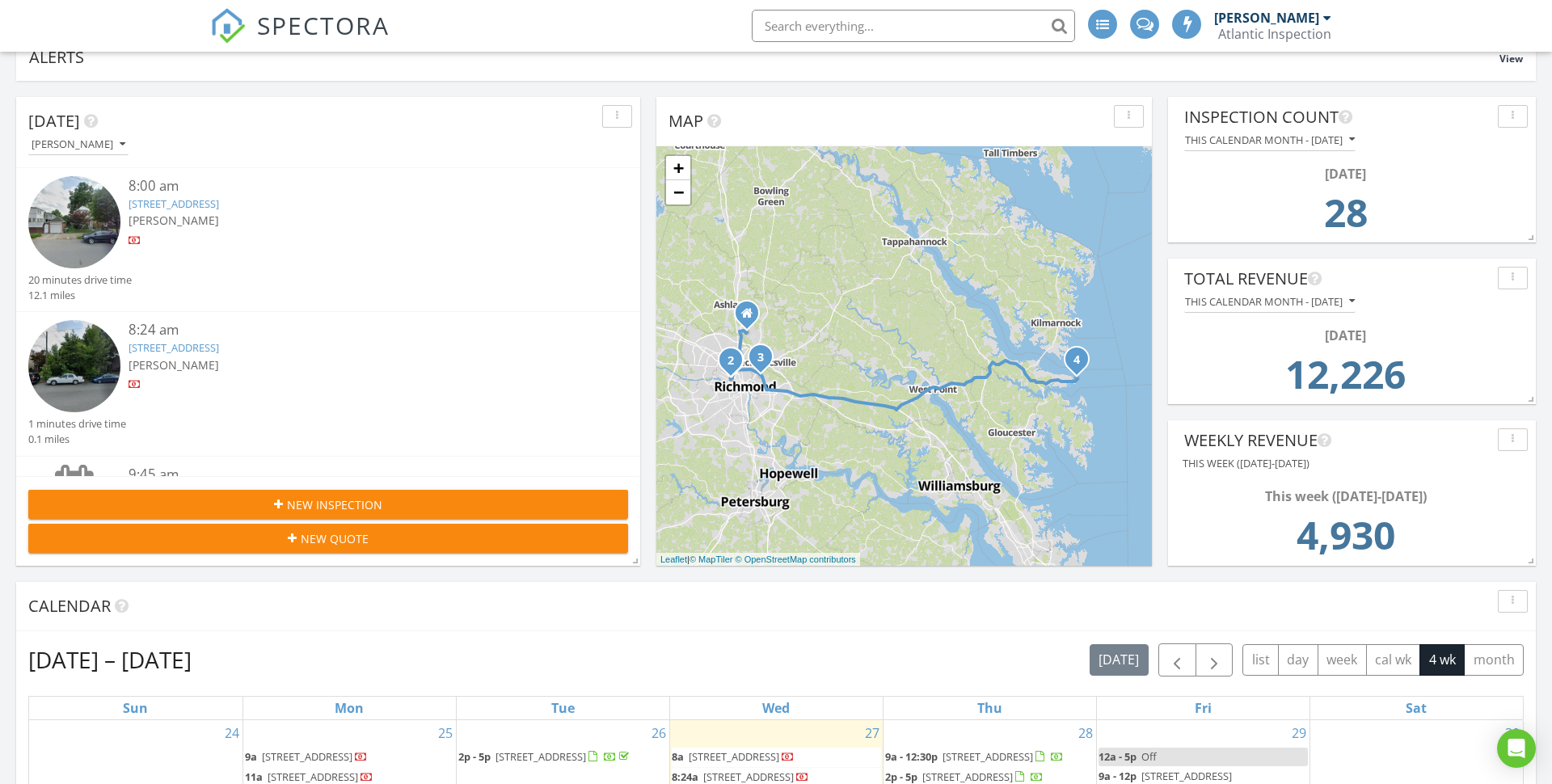
scroll to position [0, 0]
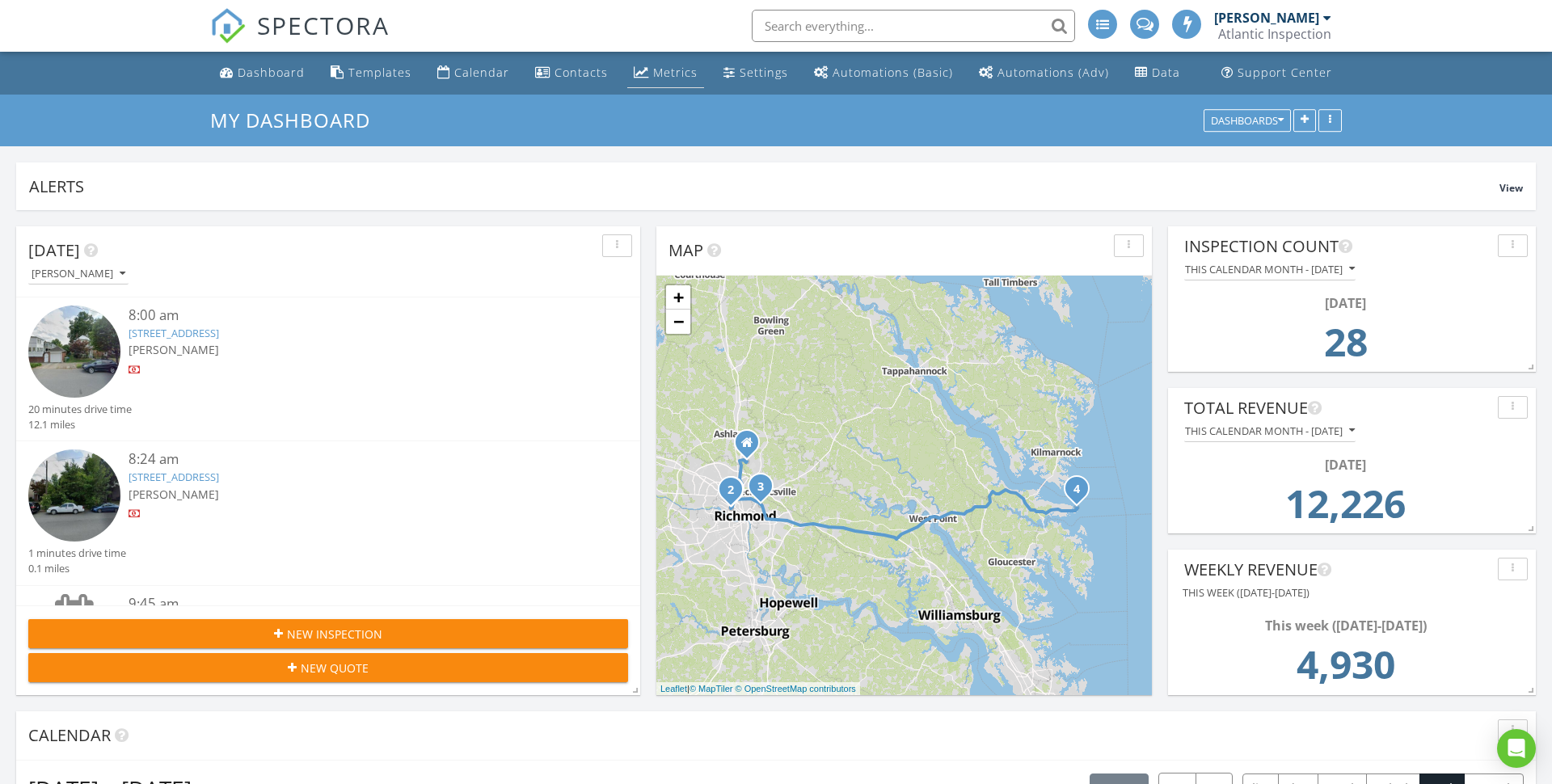
click at [681, 68] on div "Metrics" at bounding box center [675, 72] width 45 height 15
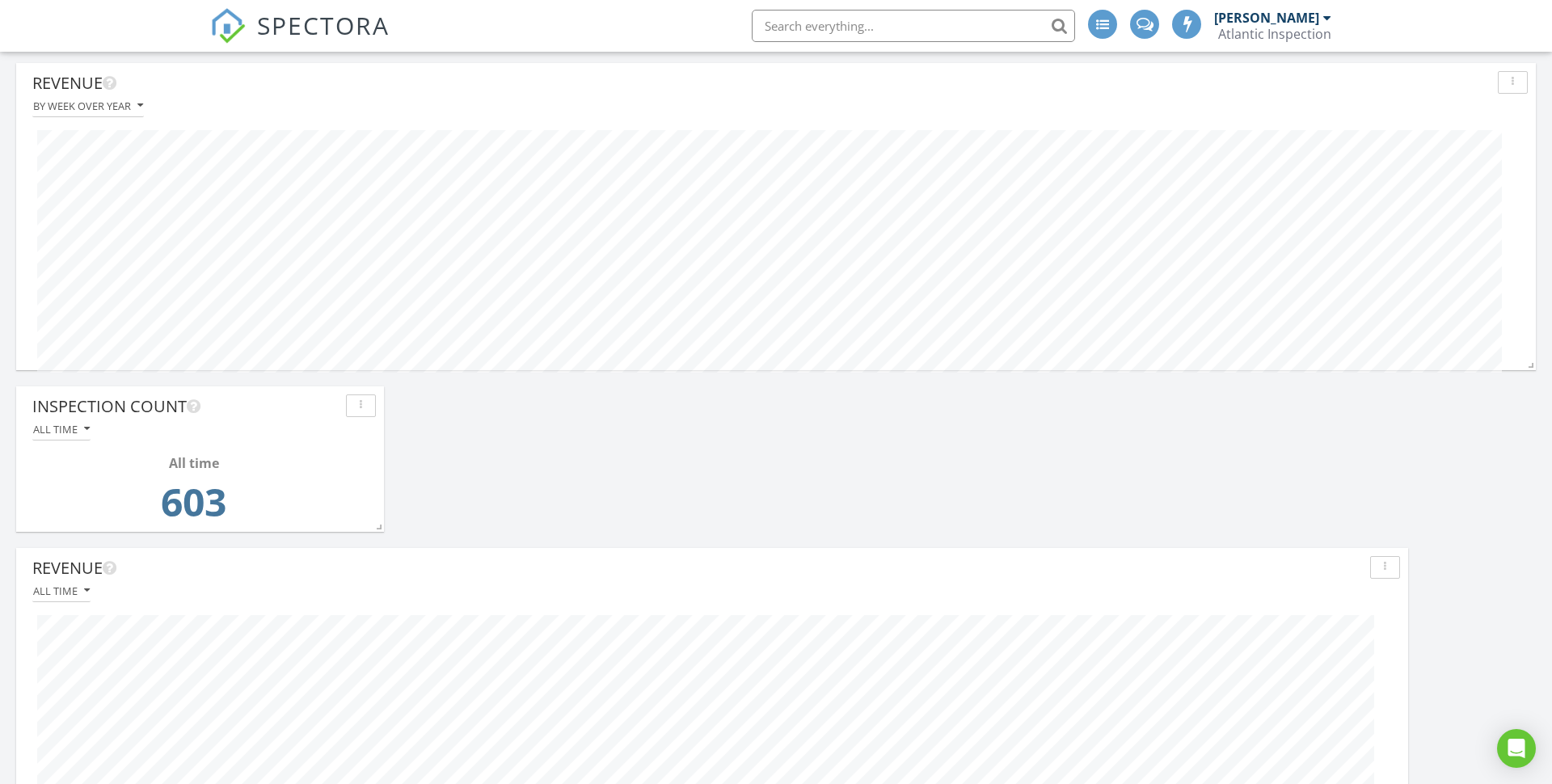
click at [1517, 85] on div "button" at bounding box center [1512, 82] width 15 height 11
click at [1508, 117] on div "Show Legend" at bounding box center [1479, 120] width 94 height 19
click at [1360, 175] on div at bounding box center [1350, 180] width 26 height 10
click at [1345, 157] on div at bounding box center [1350, 160] width 26 height 10
click at [1369, 153] on div "All Data" at bounding box center [1425, 159] width 178 height 19
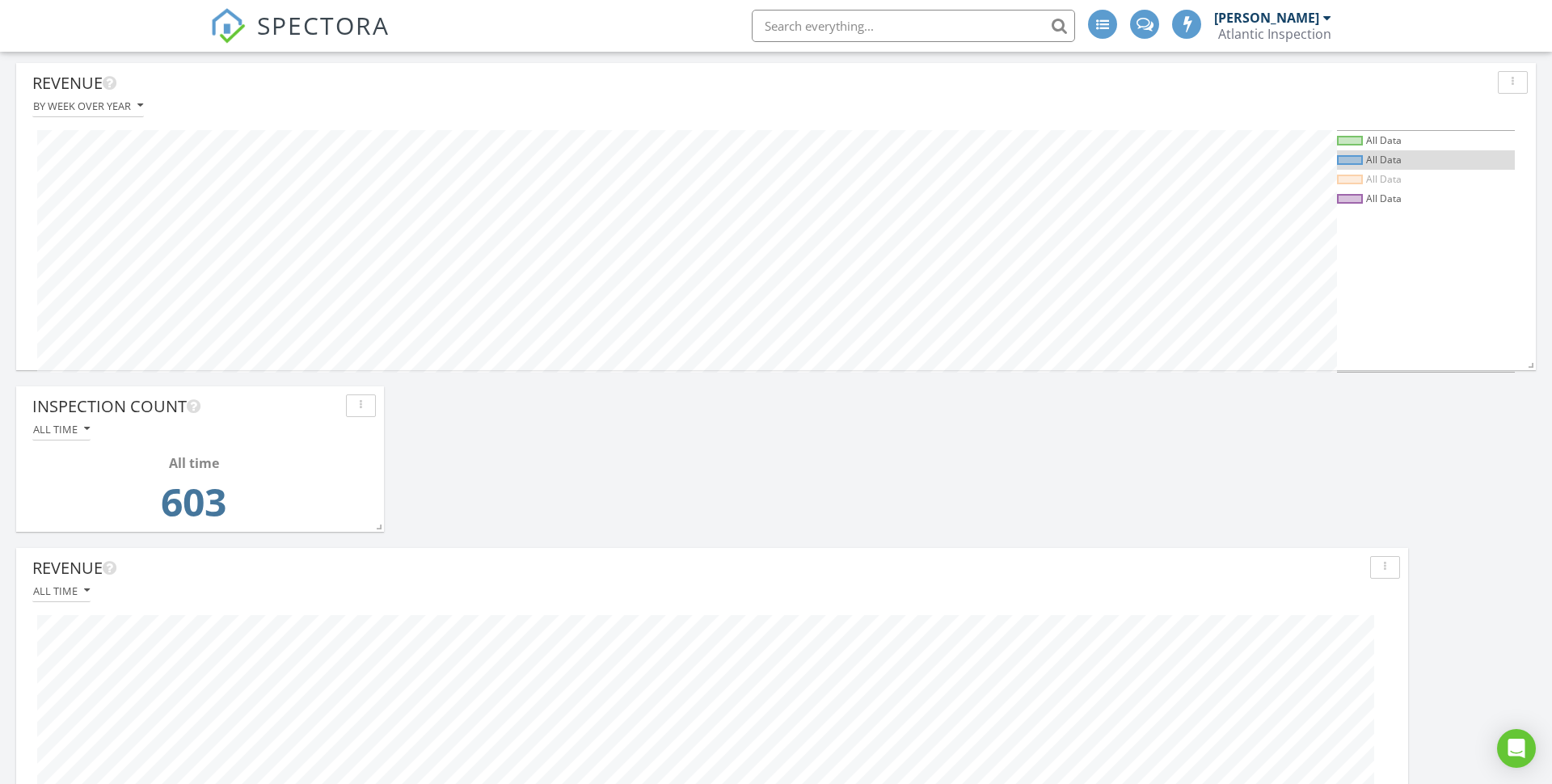
click at [1368, 155] on div "All Data" at bounding box center [1384, 159] width 35 height 13
click at [1384, 162] on div "All Data" at bounding box center [1384, 159] width 35 height 13
click at [1391, 185] on div "All Data" at bounding box center [1384, 179] width 35 height 13
click at [1388, 169] on div "All Data" at bounding box center [1425, 159] width 178 height 19
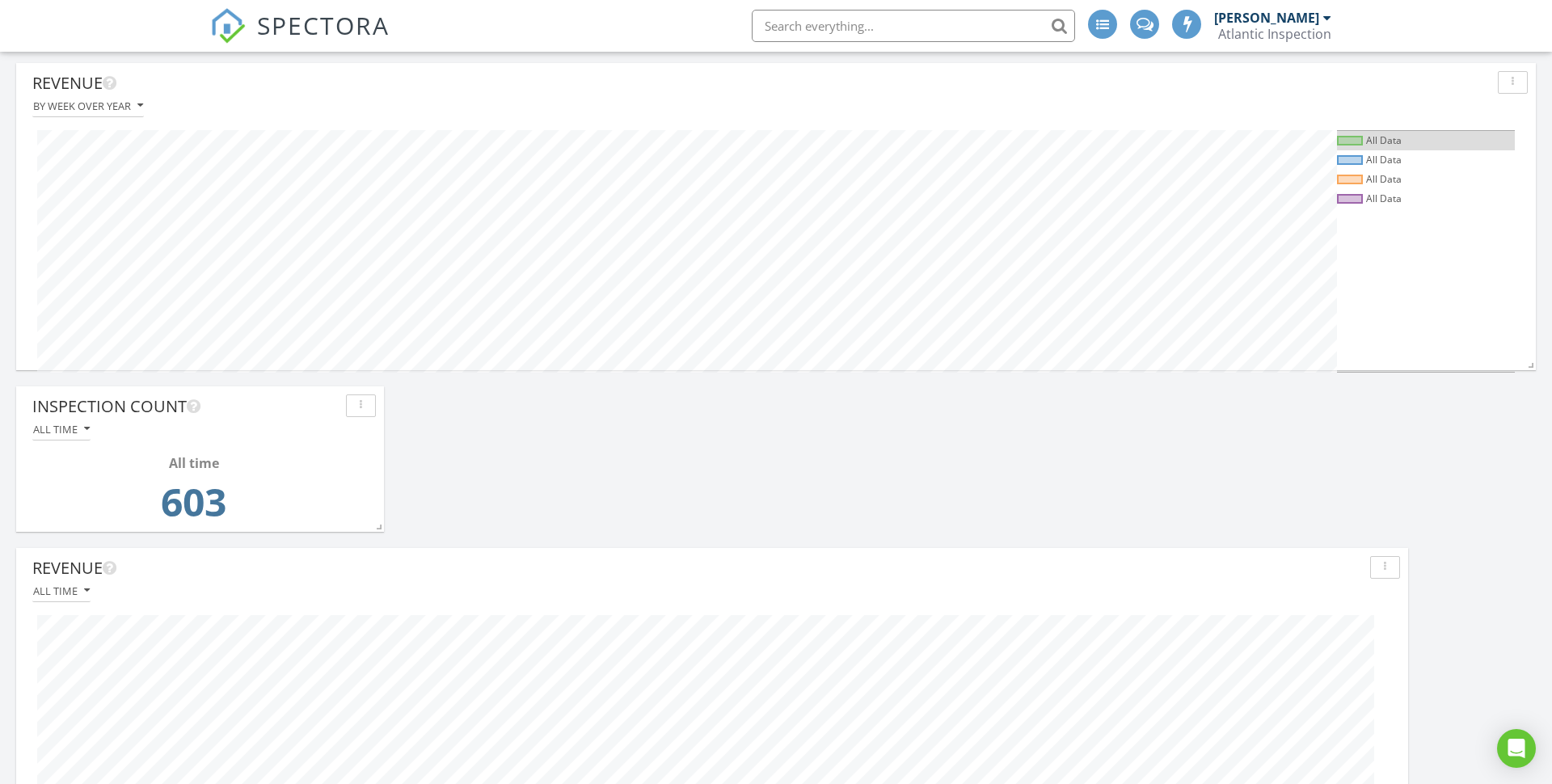
click at [1391, 146] on div "All Data" at bounding box center [1384, 140] width 35 height 13
click at [1507, 79] on div "button" at bounding box center [1512, 82] width 15 height 11
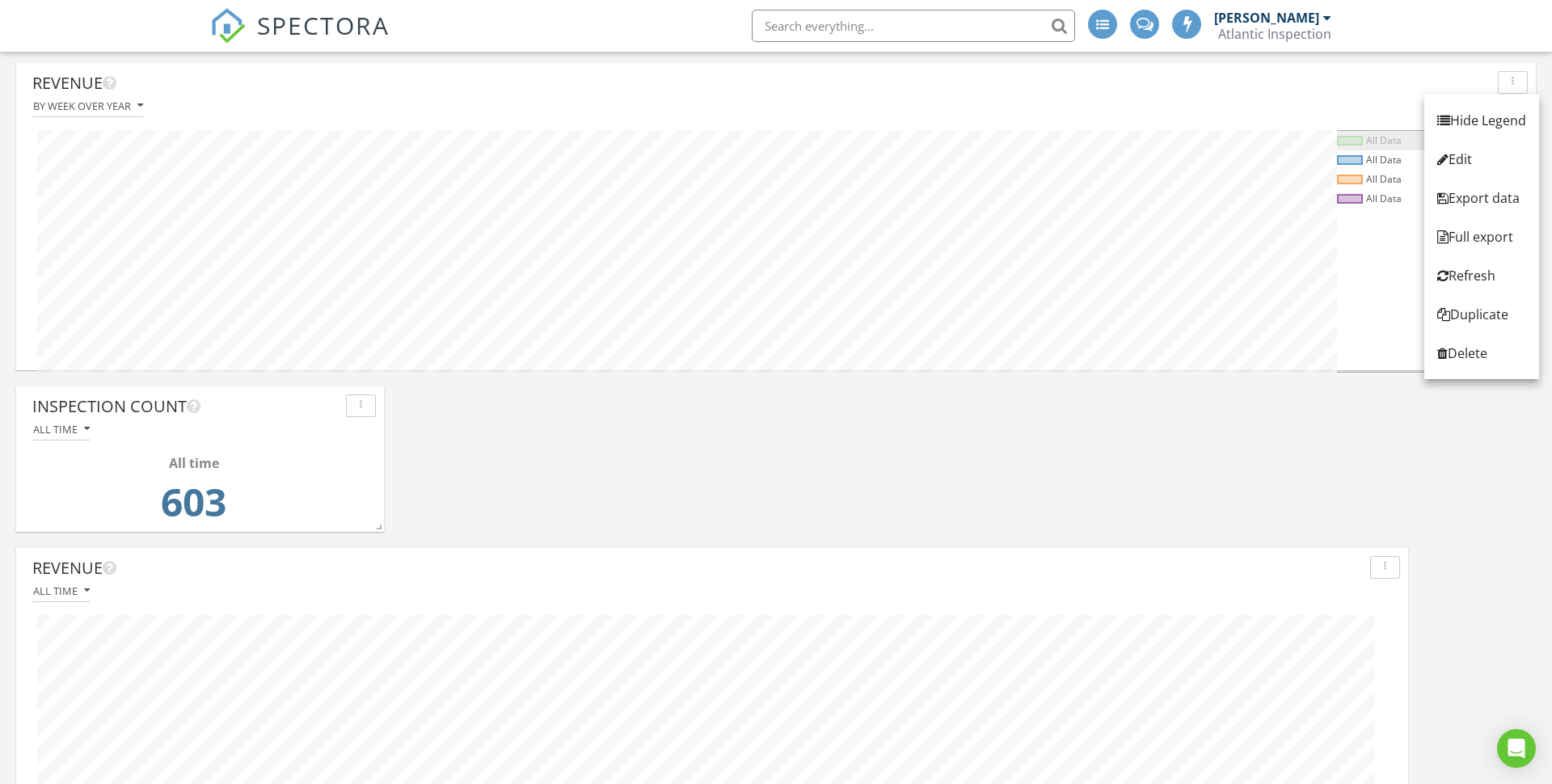
click at [1383, 139] on div "All Data" at bounding box center [1384, 140] width 35 height 13
click at [1523, 89] on button "button" at bounding box center [1512, 82] width 30 height 23
click at [1497, 121] on div "Hide Legend" at bounding box center [1481, 120] width 89 height 19
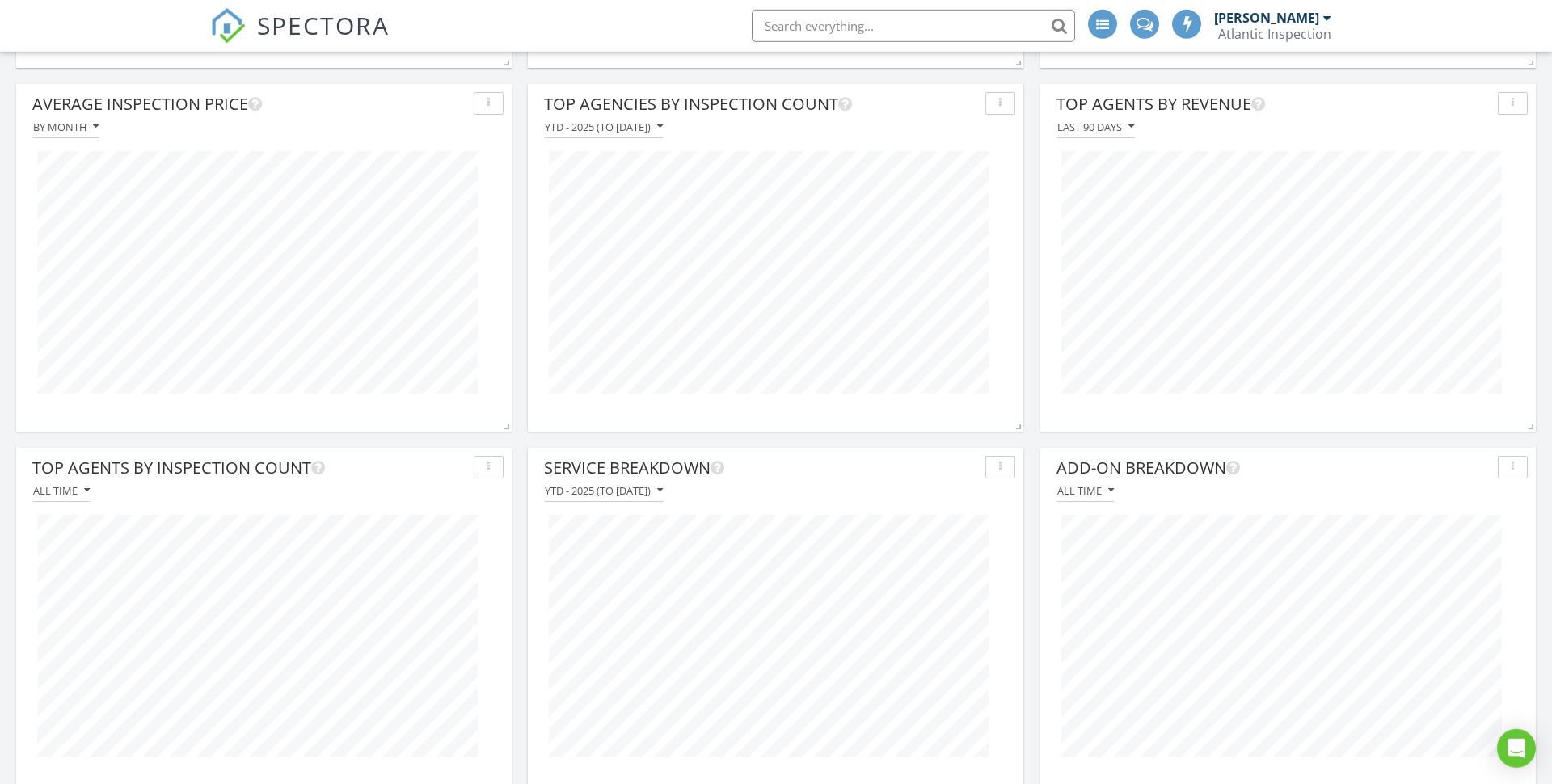
scroll to position [788, 0]
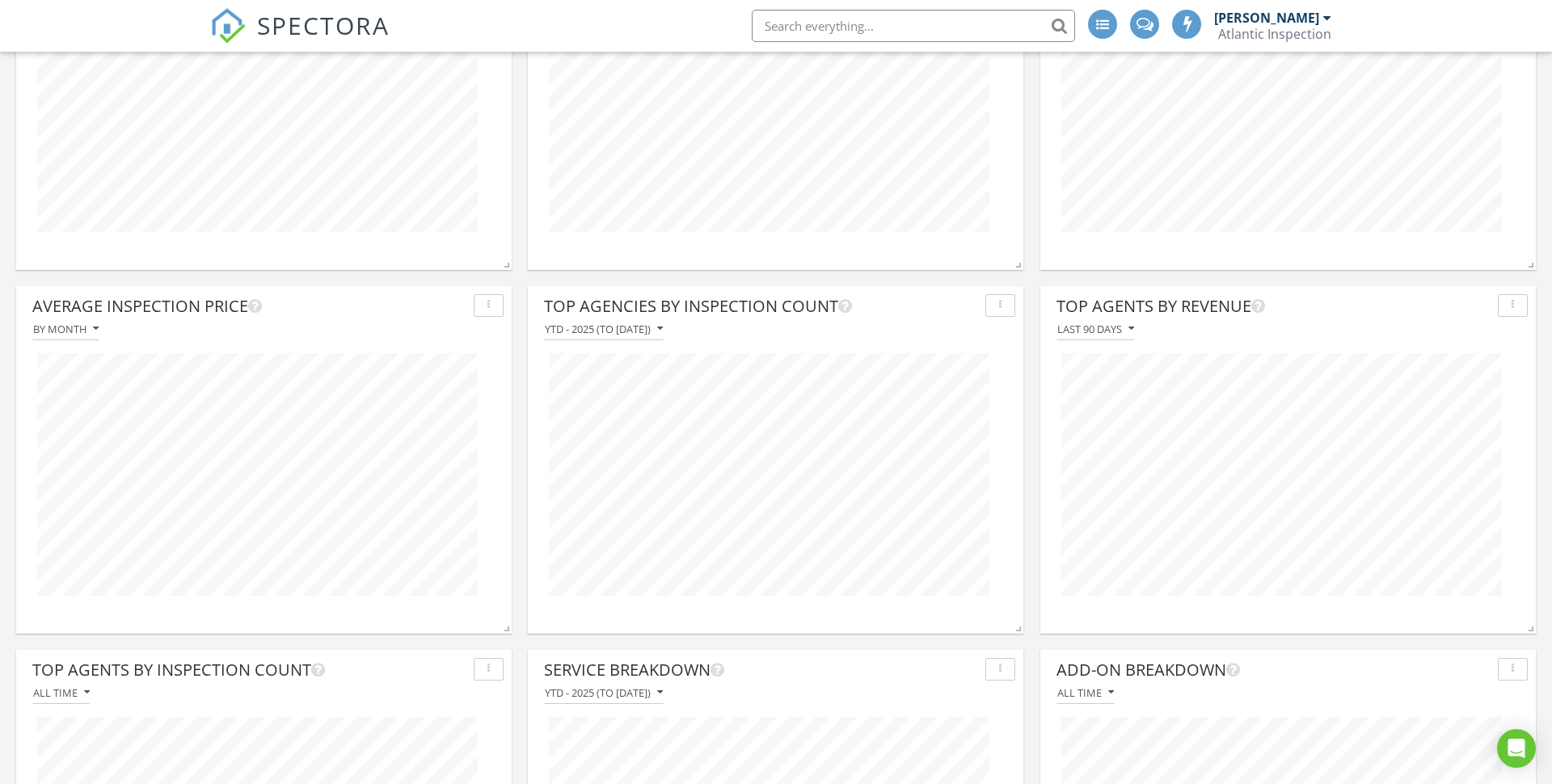
click at [310, 19] on span "SPECTORA" at bounding box center [323, 25] width 132 height 34
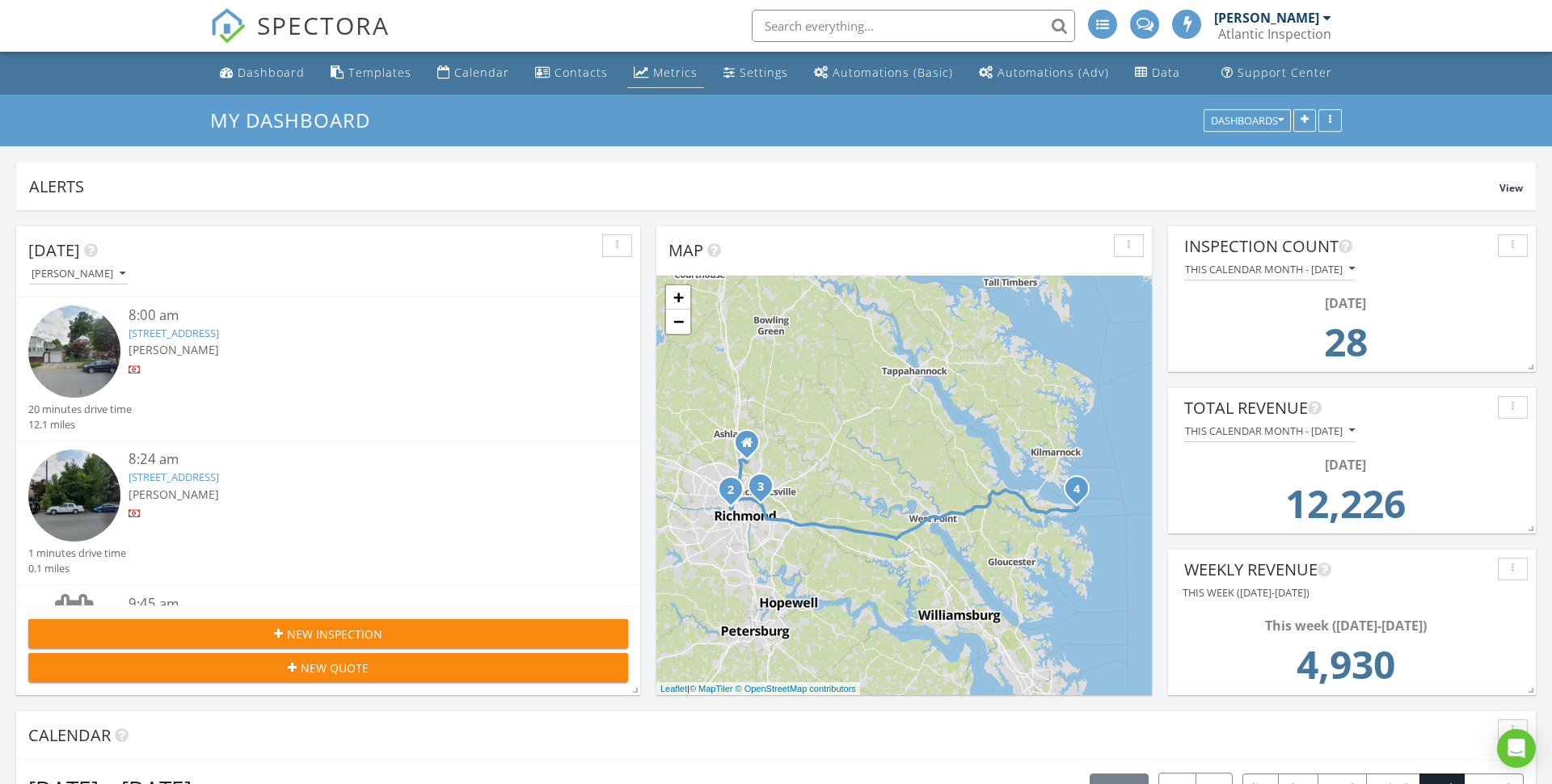
click at [666, 69] on div "Metrics" at bounding box center [675, 72] width 45 height 15
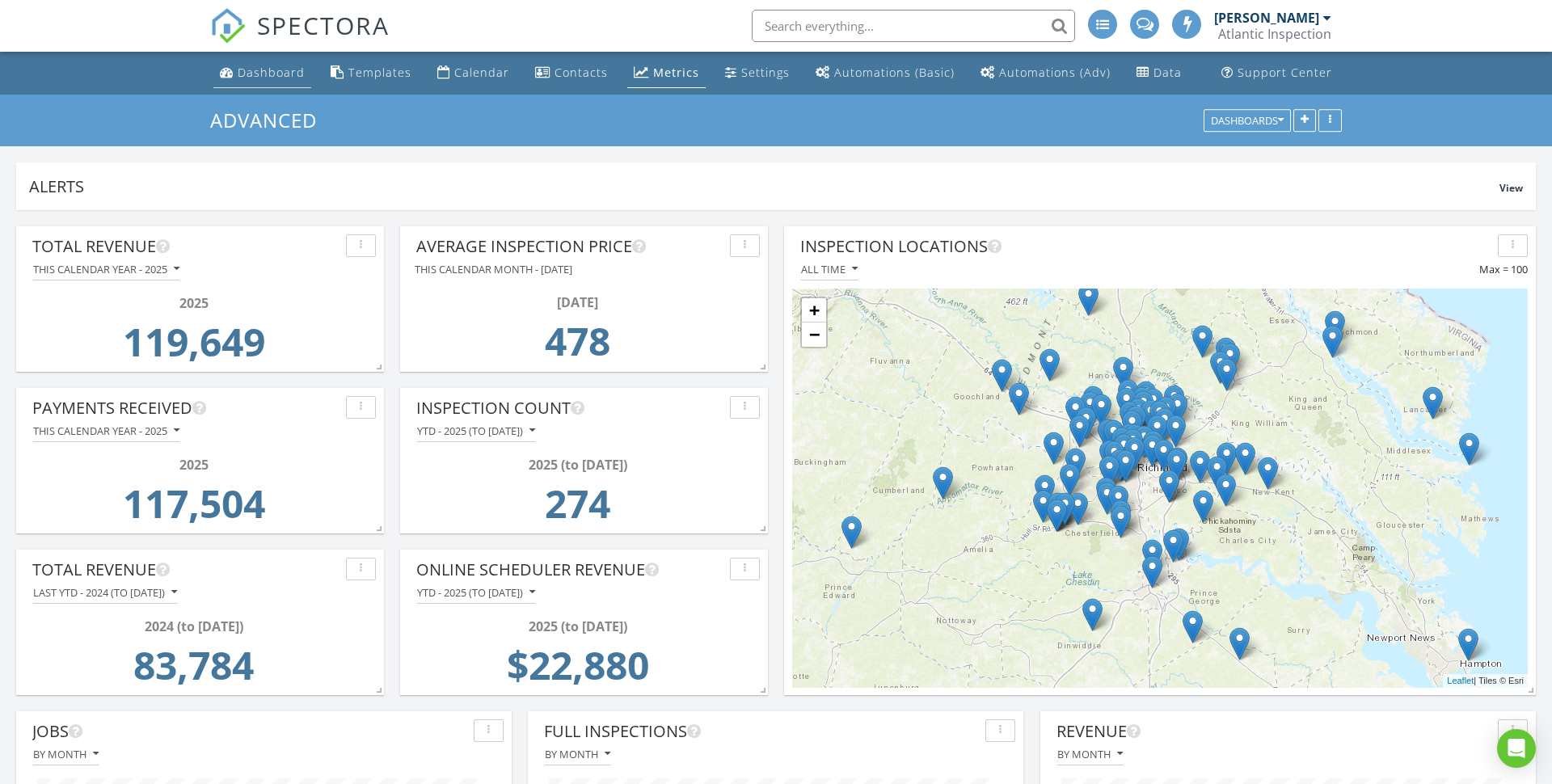
click at [276, 68] on div "Dashboard" at bounding box center [272, 72] width 67 height 15
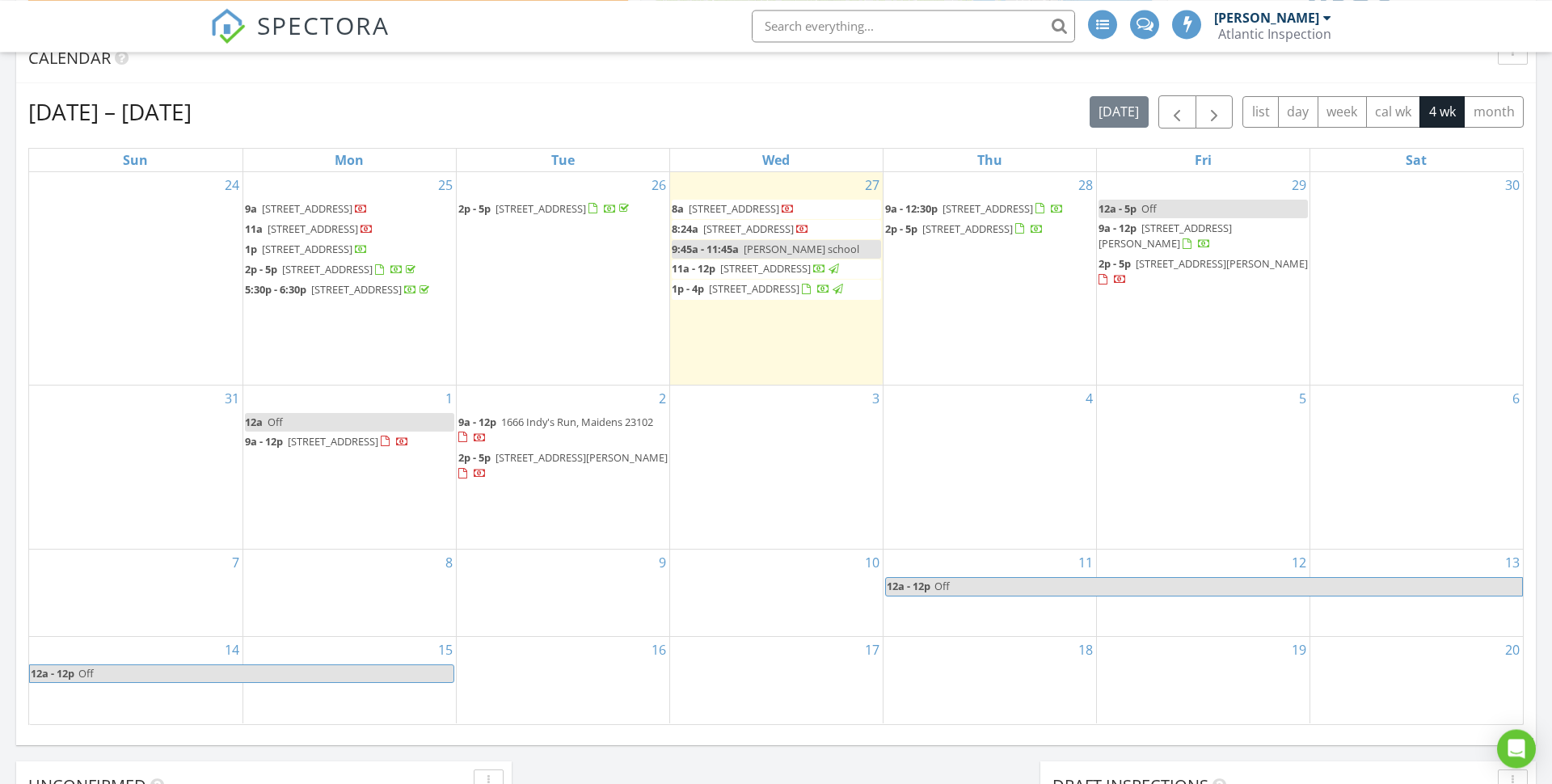
scroll to position [685, 0]
